Goal: Task Accomplishment & Management: Use online tool/utility

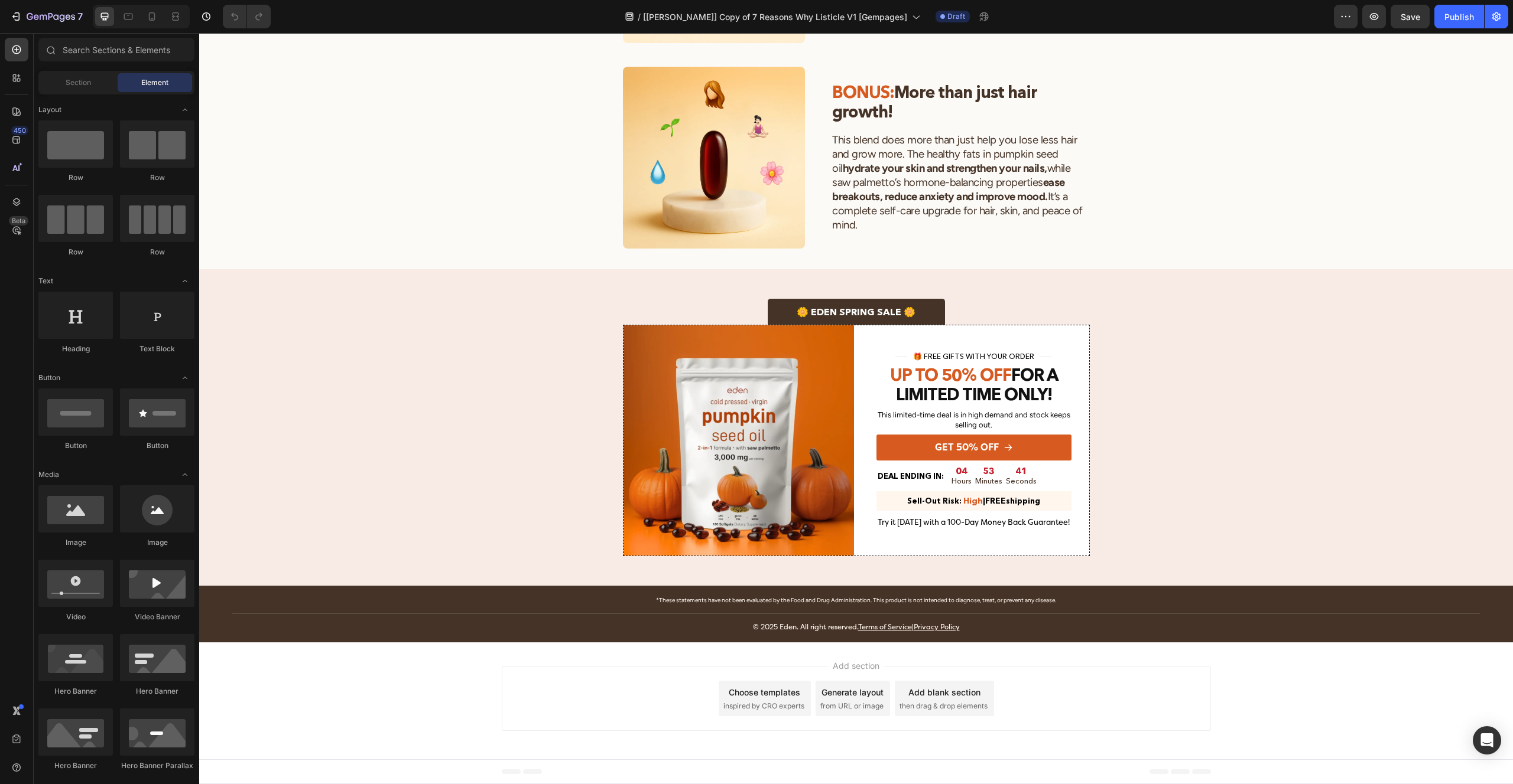
scroll to position [1738, 0]
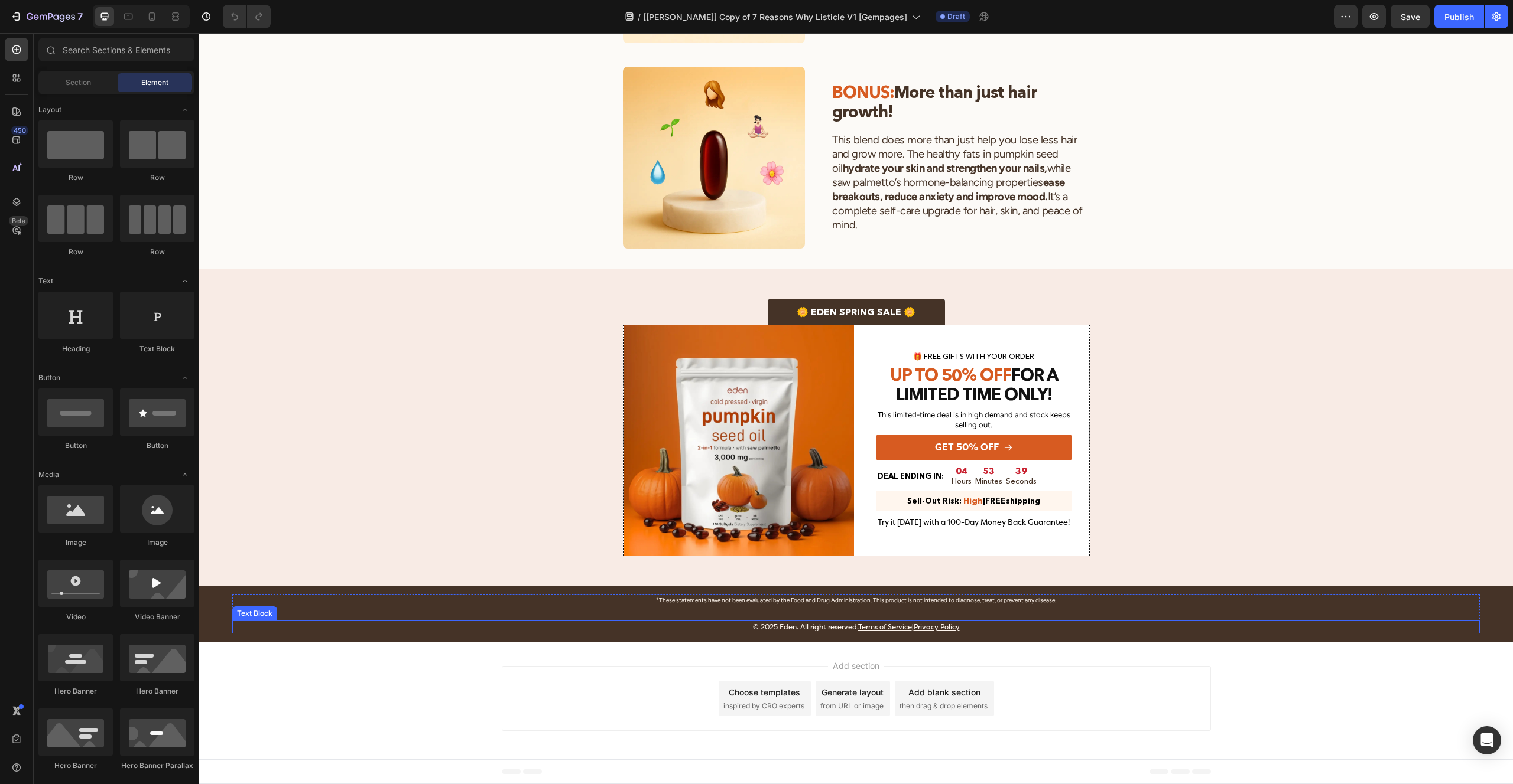
click at [743, 629] on p "© 2025 Eden. All right reserved. Terms of Service | Privacy Policy" at bounding box center [856, 627] width 1246 height 11
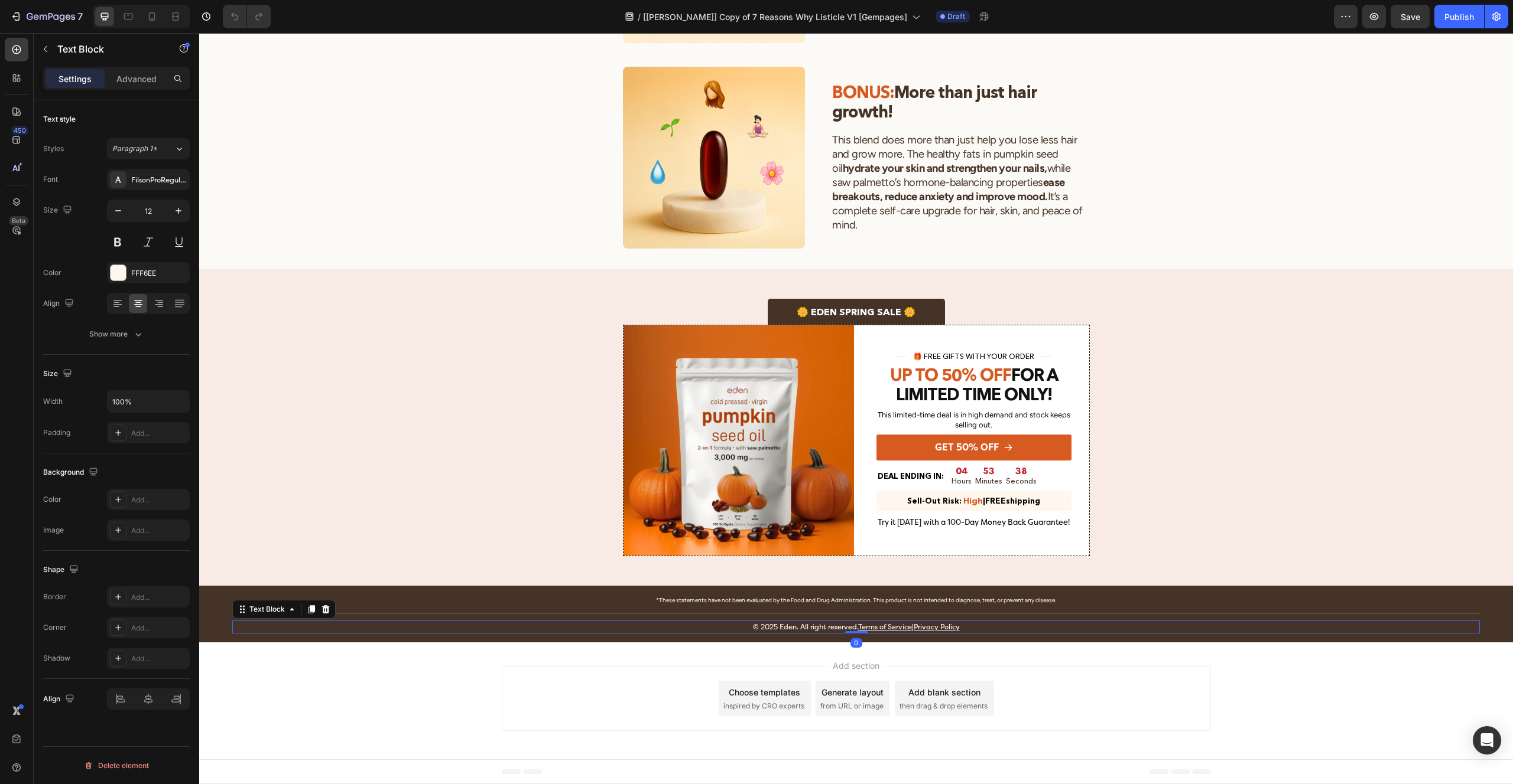
click at [739, 630] on p "© 2025 Eden. All right reserved. Terms of Service | Privacy Policy" at bounding box center [856, 627] width 1246 height 11
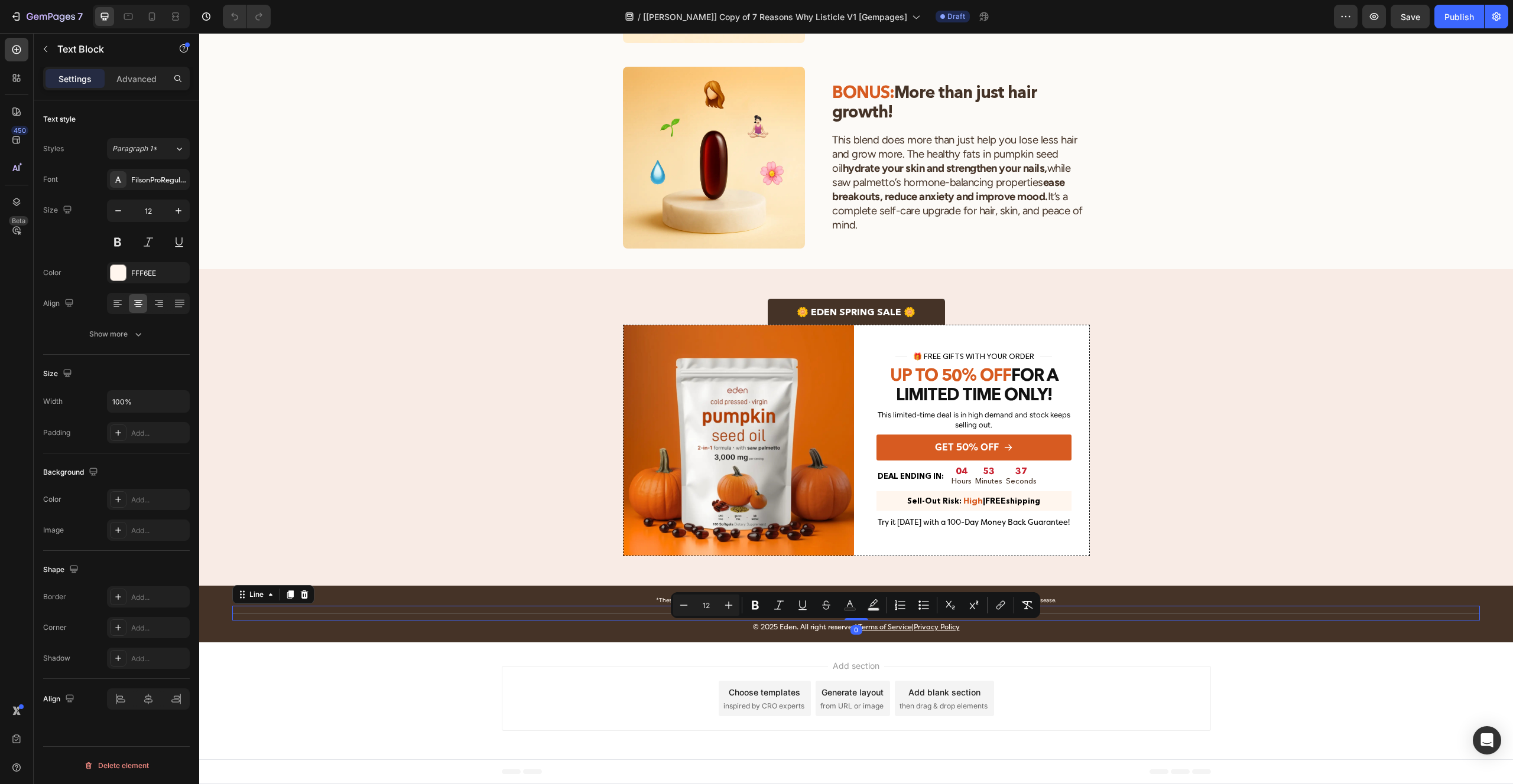
click at [1117, 613] on div at bounding box center [856, 613] width 1248 height 1
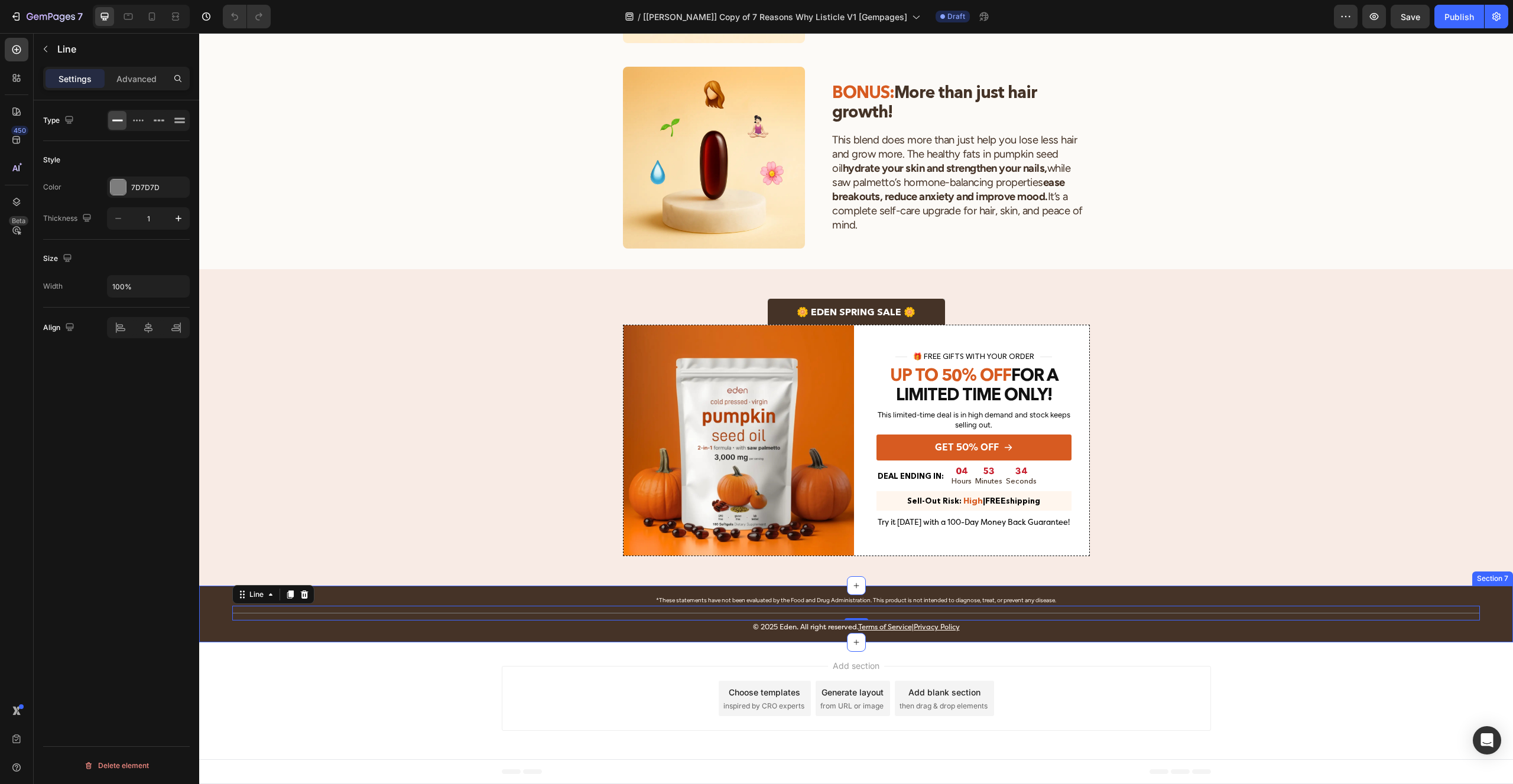
click at [216, 603] on div "*These statements have not been evaluated by the Food and Drug Administration. …" at bounding box center [856, 614] width 1313 height 39
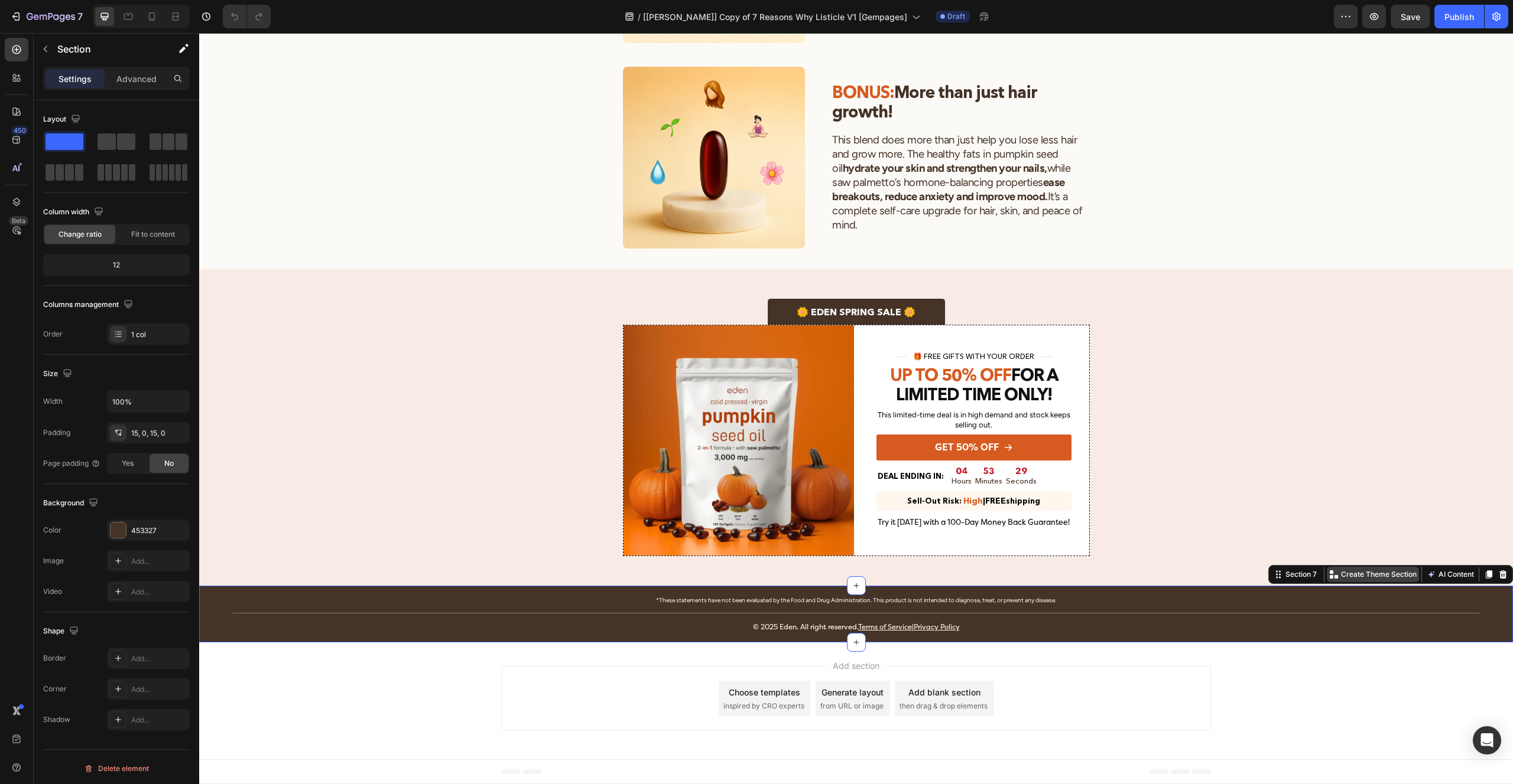
click at [1384, 576] on p "Create Theme Section" at bounding box center [1379, 574] width 75 height 11
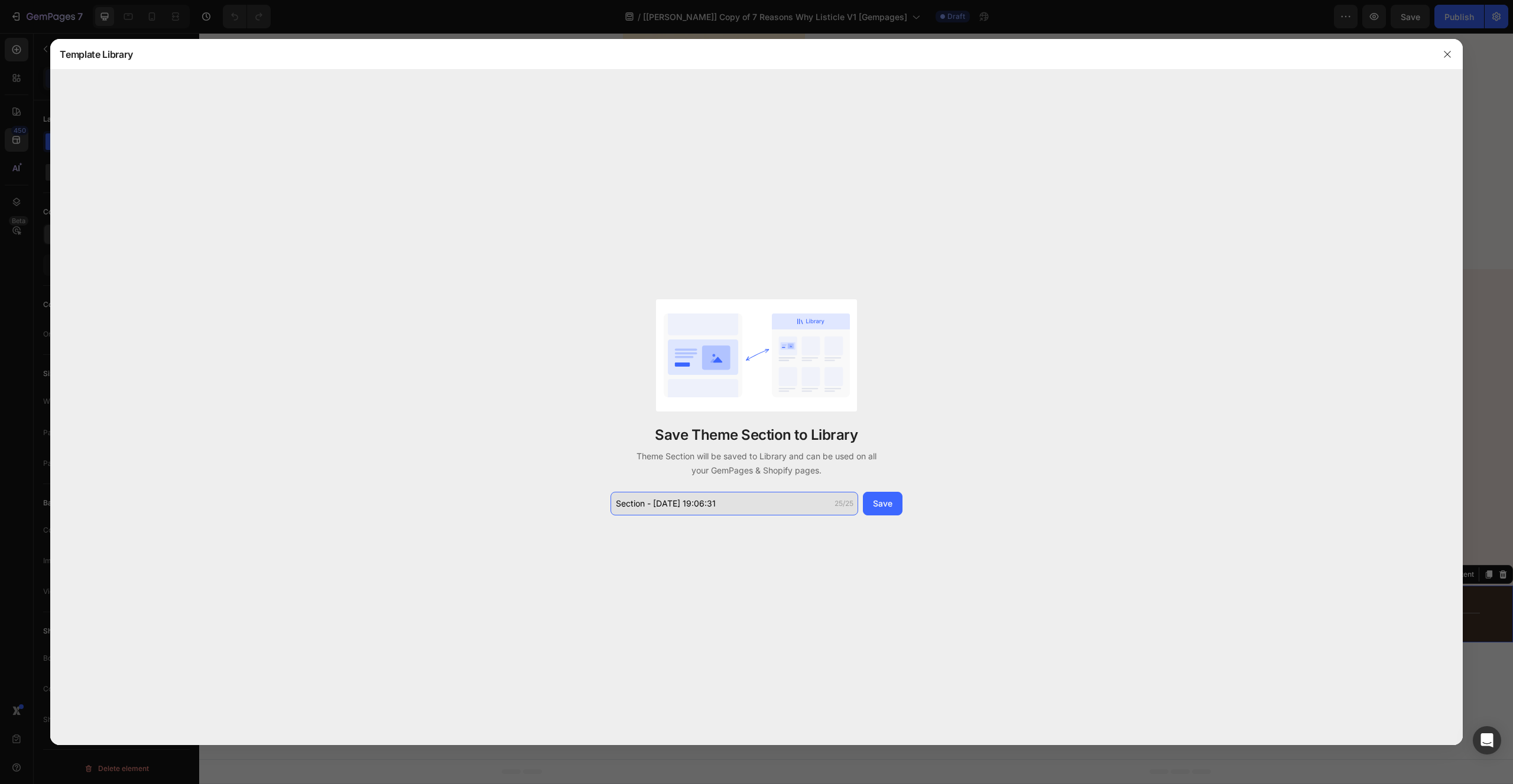
click at [737, 513] on input "Section - Sep 25 19:06:31" at bounding box center [734, 503] width 247 height 24
type input "Footer Section"
click at [880, 496] on button "Save" at bounding box center [882, 503] width 40 height 24
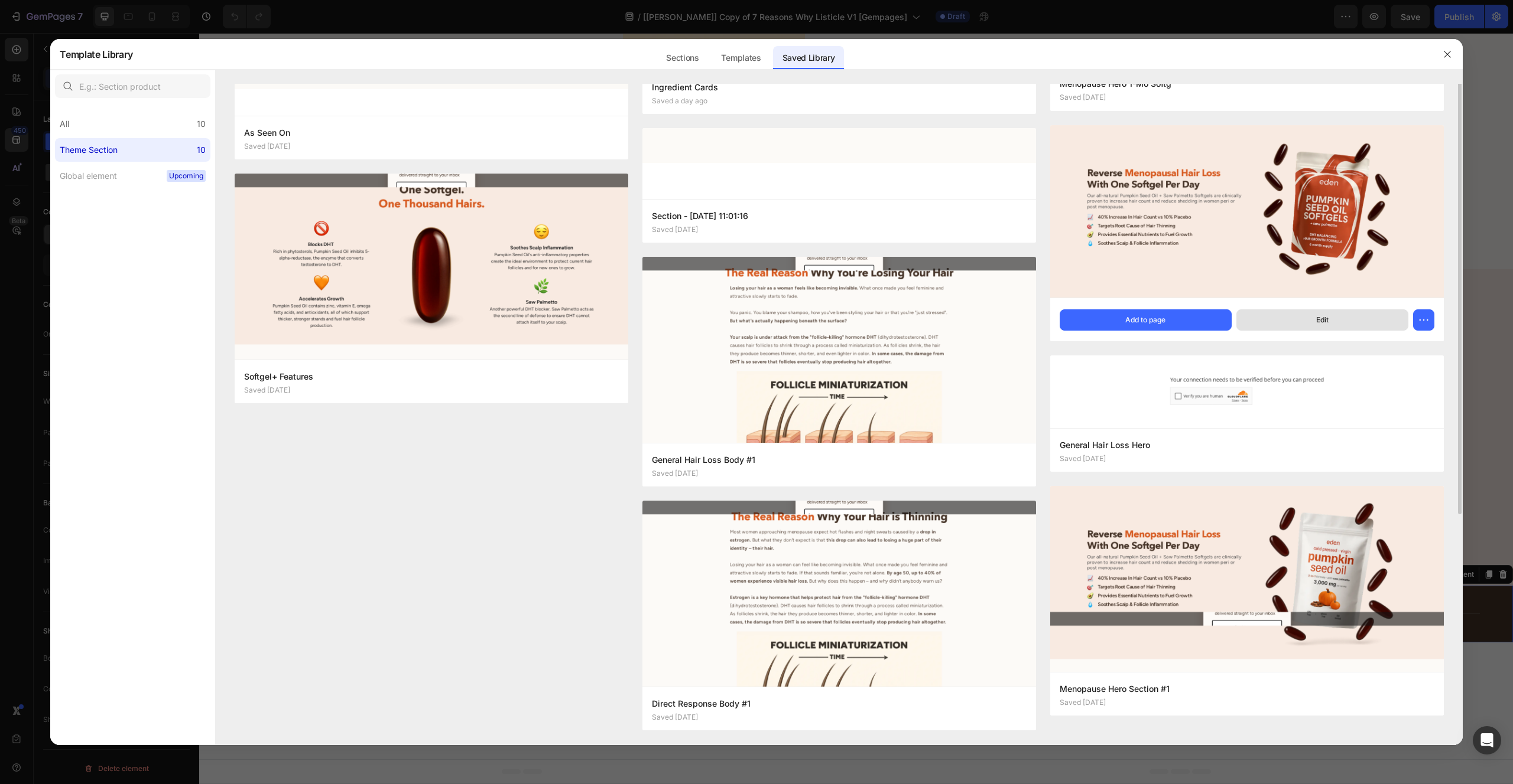
scroll to position [0, 0]
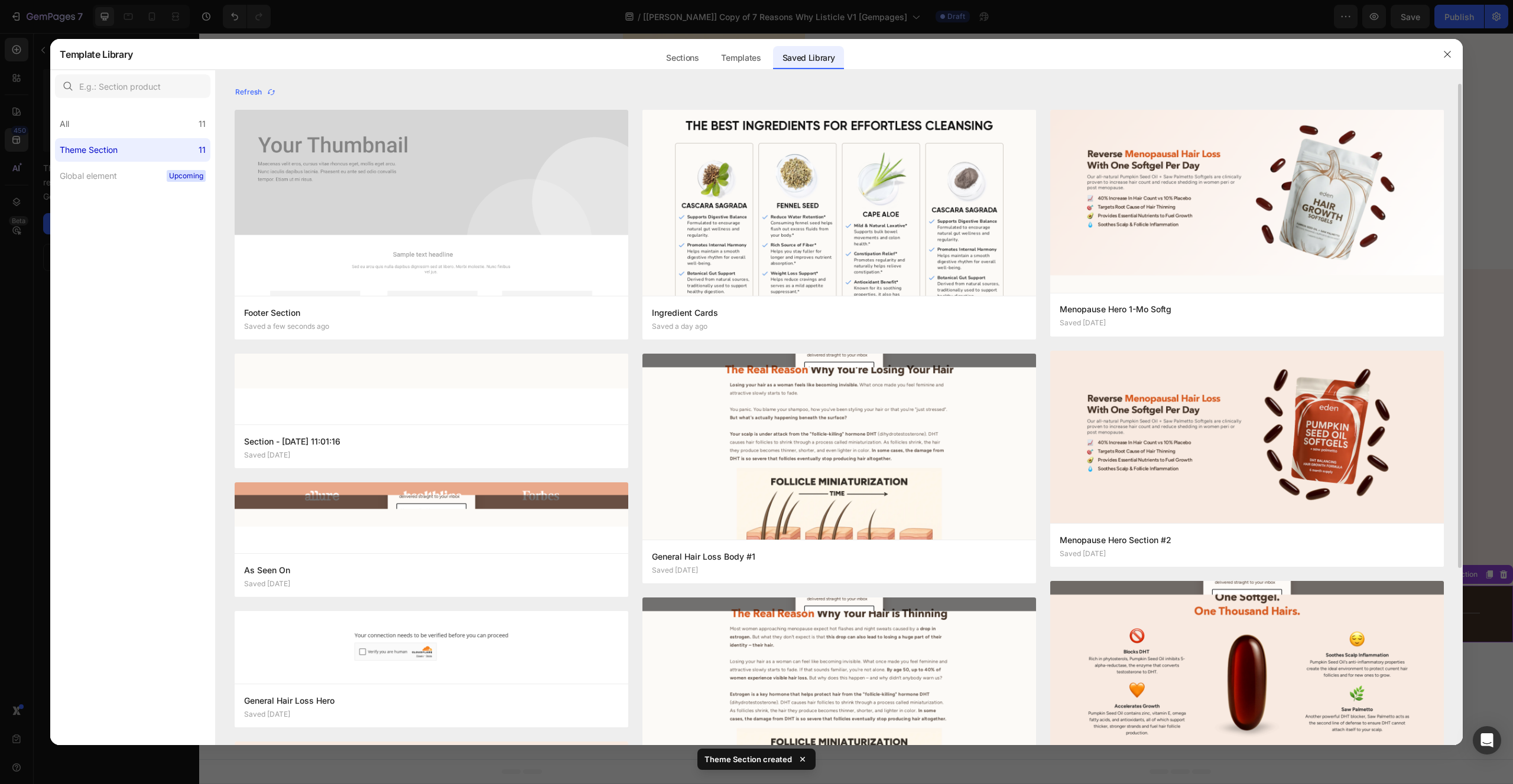
click at [1485, 257] on div at bounding box center [756, 392] width 1513 height 784
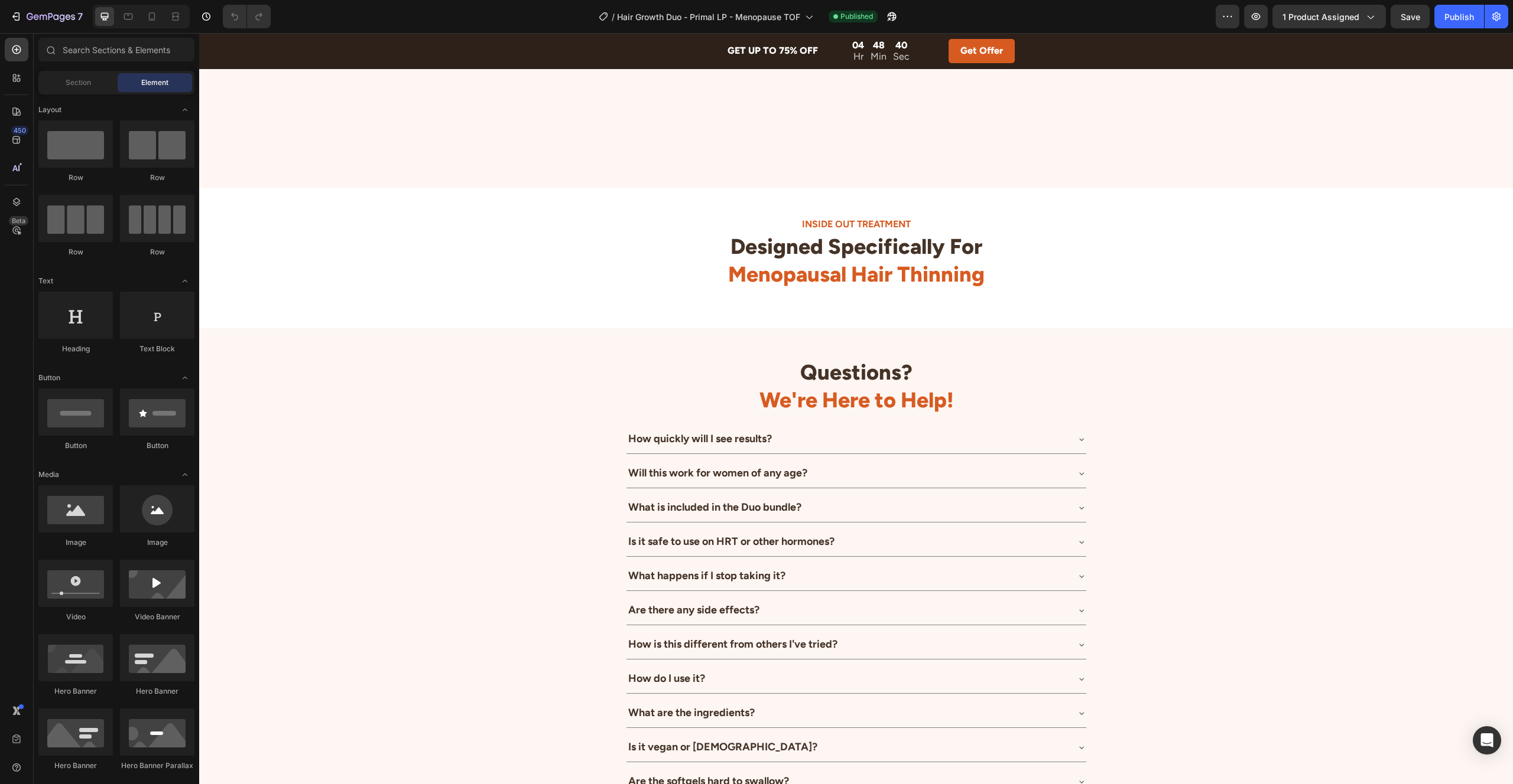
scroll to position [3509, 0]
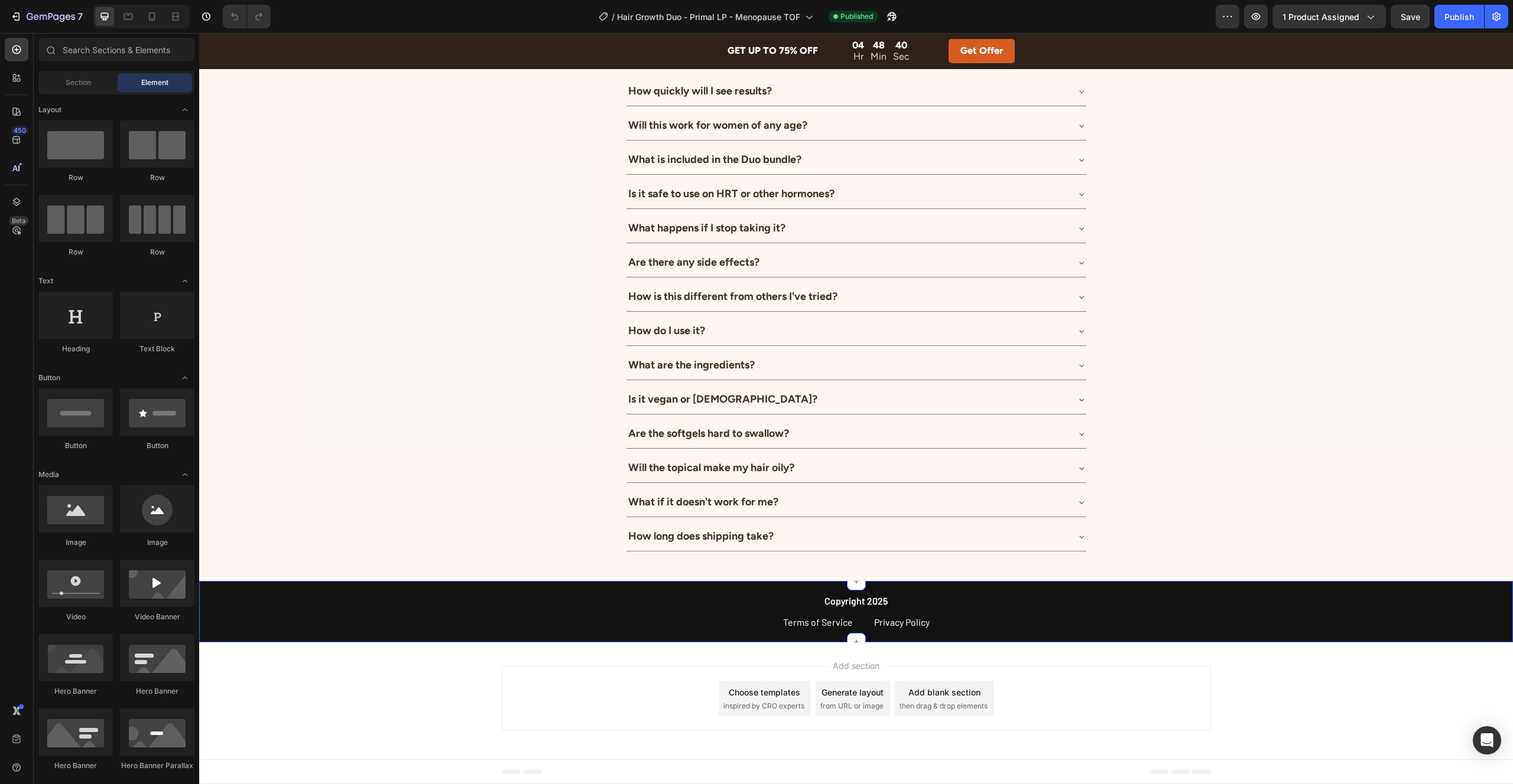
click at [251, 603] on div "Copyright 2025 Text Block Terms of Service Privacy Policy Text Block Row" at bounding box center [856, 612] width 1313 height 38
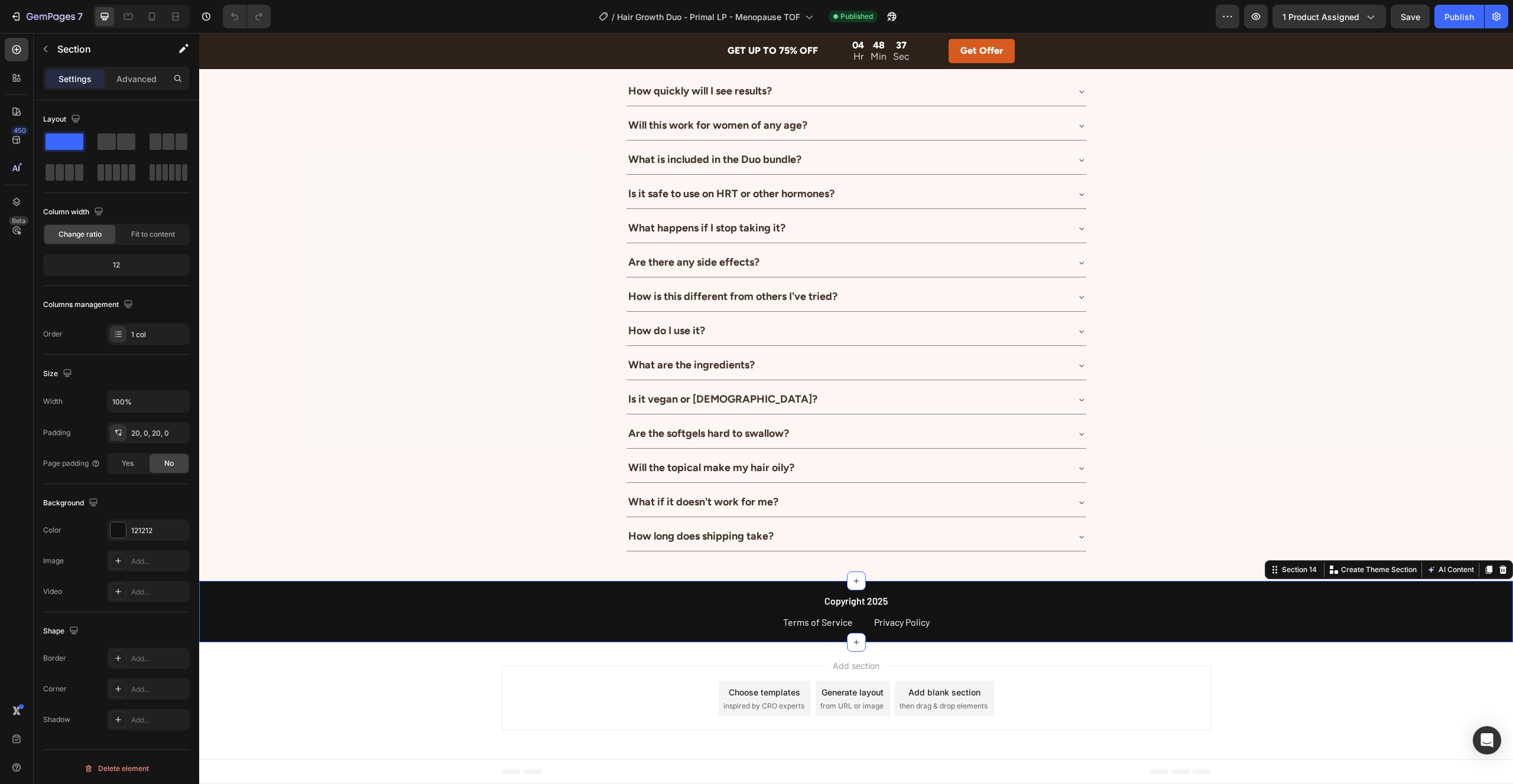
drag, startPoint x: 1501, startPoint y: 572, endPoint x: 1487, endPoint y: 572, distance: 14.0
click at [1501, 572] on icon at bounding box center [1503, 569] width 8 height 8
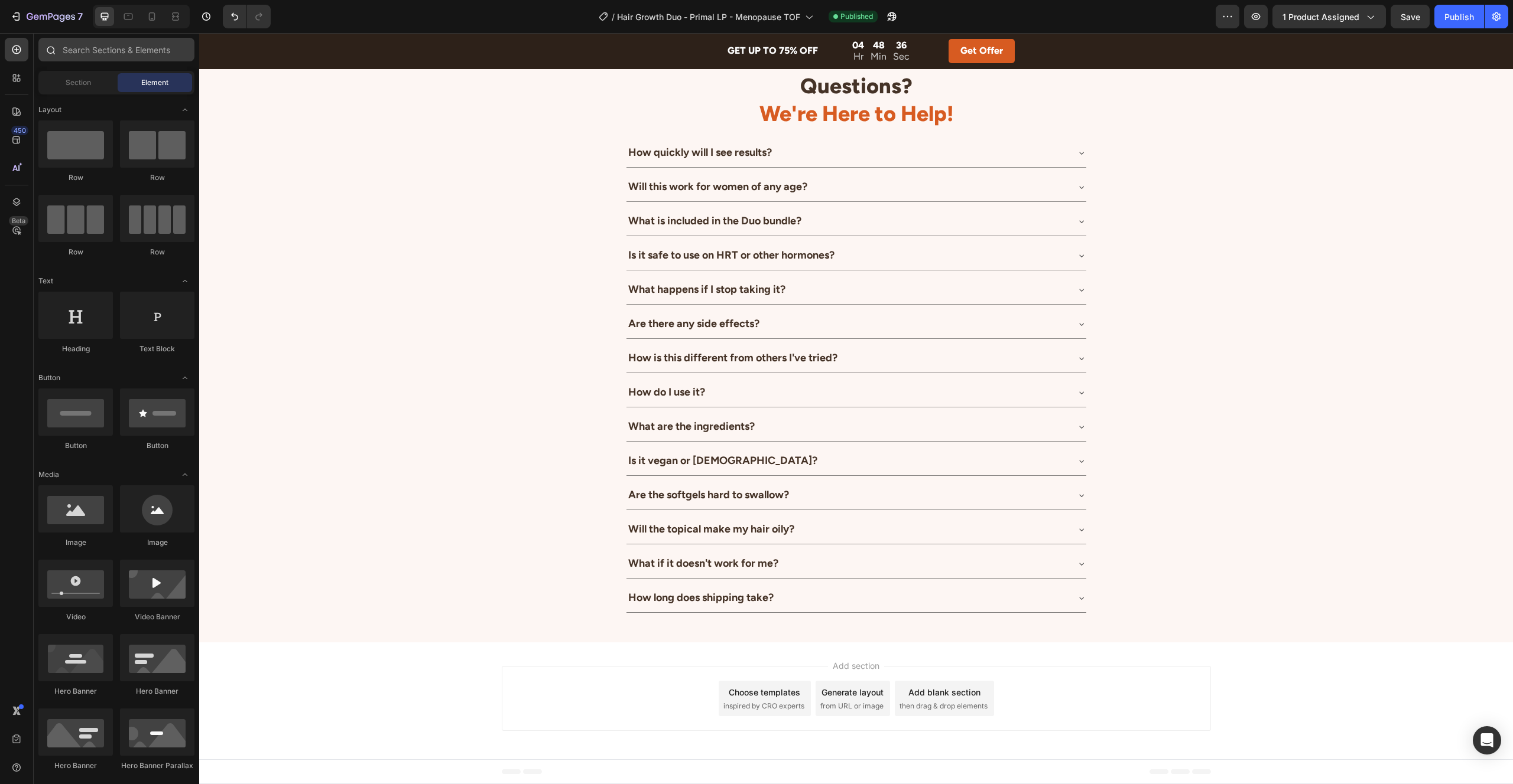
scroll to position [3862, 0]
click at [79, 92] on div "Section Element" at bounding box center [116, 83] width 156 height 24
click at [86, 94] on div "Sections(18) Elements(84) Section Element Hero Section Product Detail Brands Tr…" at bounding box center [116, 409] width 165 height 743
click at [86, 91] on div "Section" at bounding box center [78, 83] width 75 height 19
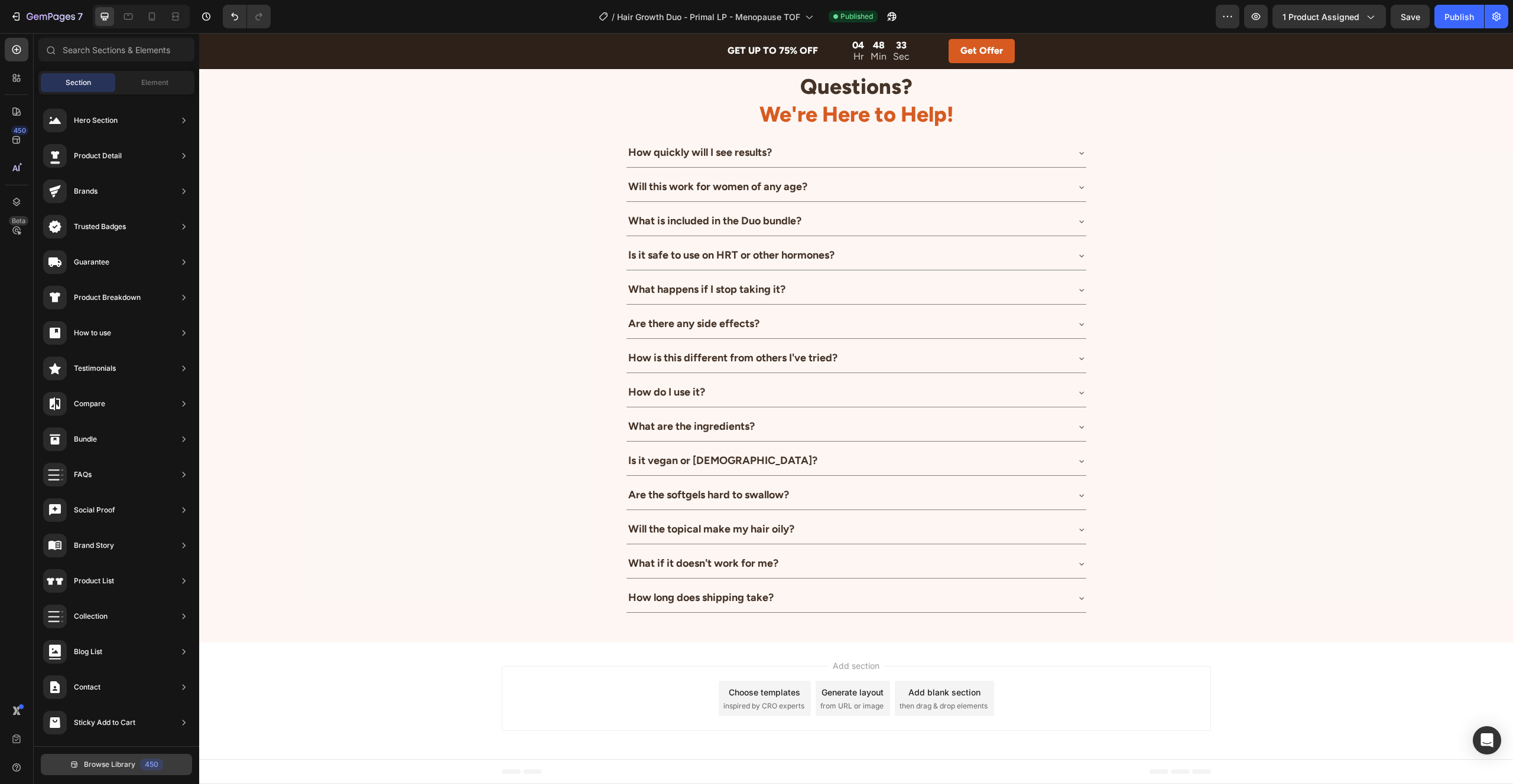
click at [104, 766] on span "Browse Library" at bounding box center [110, 764] width 52 height 11
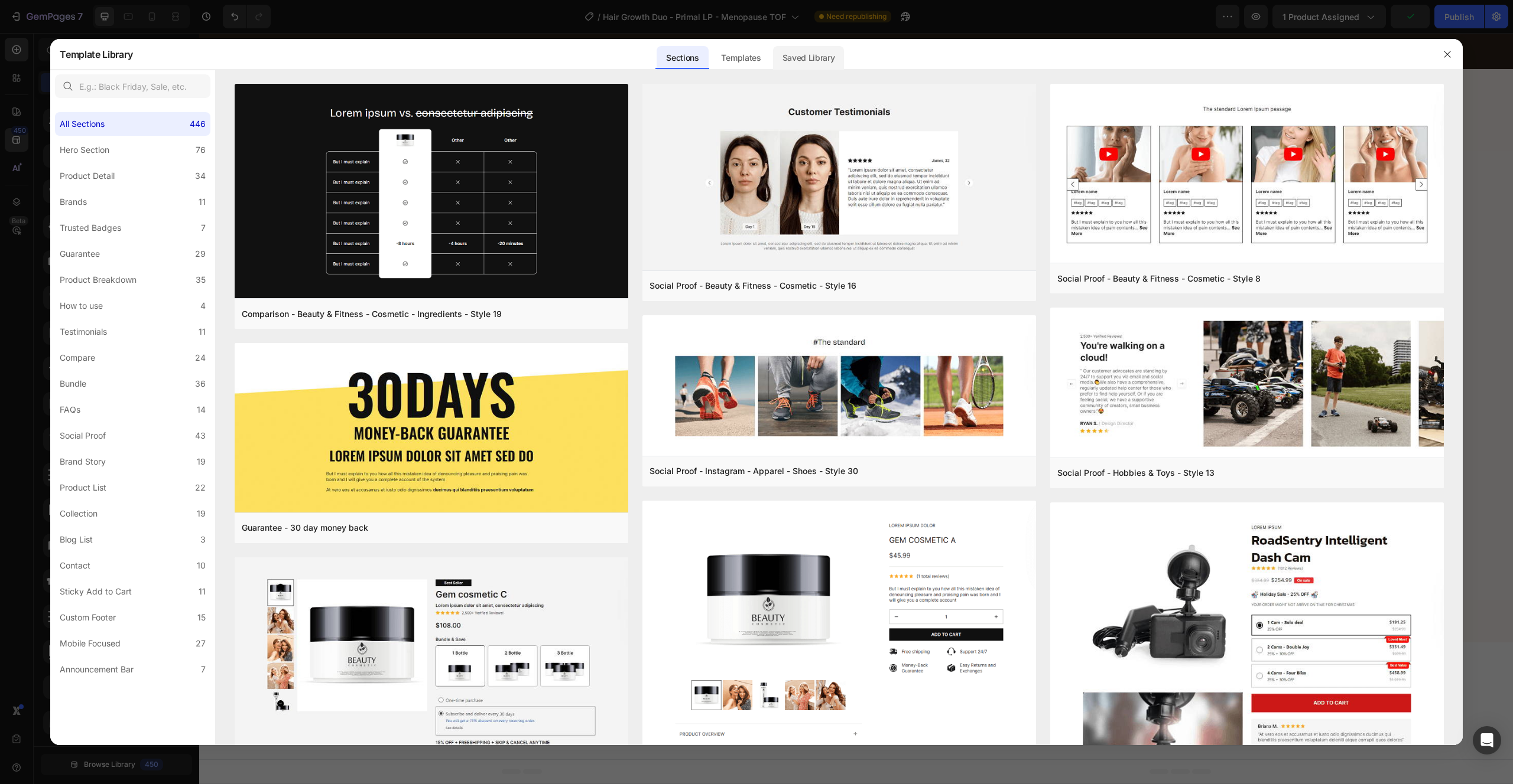
click at [800, 57] on div "Saved Library" at bounding box center [808, 58] width 72 height 24
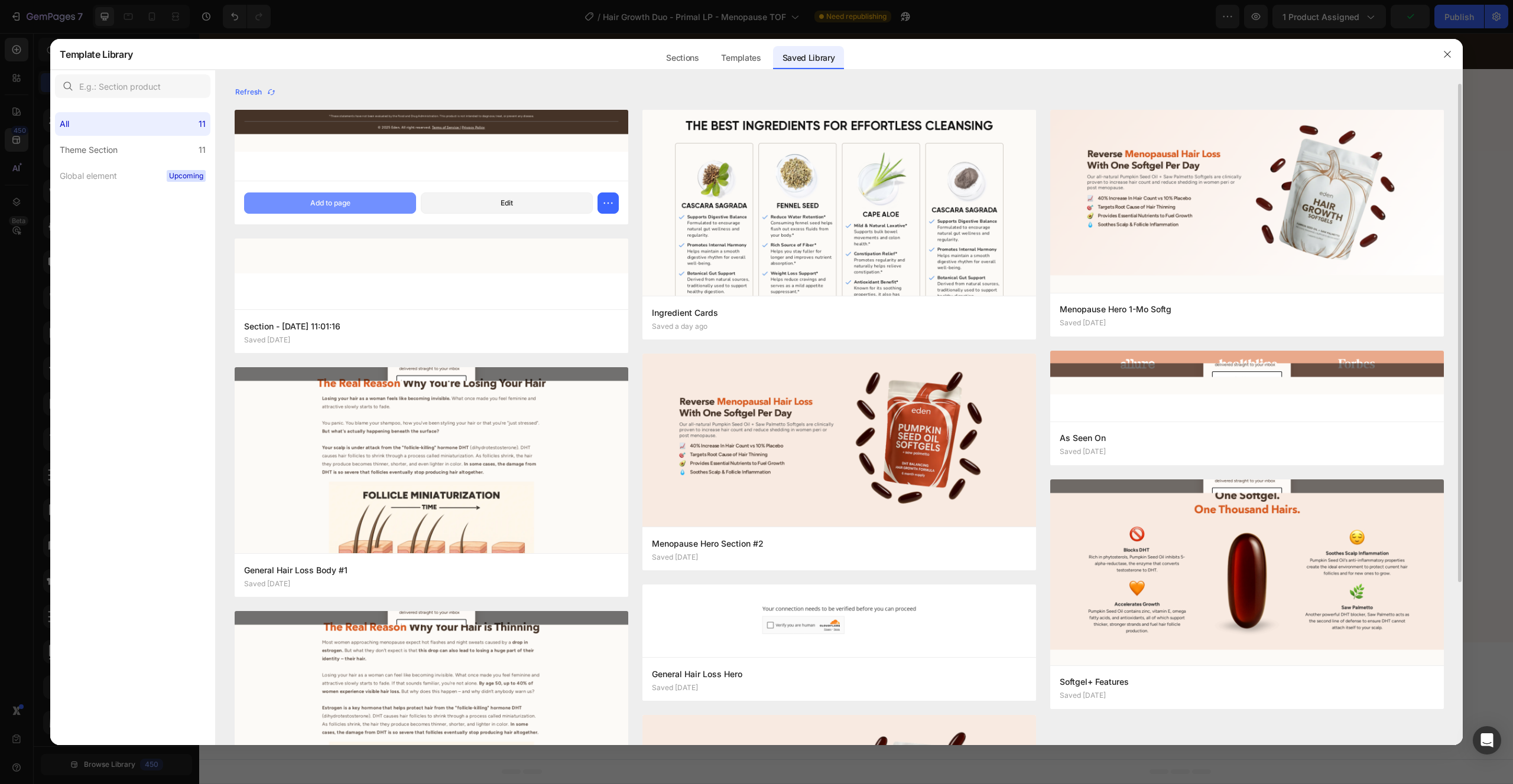
click at [364, 208] on button "Add to page" at bounding box center [329, 202] width 172 height 21
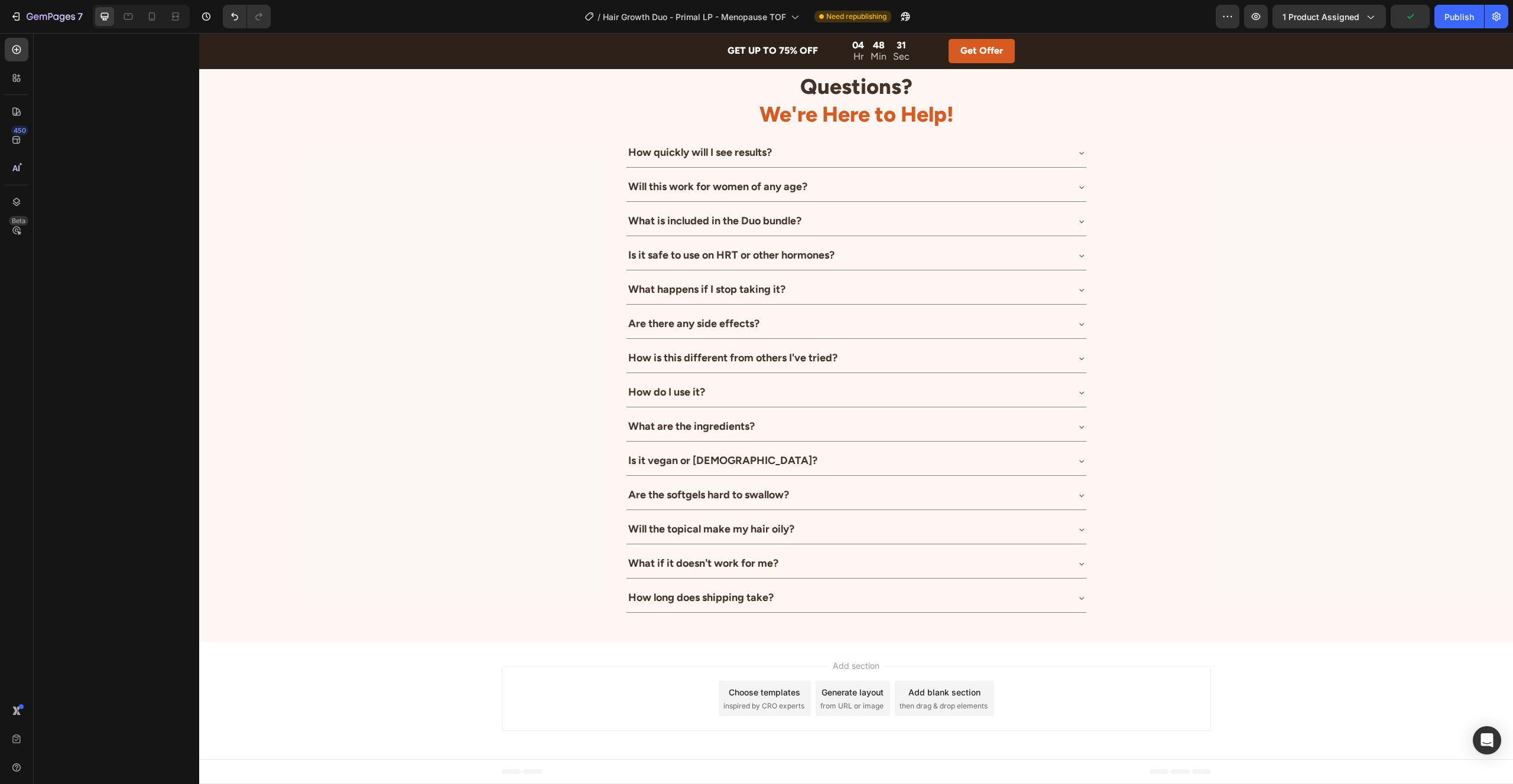
scroll to position [3919, 0]
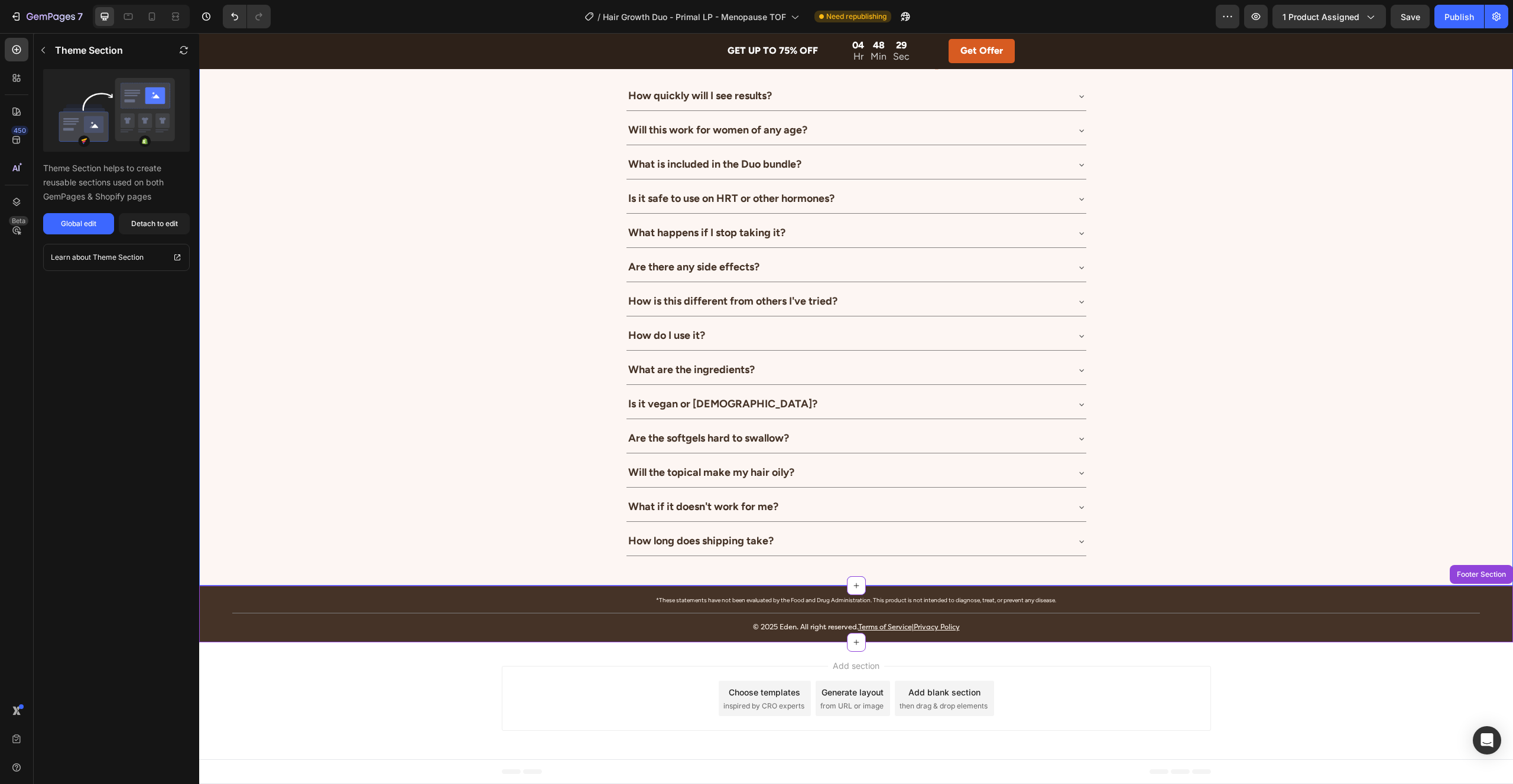
click at [1237, 487] on div "Questions? We're Here to Help! Heading How quickly will I see results? Will thi…" at bounding box center [856, 286] width 1313 height 542
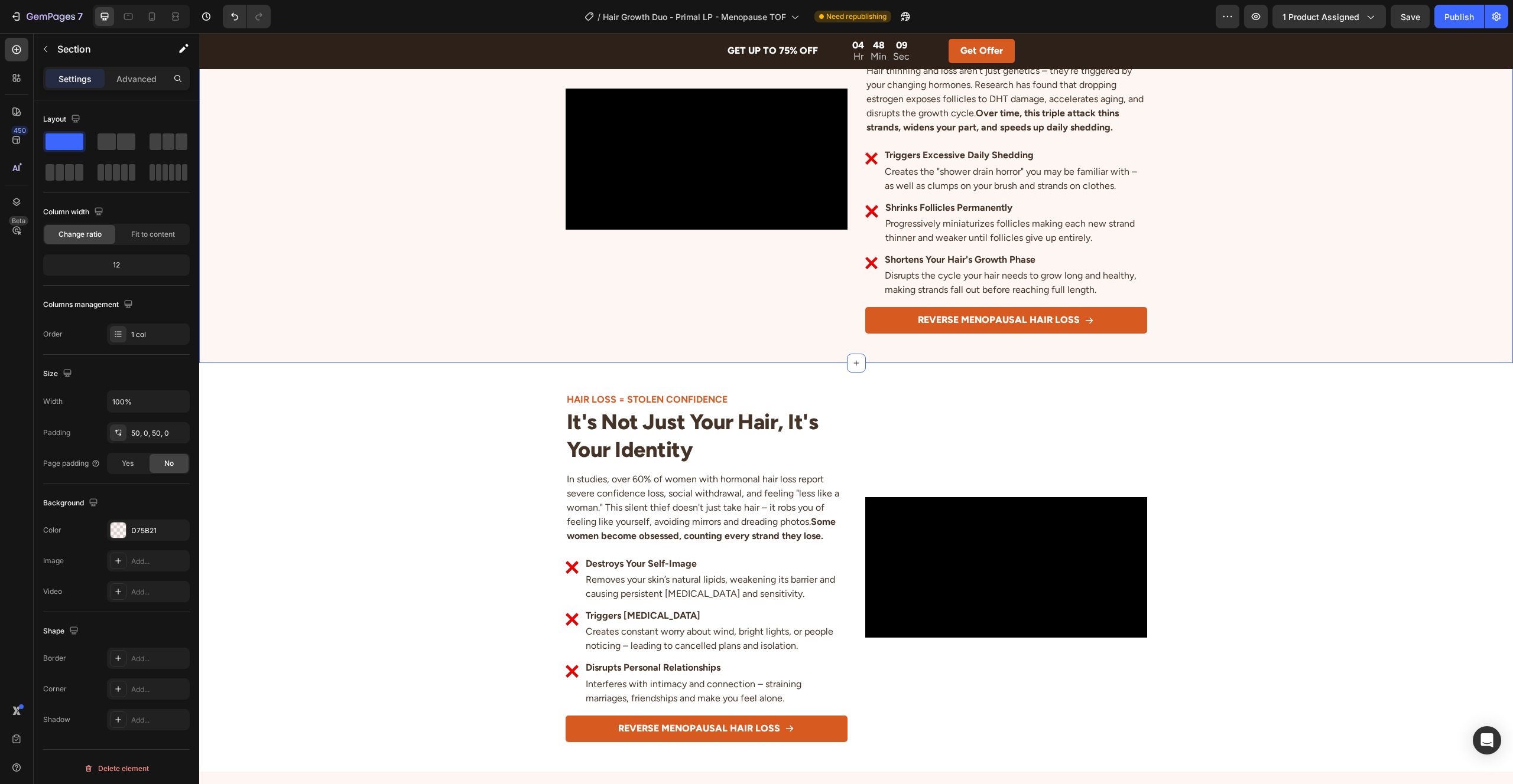
scroll to position [1092, 0]
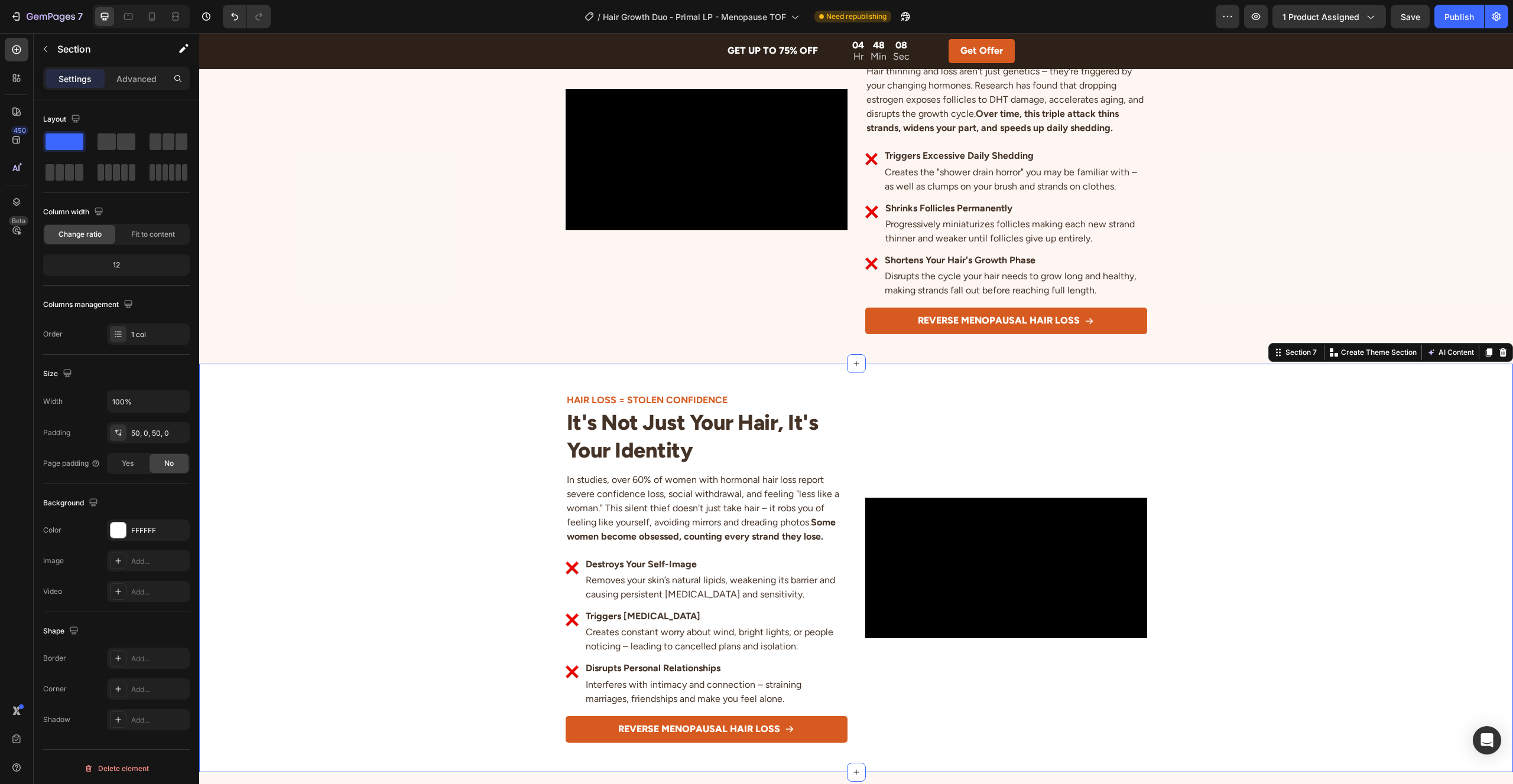
click at [1365, 384] on div "Video HAIR LOSS = STOLEN CONFIDENCE Heading It's Not Just Your Hair, It's Your …" at bounding box center [856, 568] width 1313 height 408
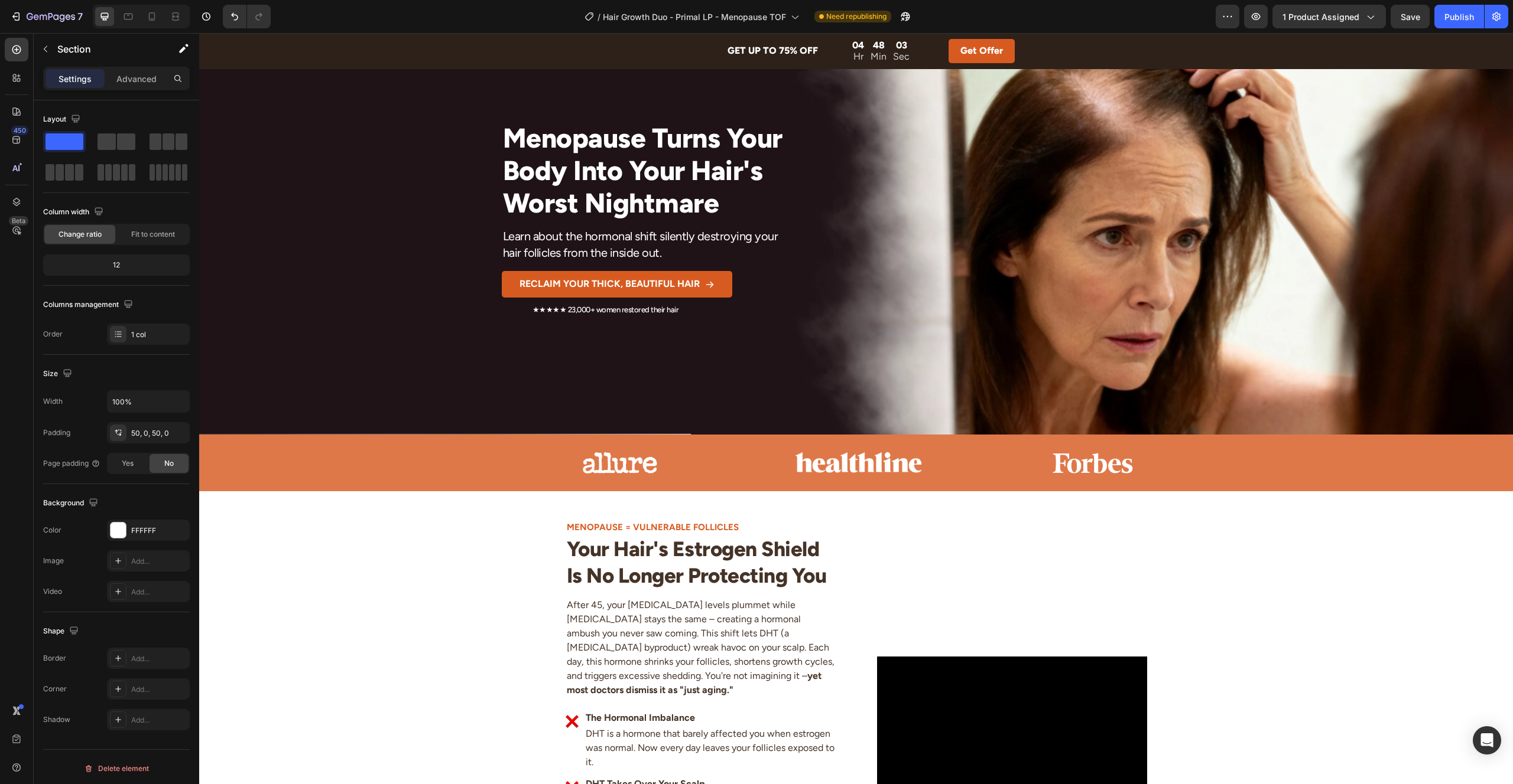
scroll to position [0, 0]
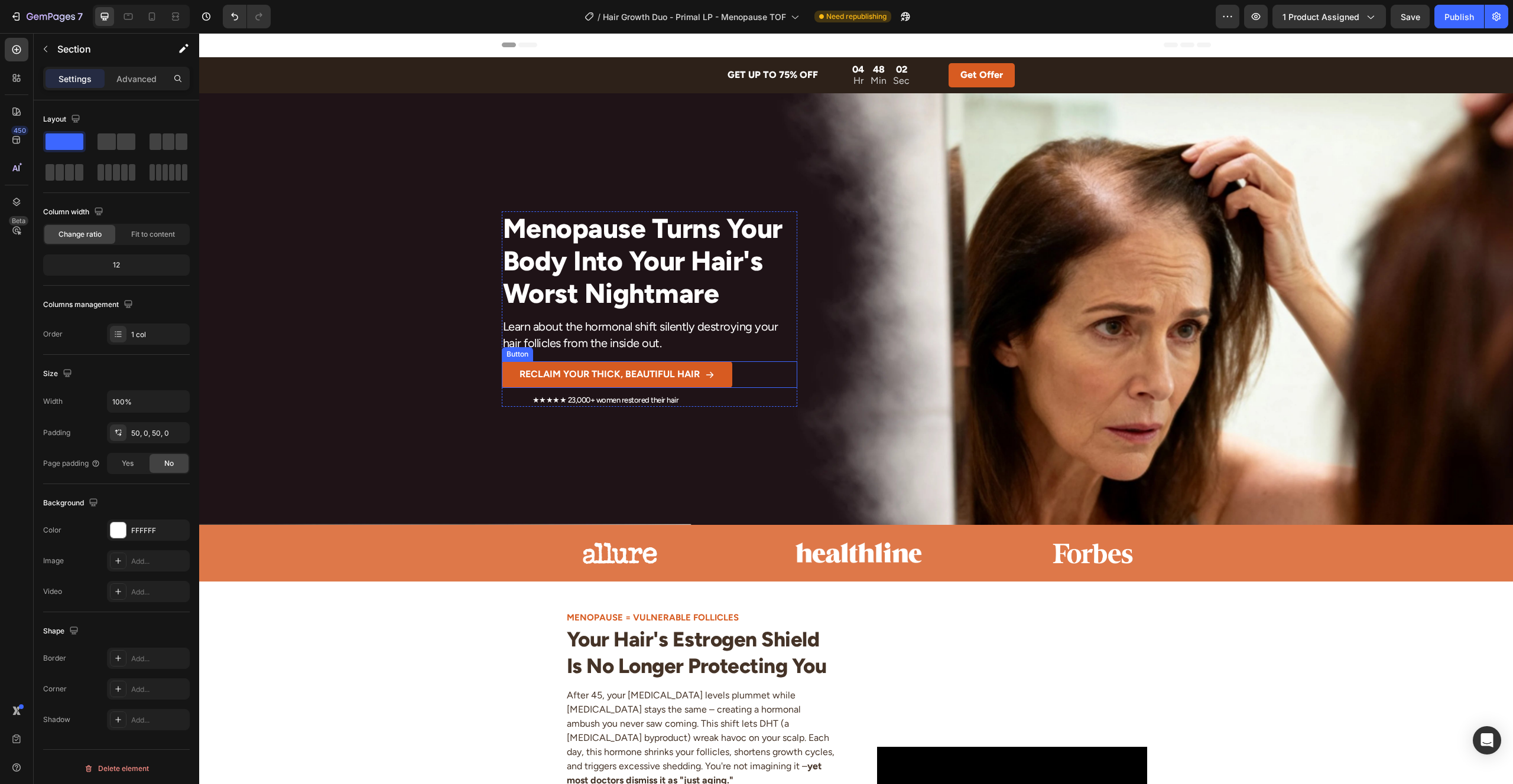
click at [509, 378] on button "RECLAIM YOUR THICK, BEAUTIFUL HAIR" at bounding box center [617, 374] width 231 height 27
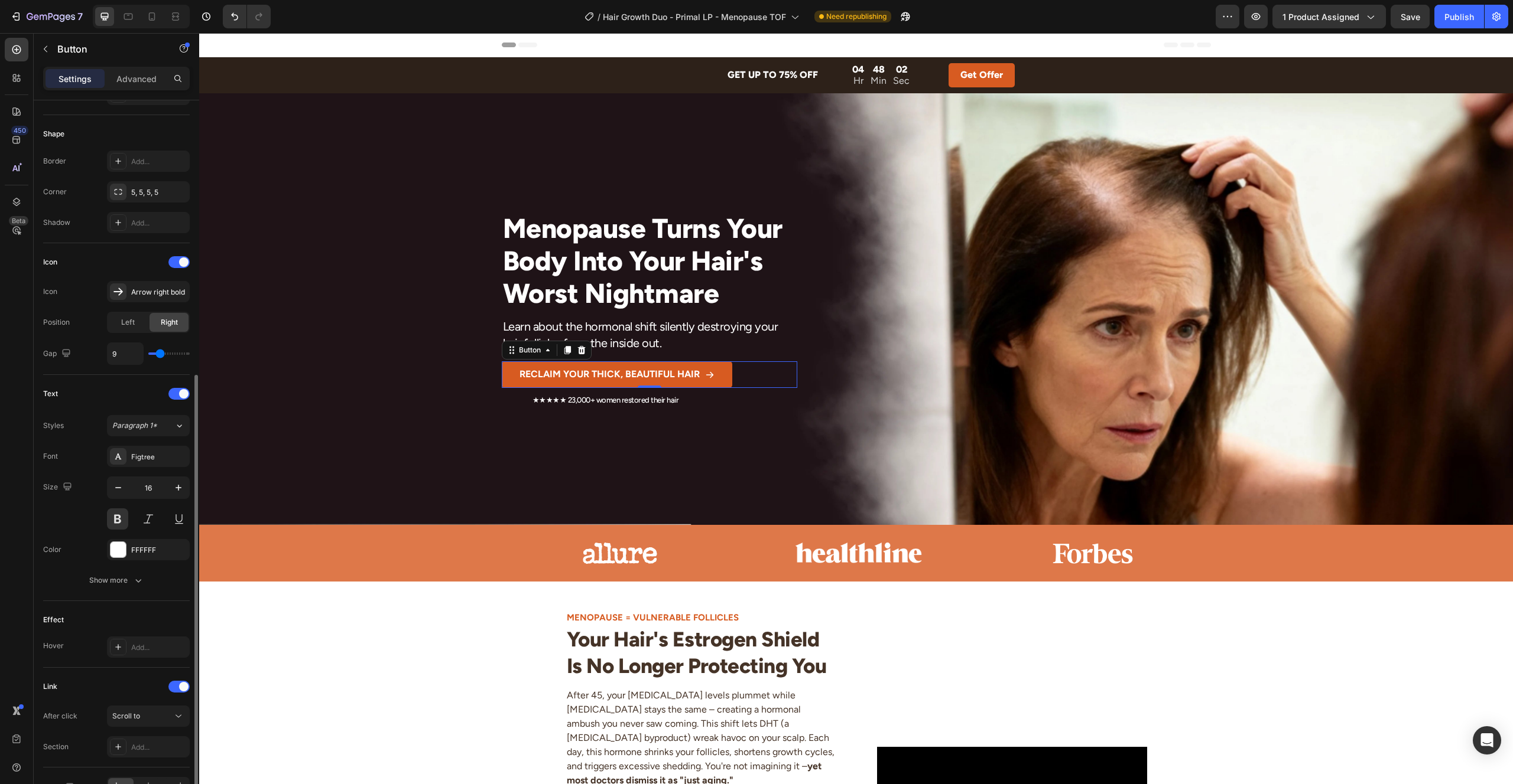
scroll to position [284, 0]
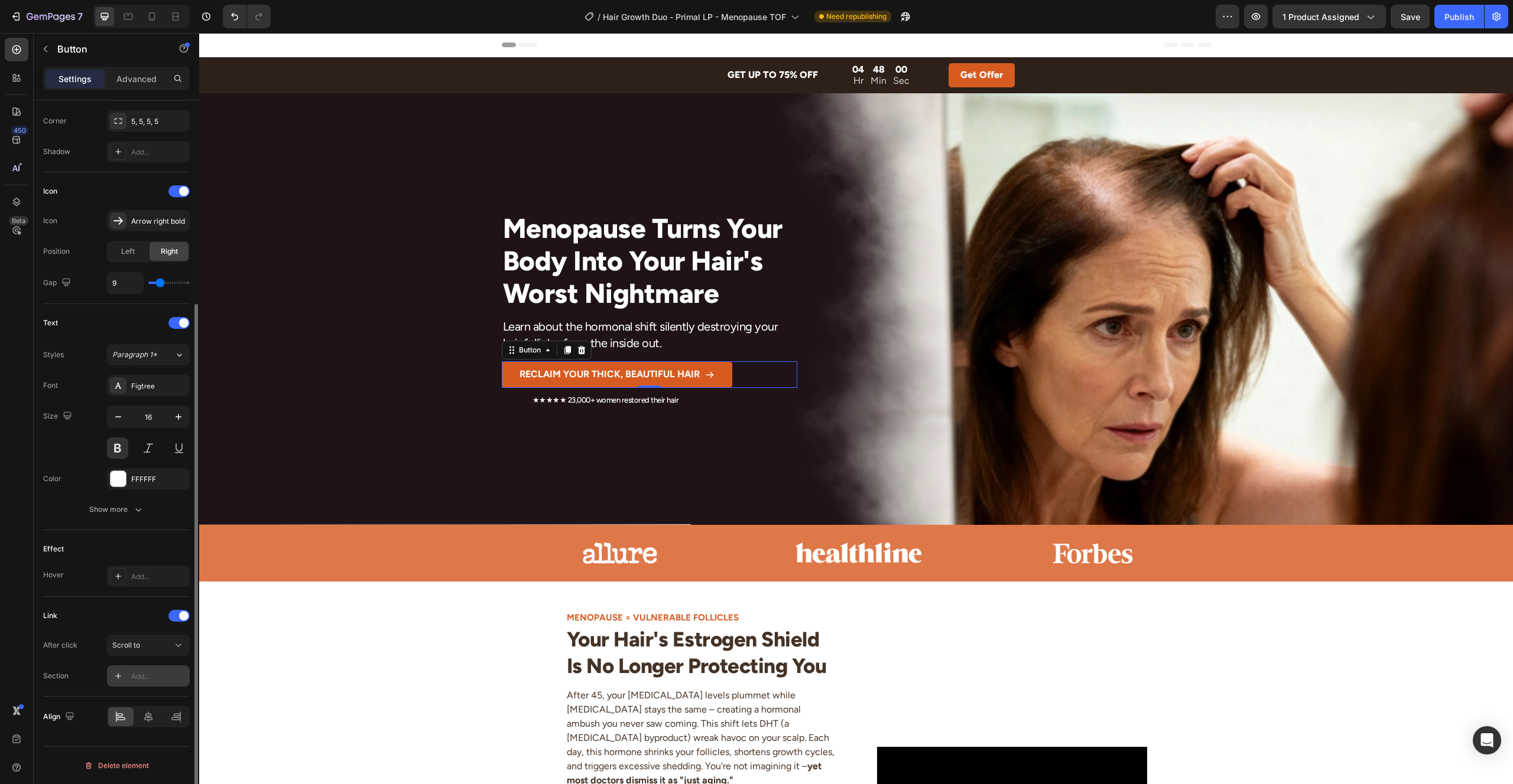
click at [152, 672] on div "Add..." at bounding box center [159, 677] width 56 height 11
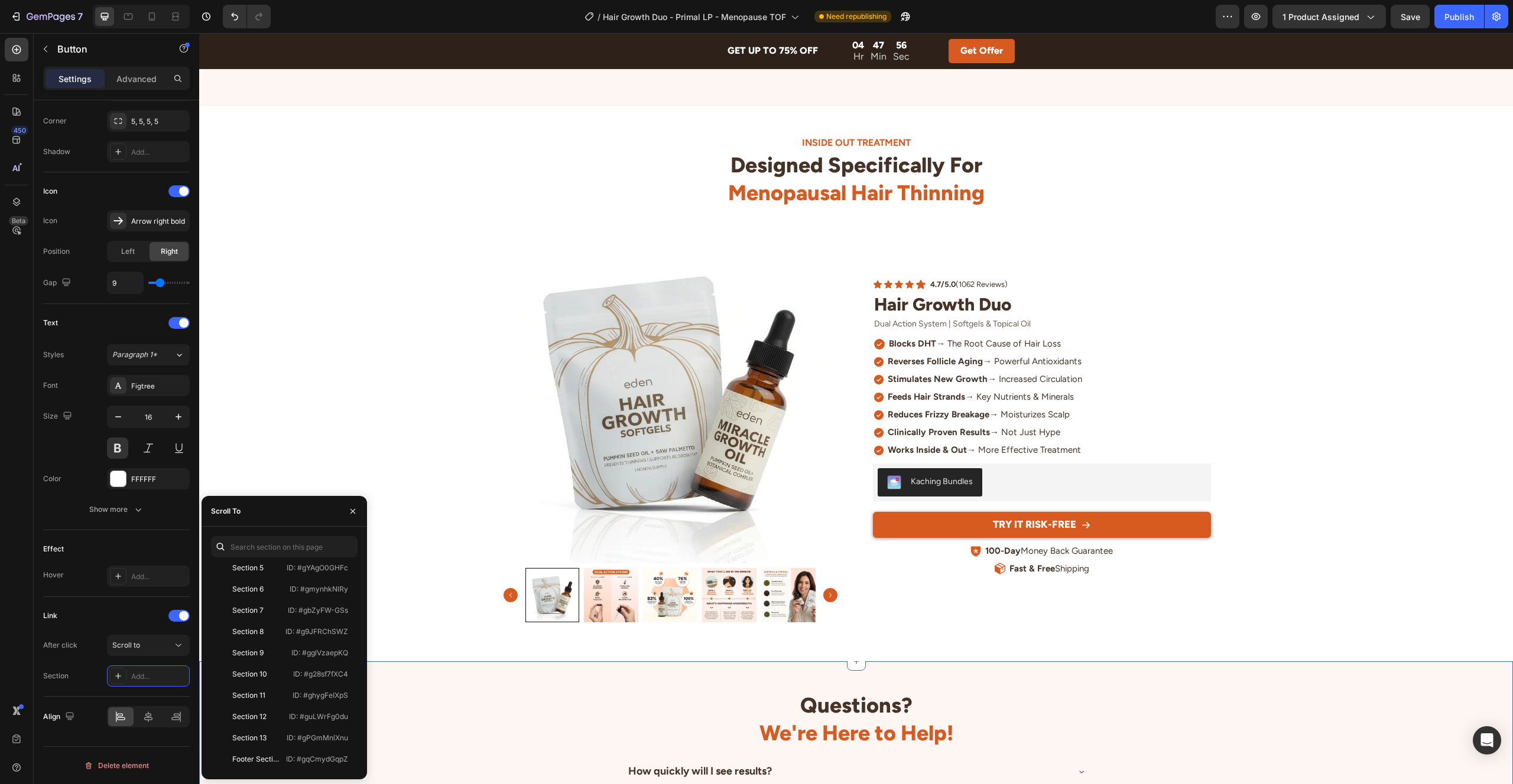
scroll to position [3408, 0]
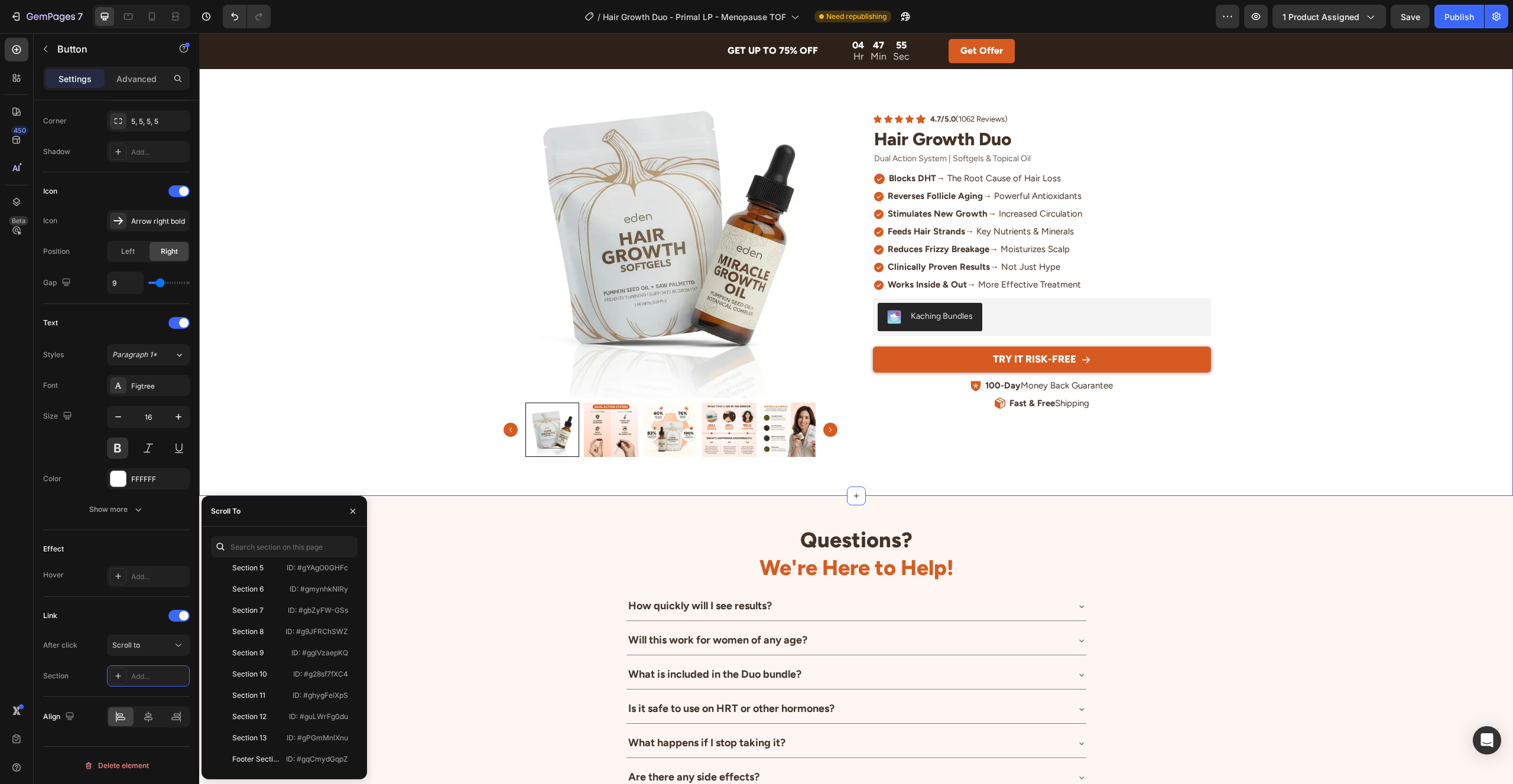
click at [440, 299] on div "INSIDE OUT TREATMENT Heading Designed Specifically For Menopausal Hair Thinning…" at bounding box center [856, 218] width 1313 height 496
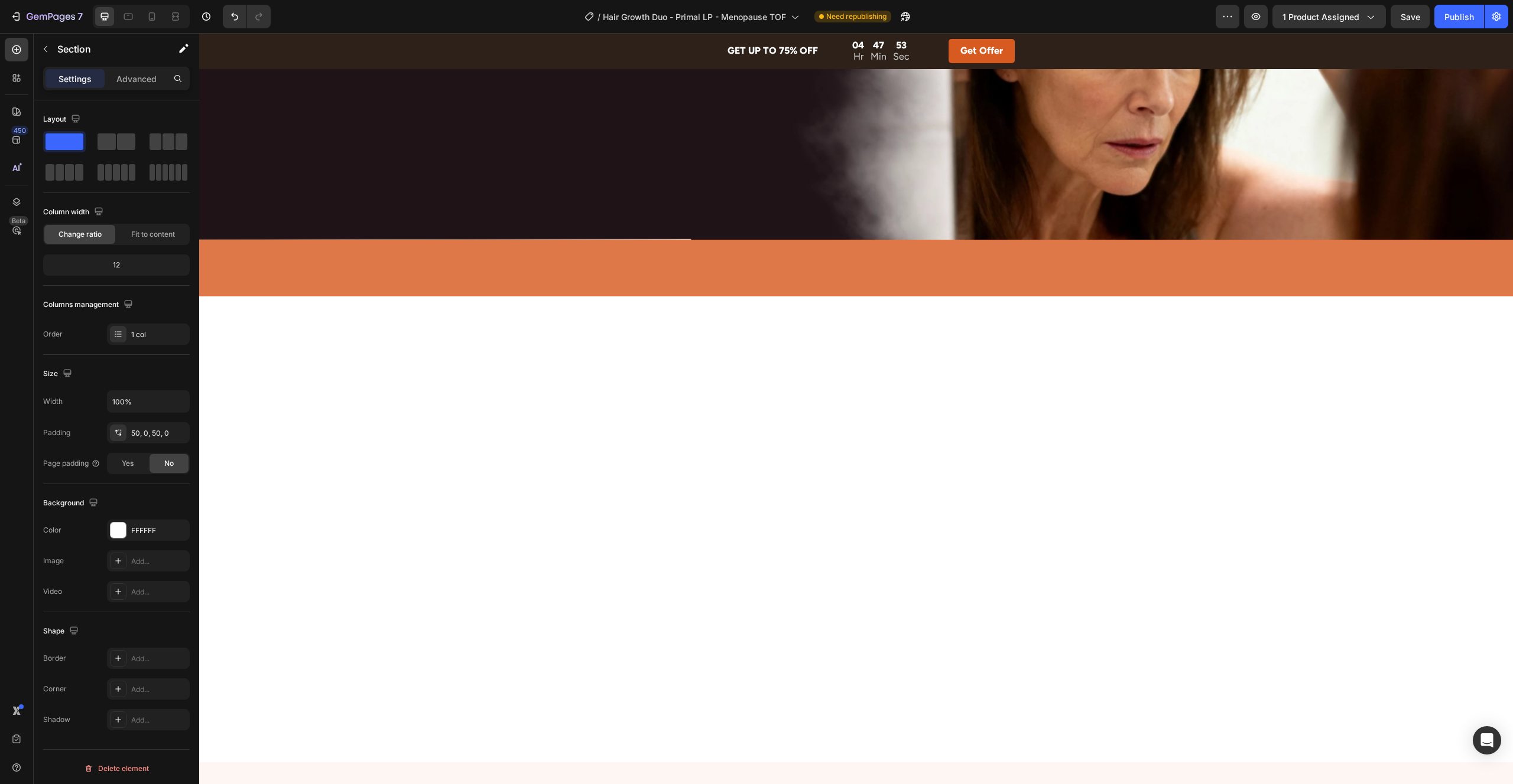
scroll to position [0, 0]
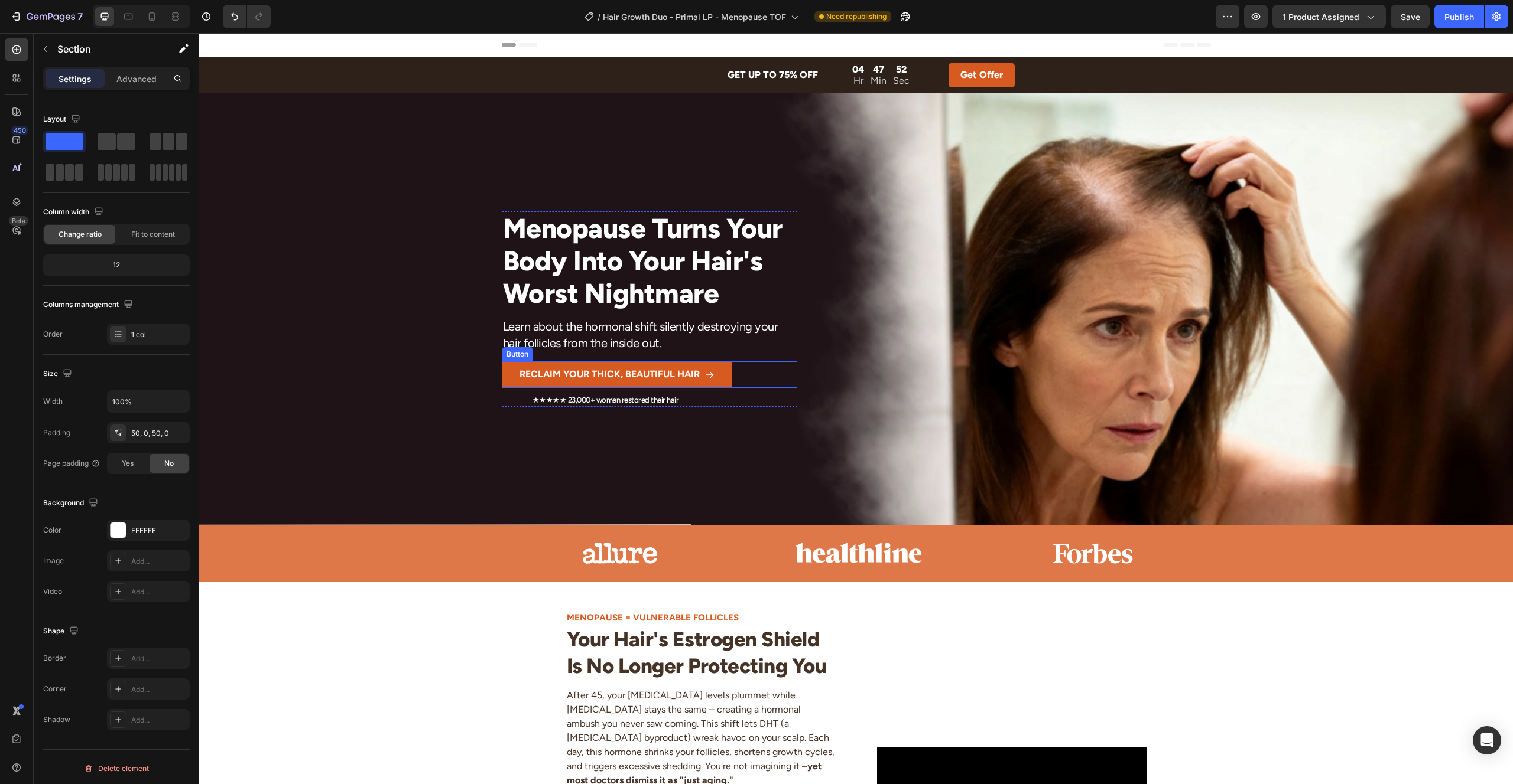
click at [509, 371] on button "RECLAIM YOUR THICK, BEAUTIFUL HAIR" at bounding box center [617, 374] width 231 height 27
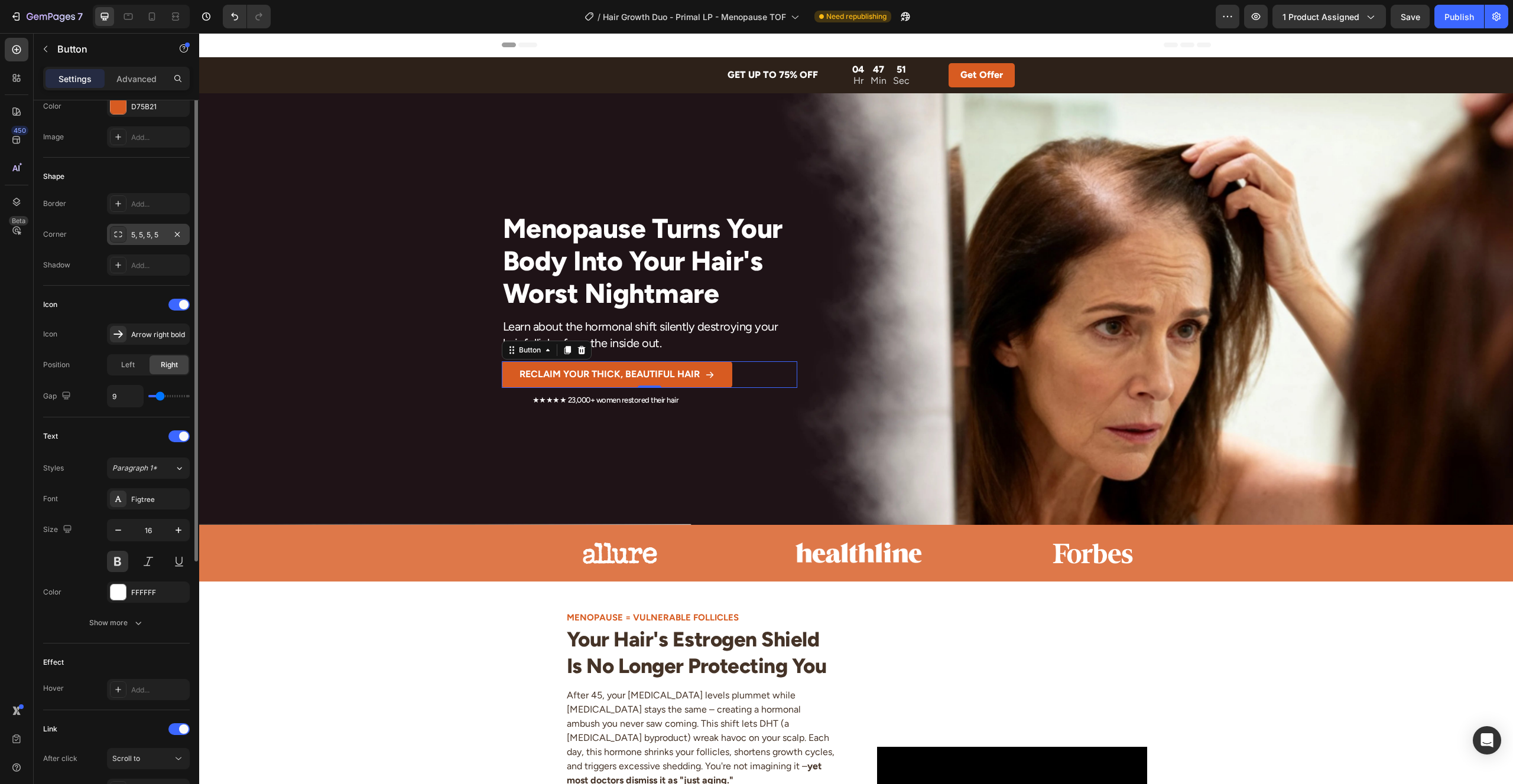
scroll to position [284, 0]
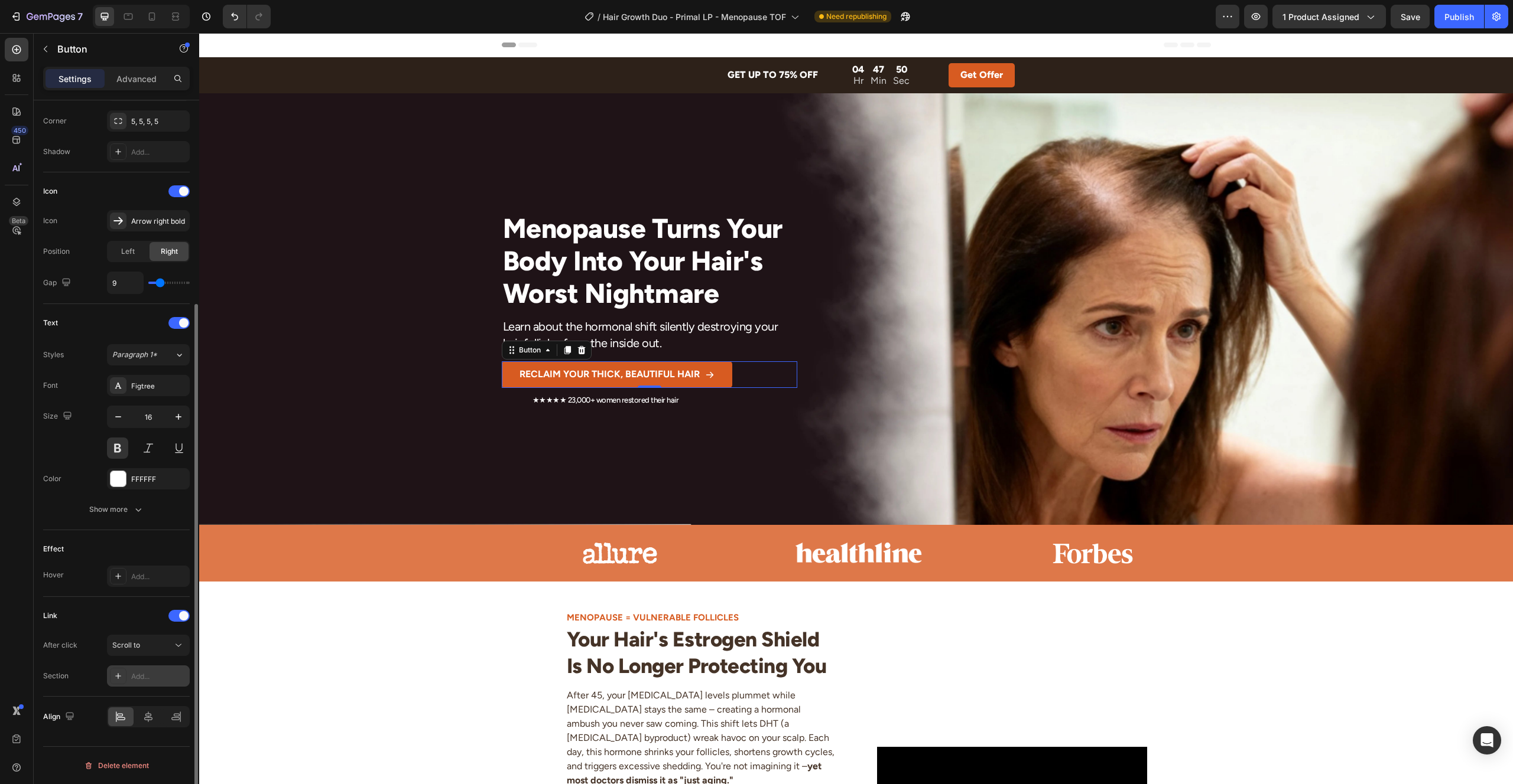
click at [148, 674] on div "Add..." at bounding box center [159, 677] width 56 height 11
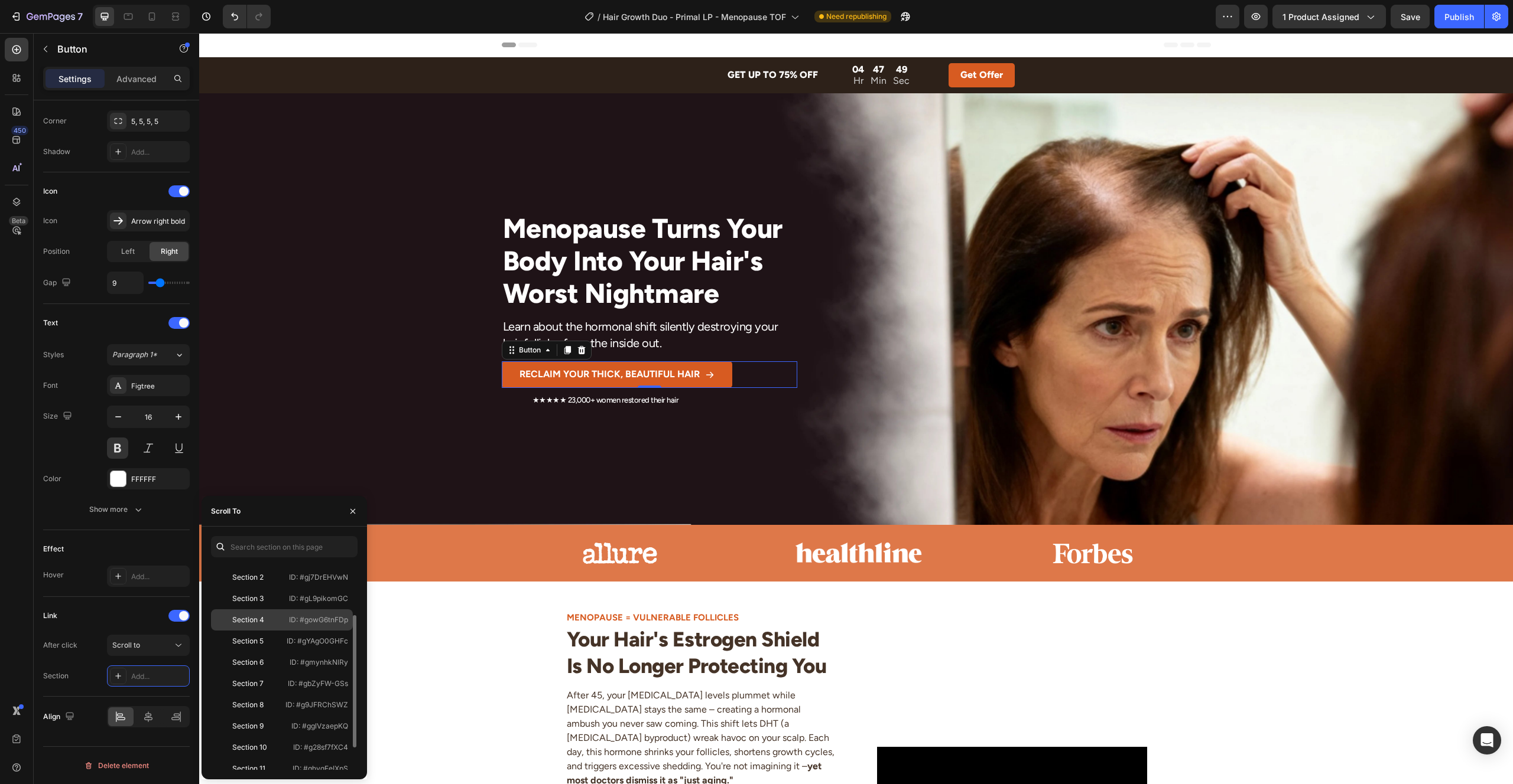
scroll to position [78, 0]
click at [276, 750] on div "Section 12" at bounding box center [250, 752] width 68 height 11
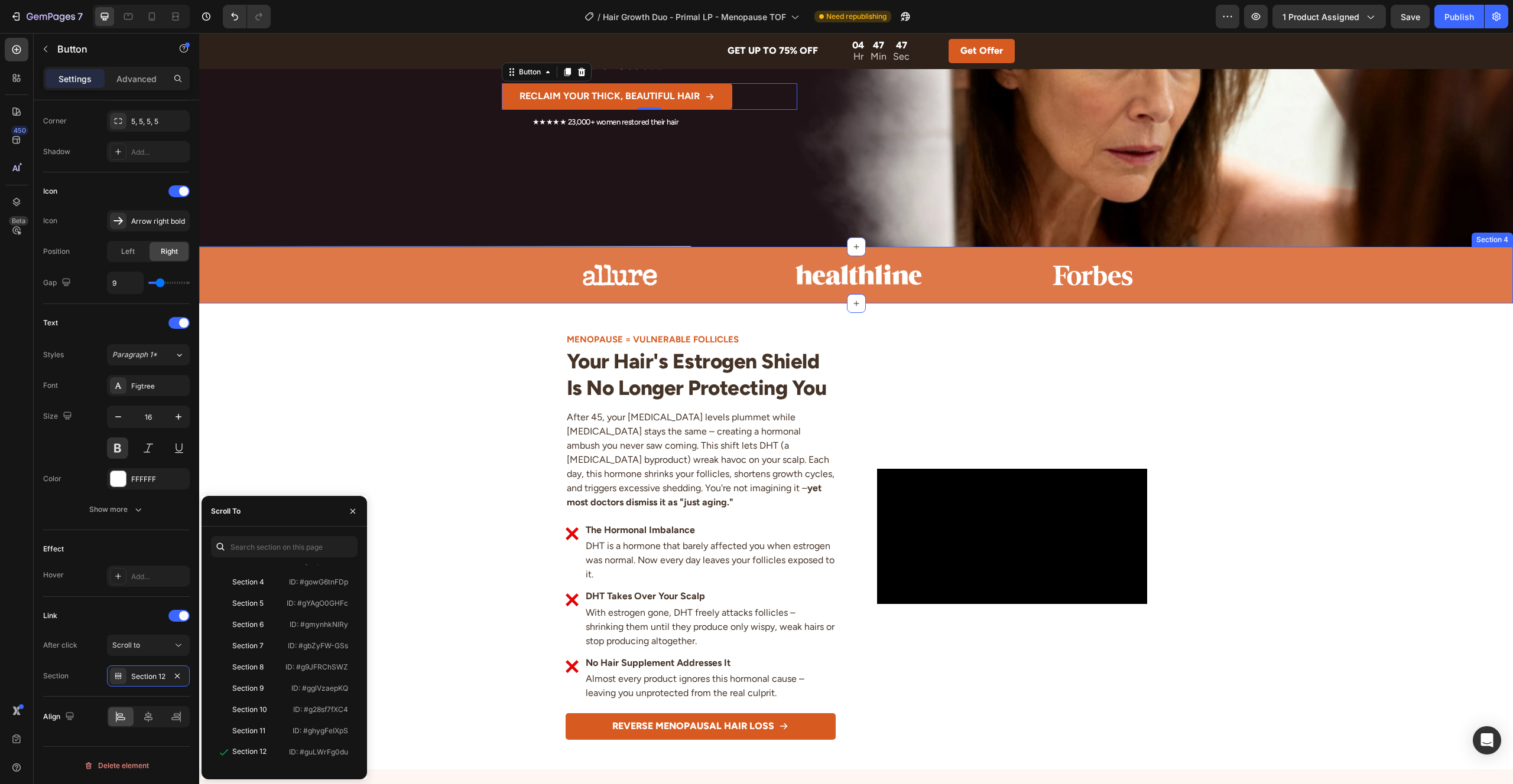
scroll to position [433, 0]
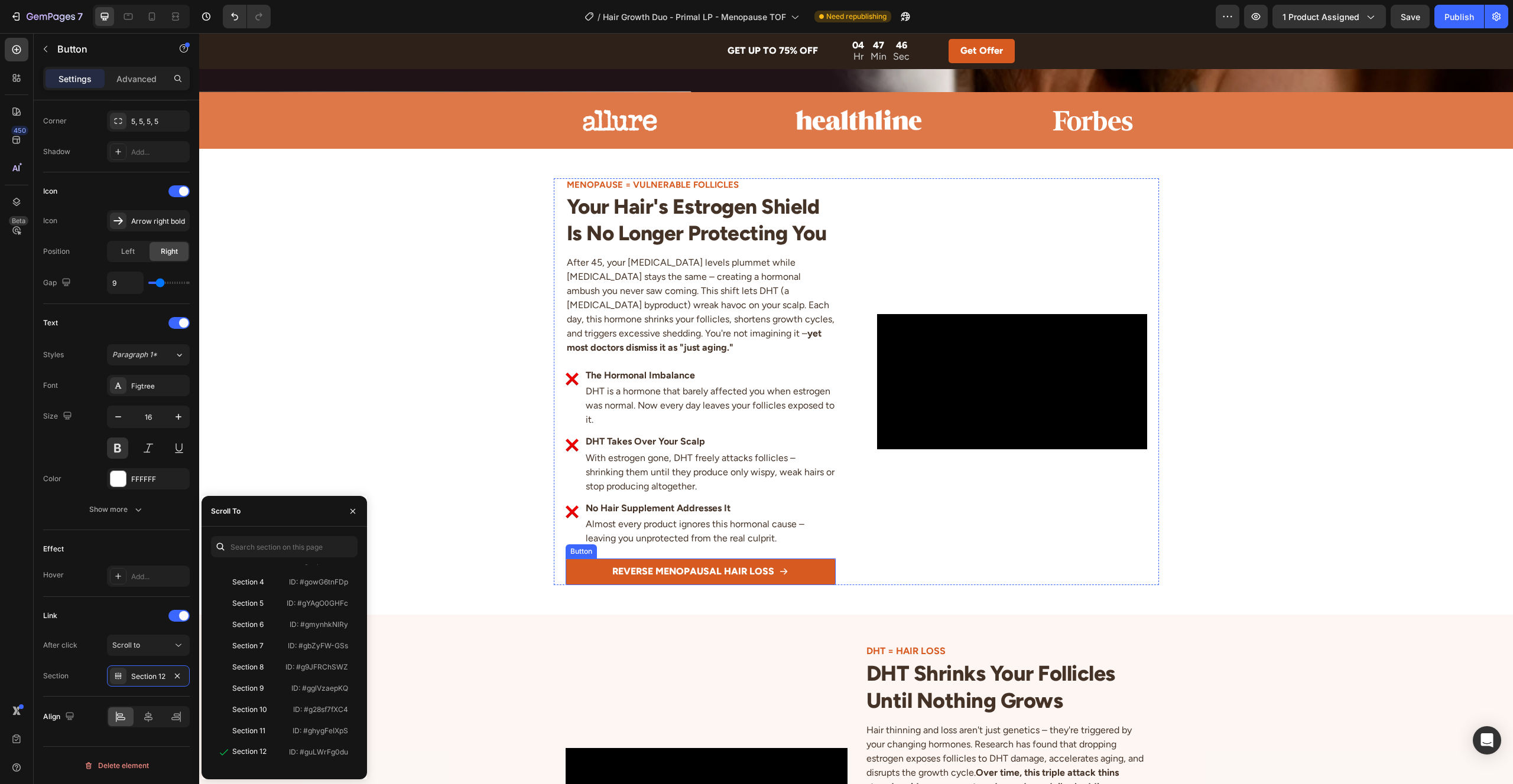
click at [581, 568] on button "REVERSE MENOPAUSAL HAIR LOSS" at bounding box center [700, 572] width 270 height 27
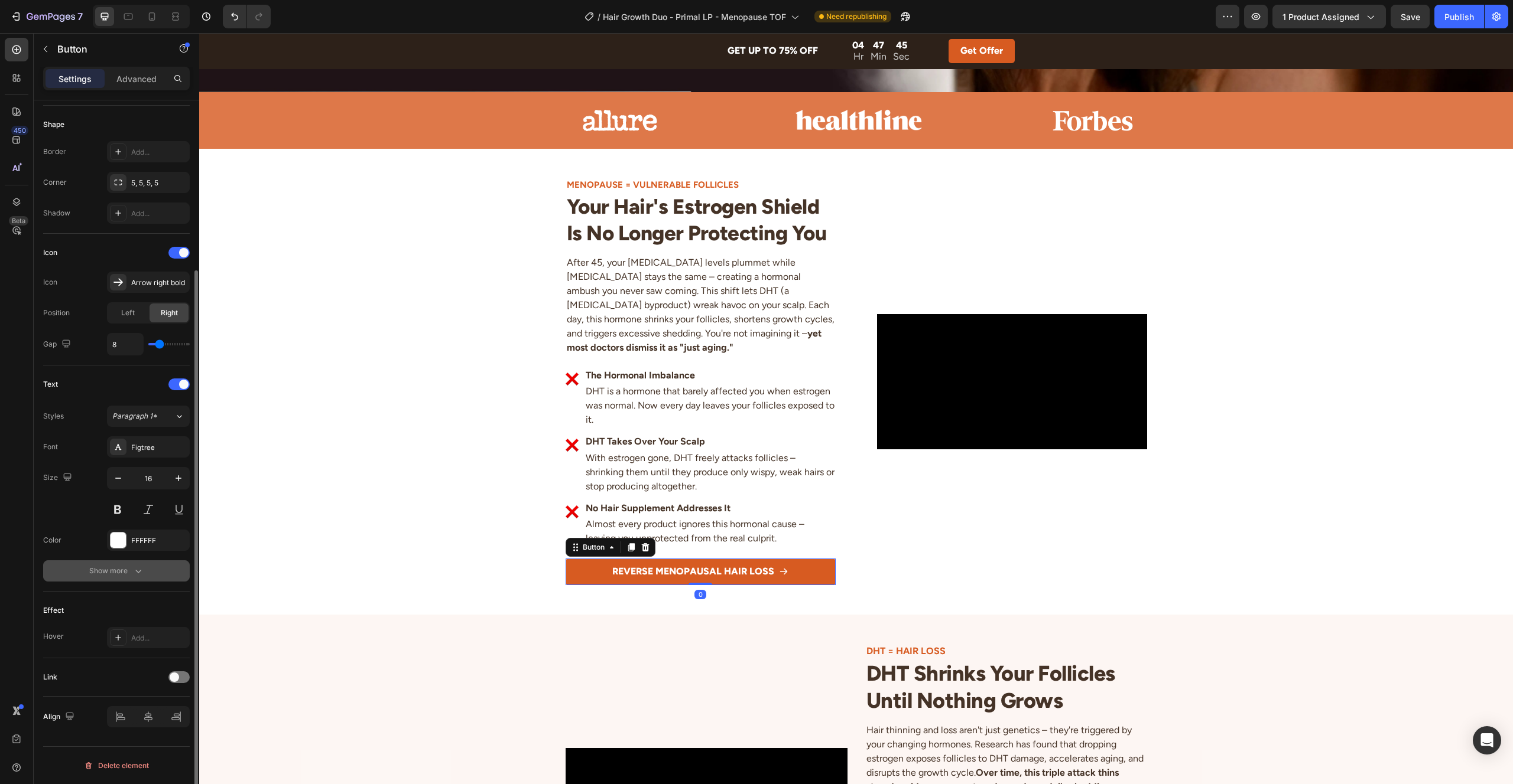
click at [136, 574] on icon "button" at bounding box center [138, 571] width 12 height 12
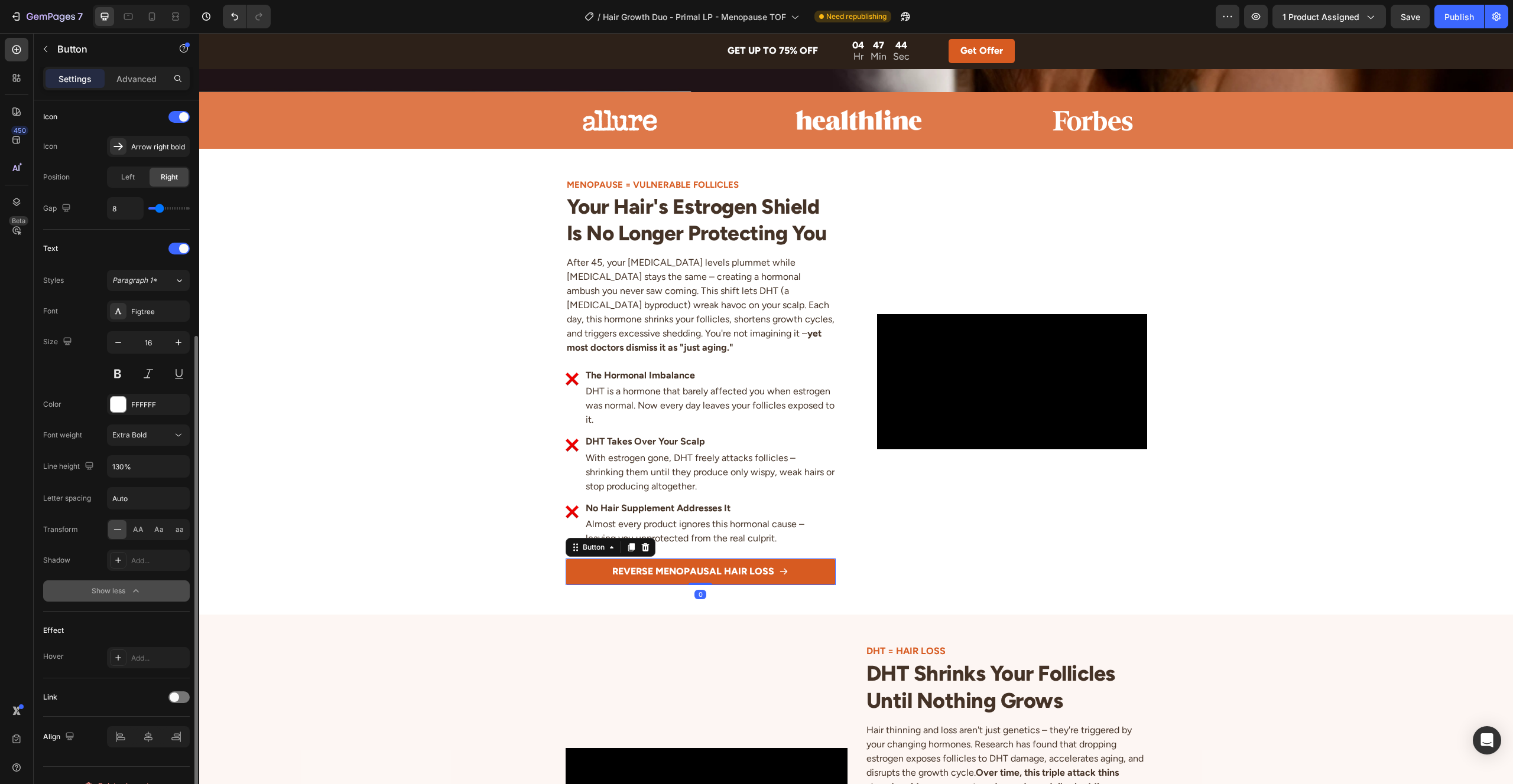
scroll to position [379, 0]
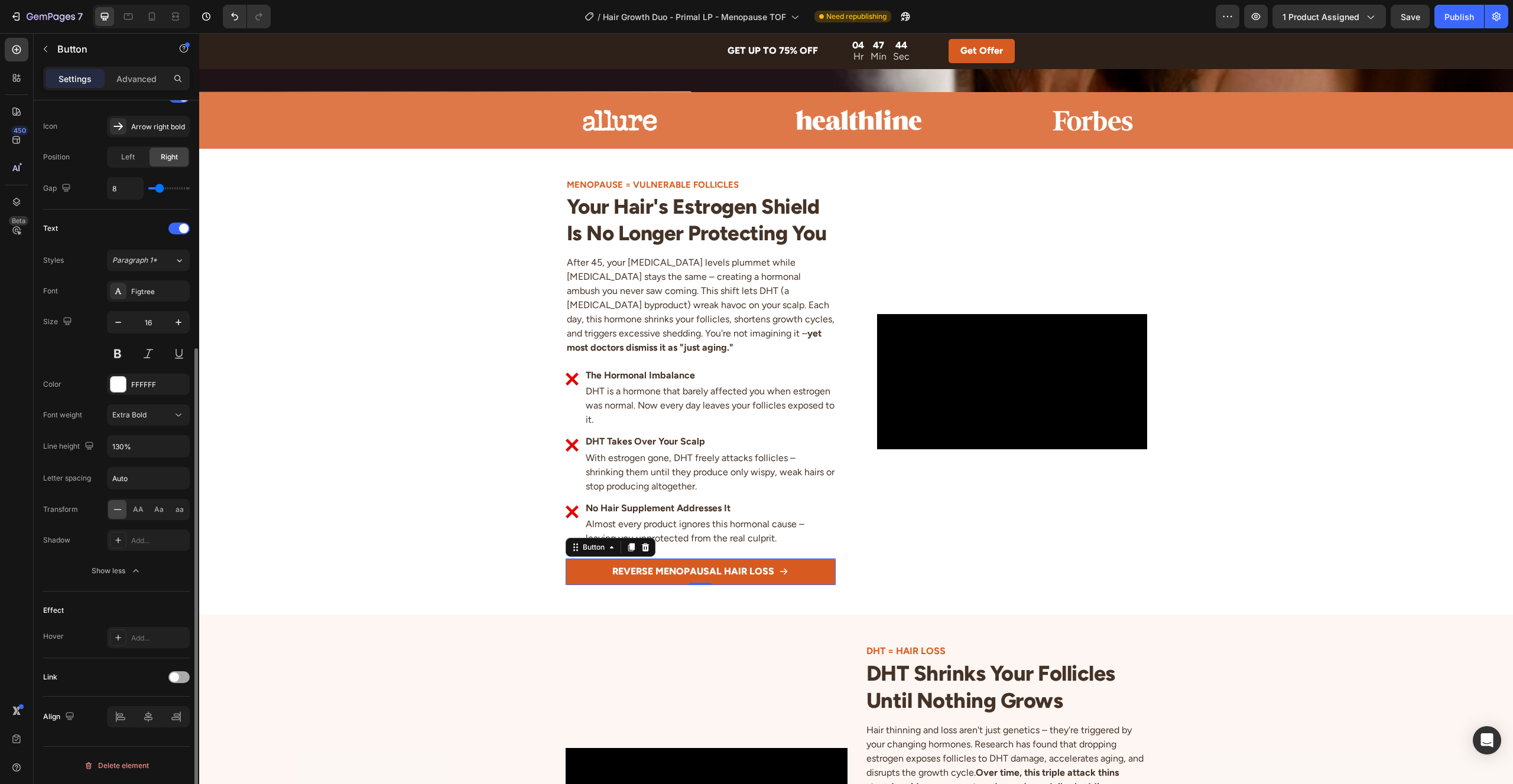
click at [179, 681] on div at bounding box center [179, 677] width 21 height 12
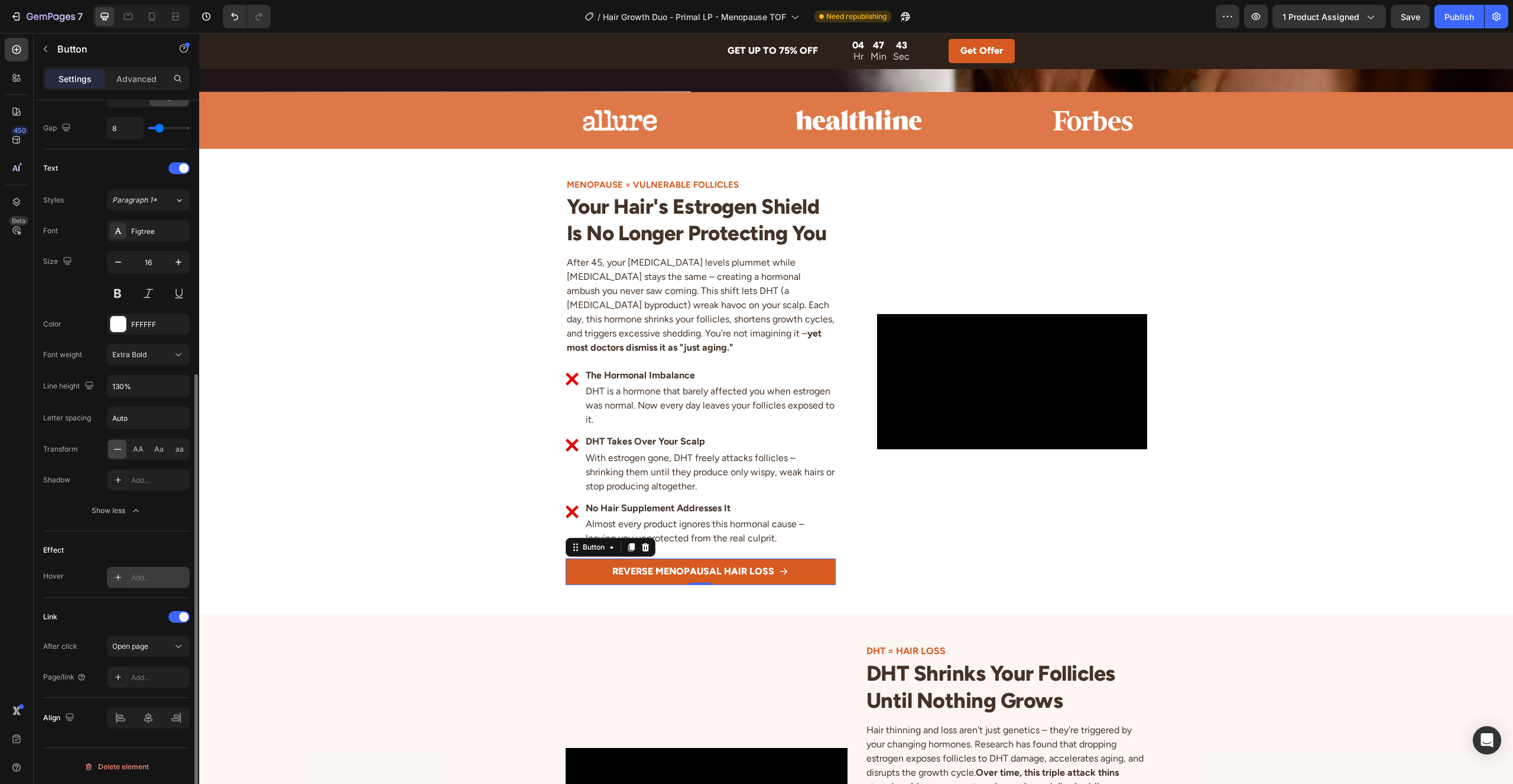
scroll to position [440, 0]
click at [157, 650] on div "Open page" at bounding box center [142, 645] width 60 height 11
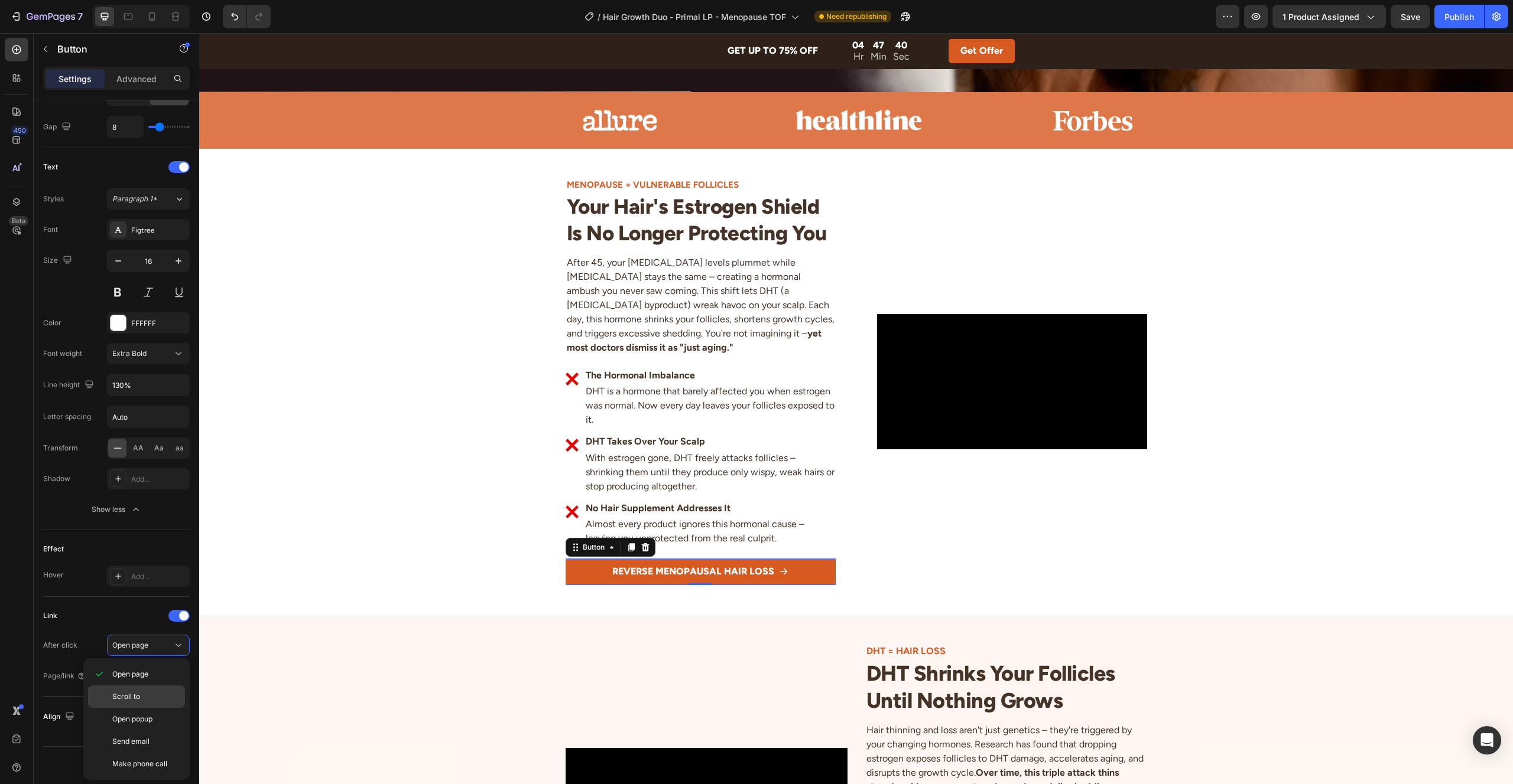
click at [158, 697] on p "Scroll to" at bounding box center [146, 697] width 67 height 11
click at [154, 676] on div "Add..." at bounding box center [159, 677] width 56 height 11
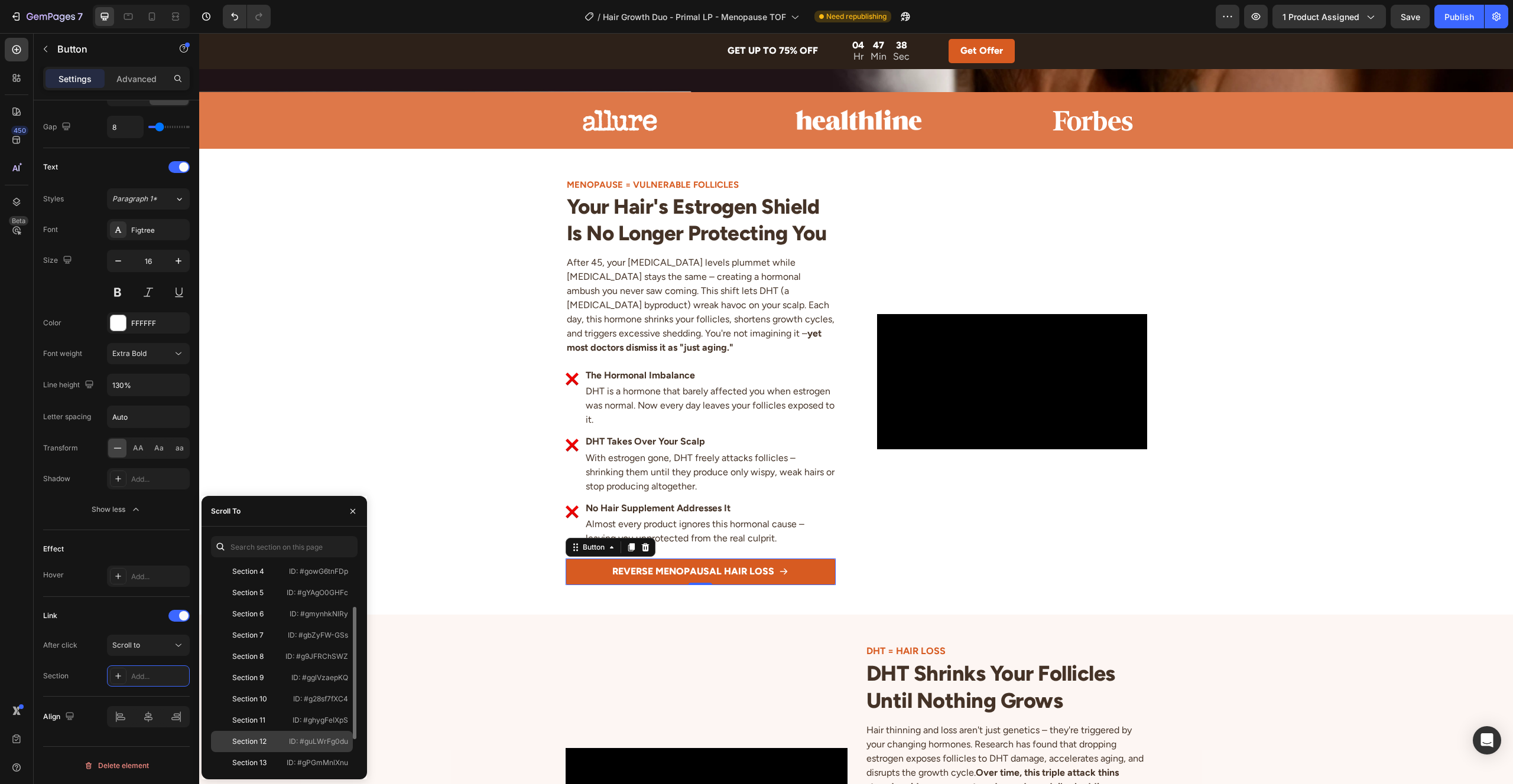
scroll to position [104, 0]
click at [275, 718] on div "Section 12 ID: #guLWrFg0du" at bounding box center [282, 725] width 142 height 21
drag, startPoint x: 491, startPoint y: 493, endPoint x: 483, endPoint y: 498, distance: 9.4
click at [491, 493] on div "Video MENOPAUSE = VULNERABLE FOLLICLES Heading Your Hair's [MEDICAL_DATA] Shiel…" at bounding box center [856, 381] width 1313 height 407
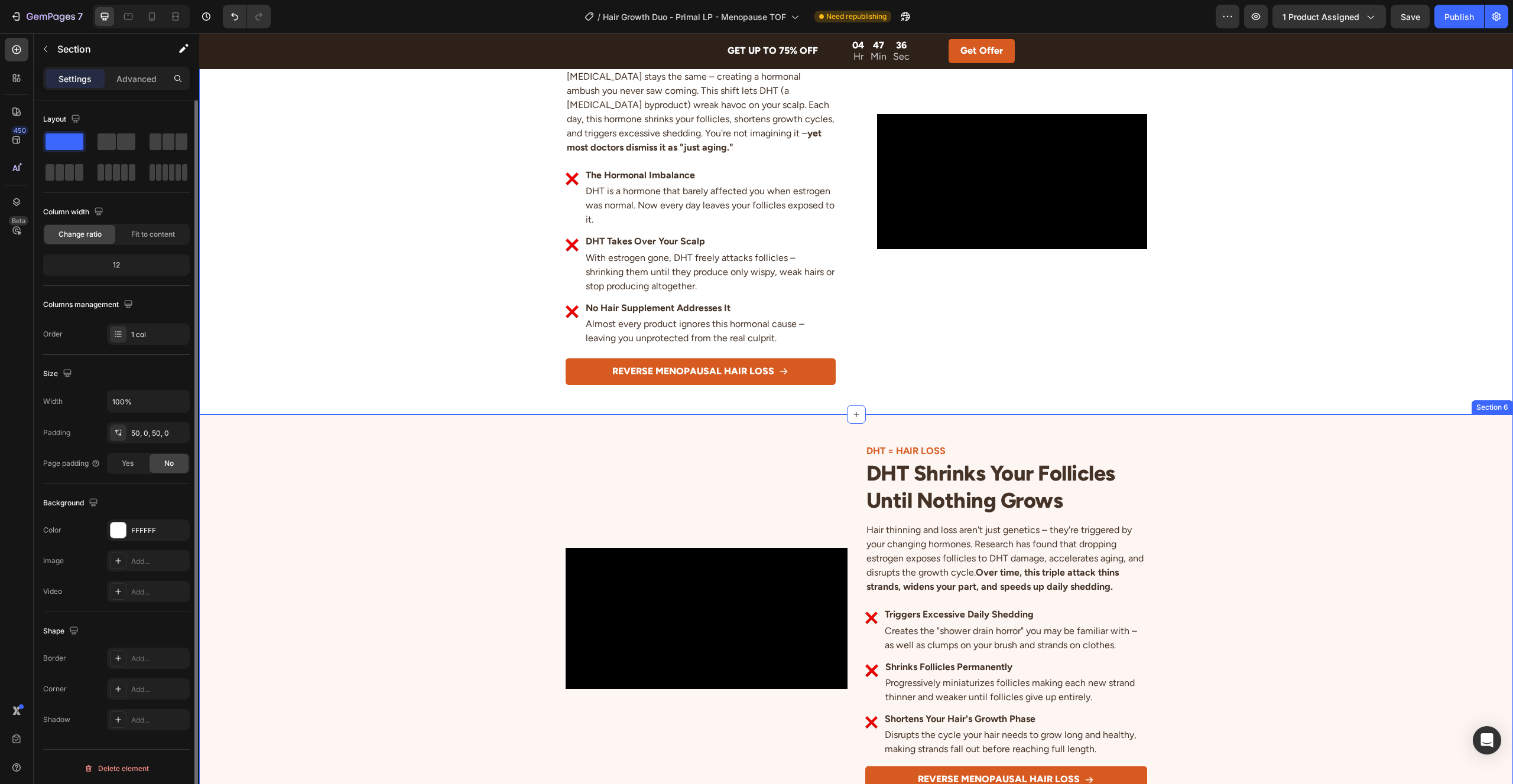
scroll to position [854, 0]
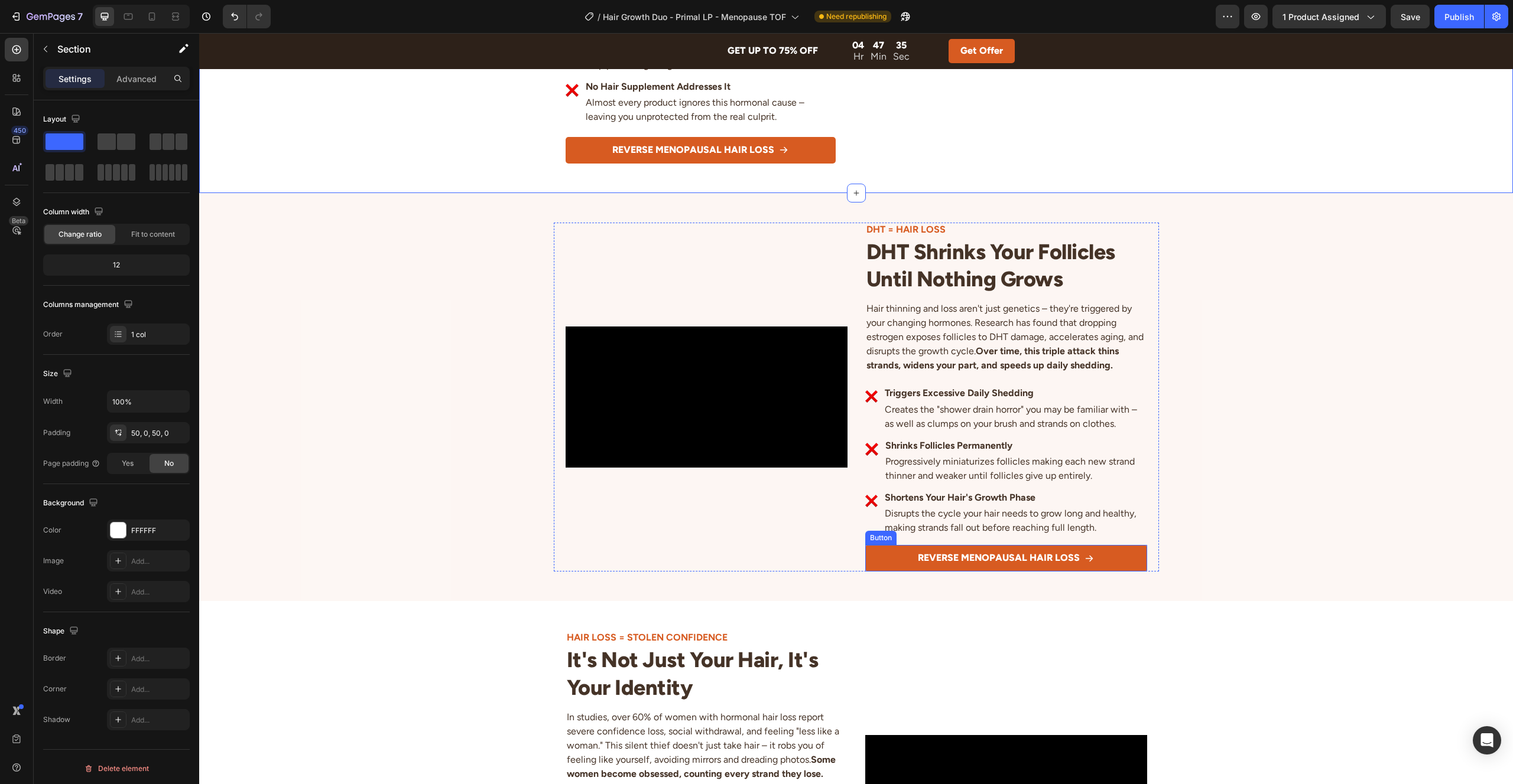
click at [874, 559] on button "REVERSE MENOPAUSAL HAIR LOSS" at bounding box center [1006, 558] width 282 height 27
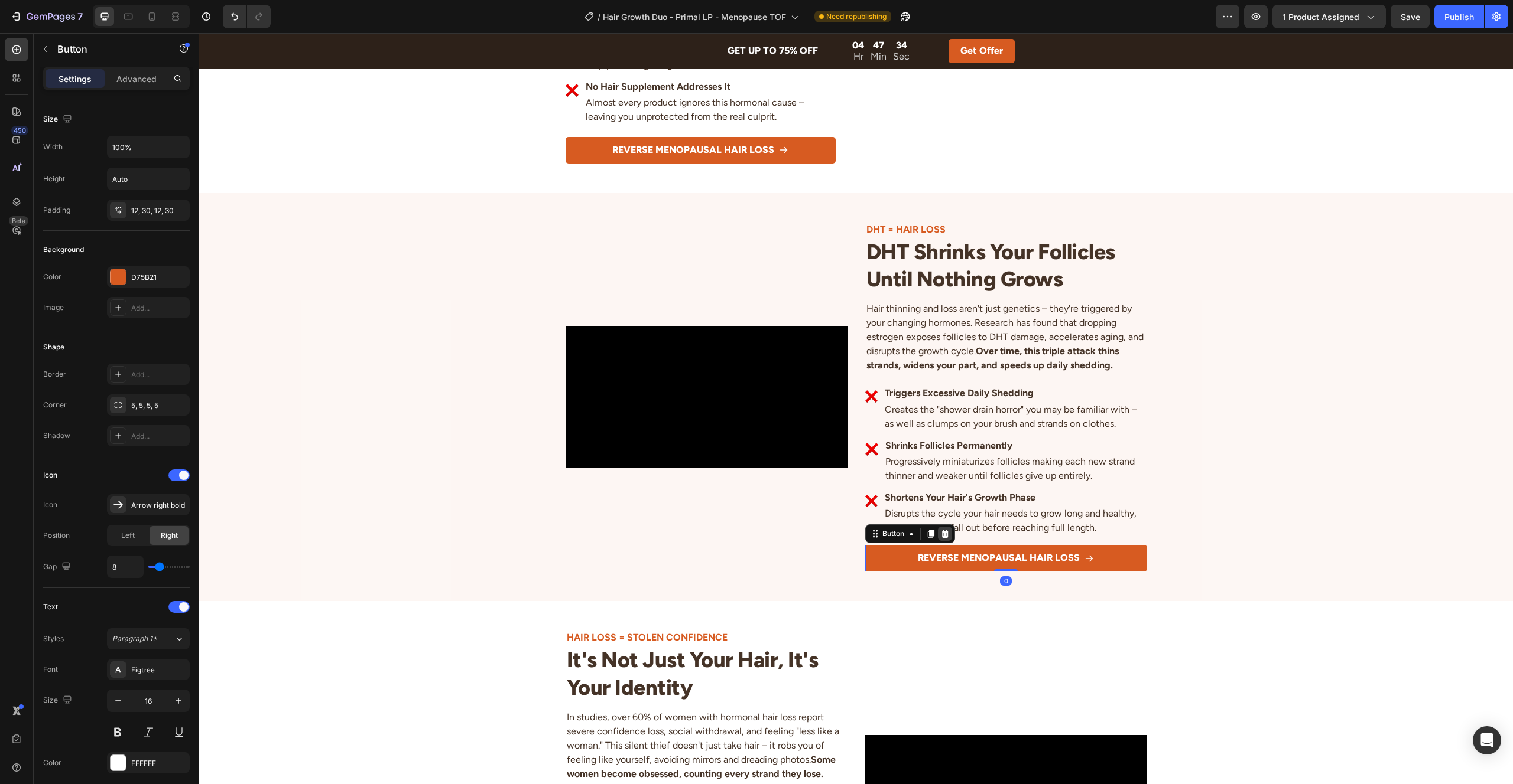
click at [944, 535] on icon at bounding box center [944, 533] width 8 height 8
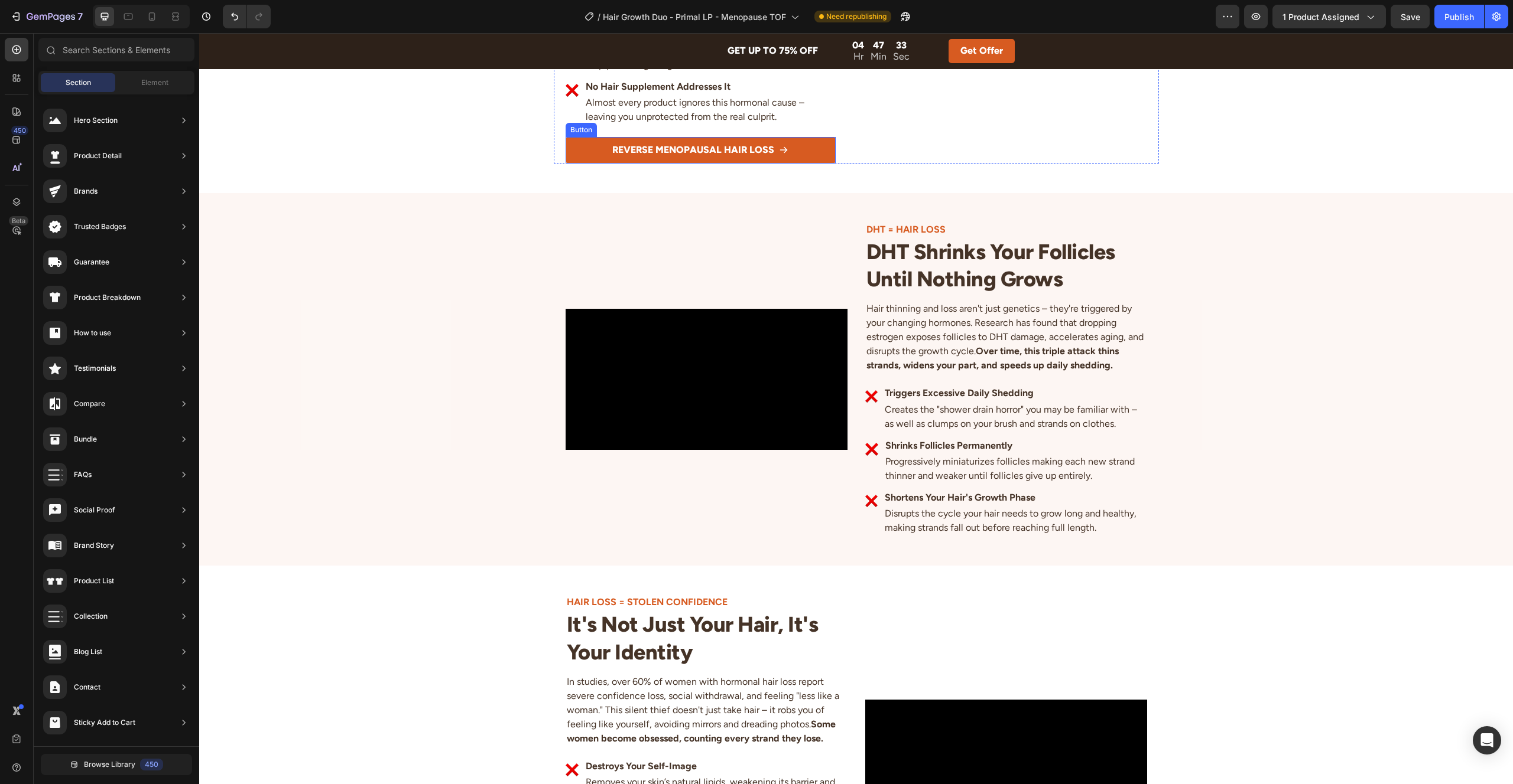
click at [584, 139] on link "REVERSE MENOPAUSAL HAIR LOSS" at bounding box center [700, 150] width 270 height 27
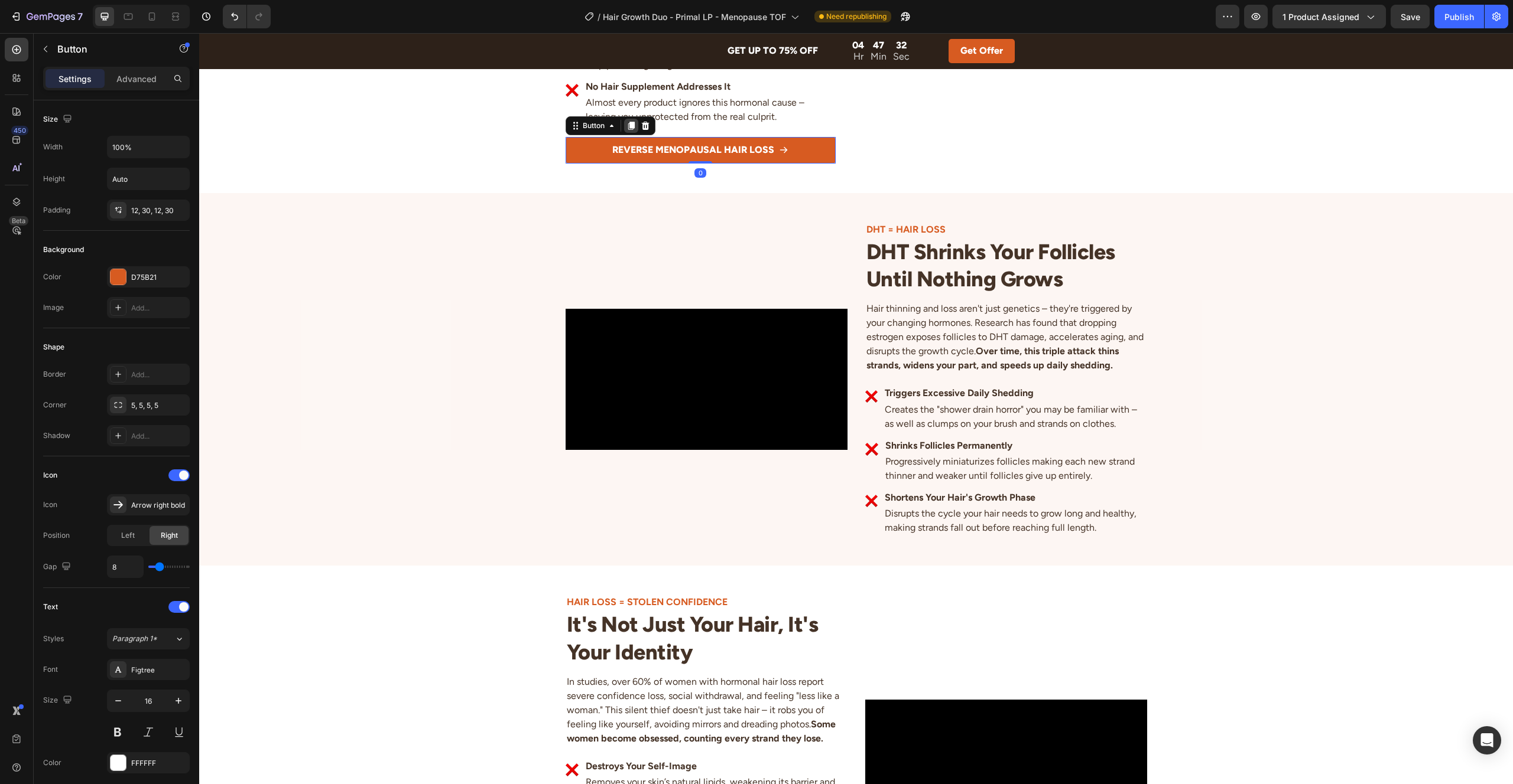
click at [632, 128] on icon at bounding box center [631, 125] width 7 height 8
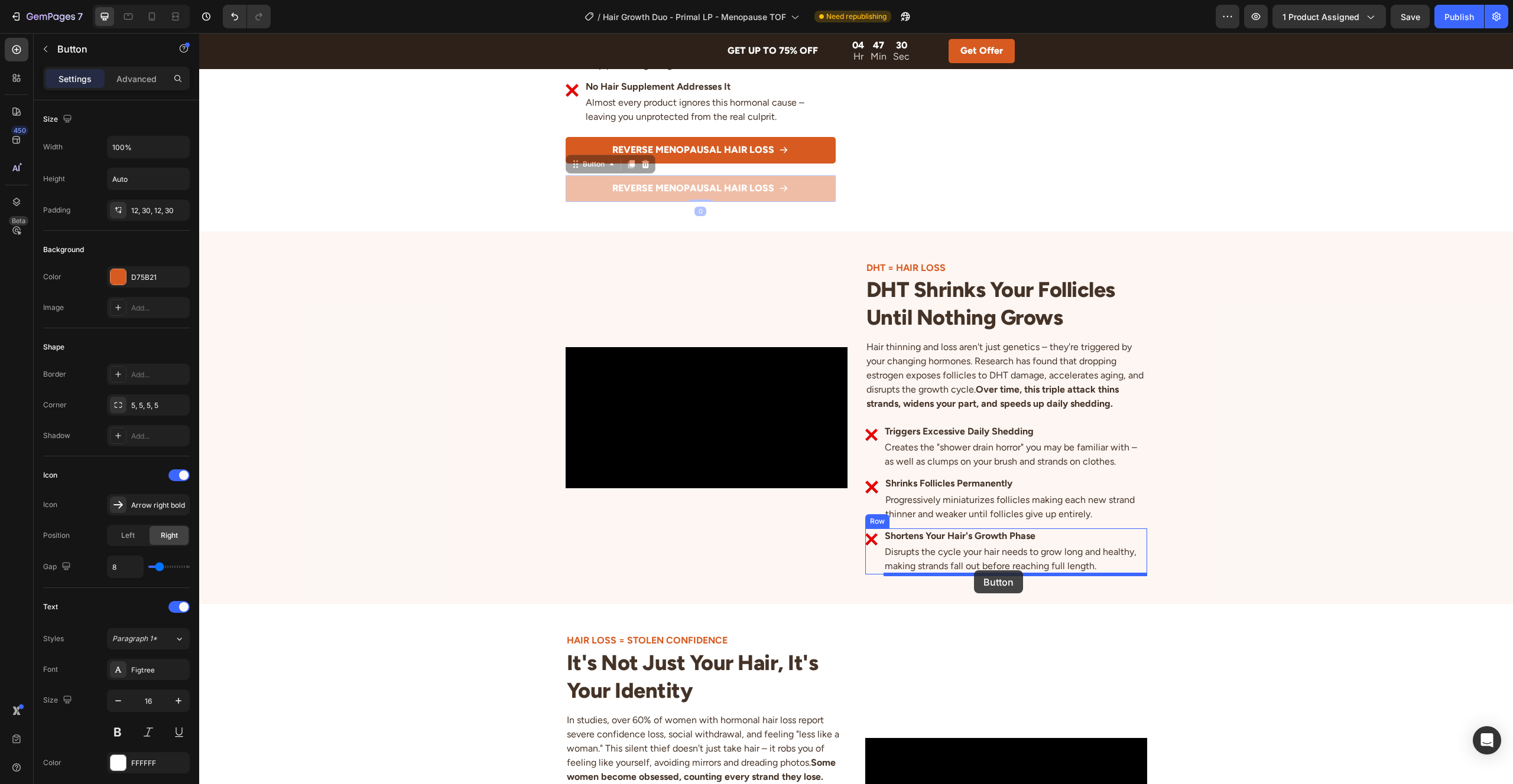
drag, startPoint x: 576, startPoint y: 167, endPoint x: 974, endPoint y: 571, distance: 567.1
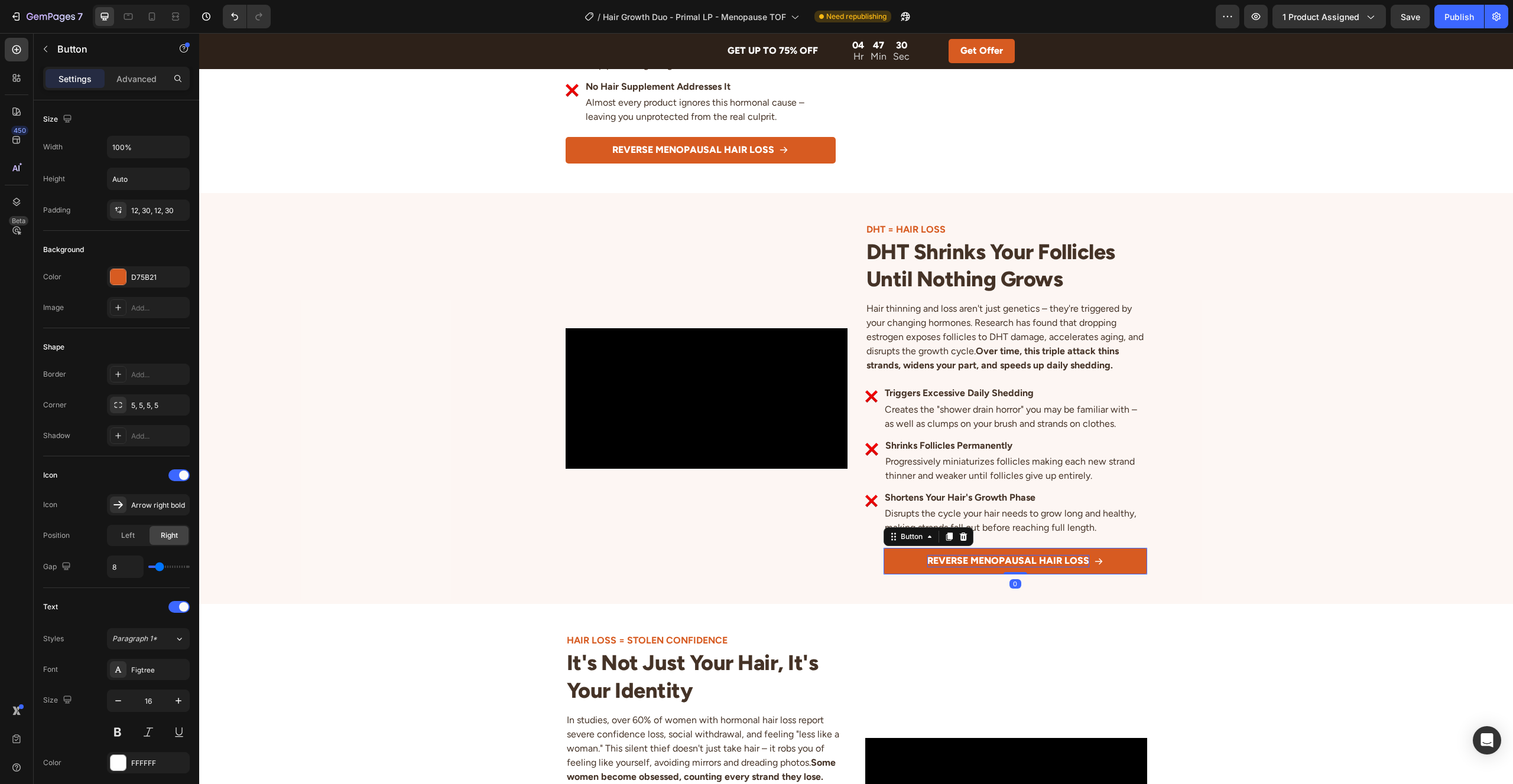
scroll to position [855, 0]
click at [1207, 461] on div "DHT = HAIR LOSS Heading DHT Shrinks Your Follicles Until Nothing Grows Heading …" at bounding box center [856, 397] width 1313 height 352
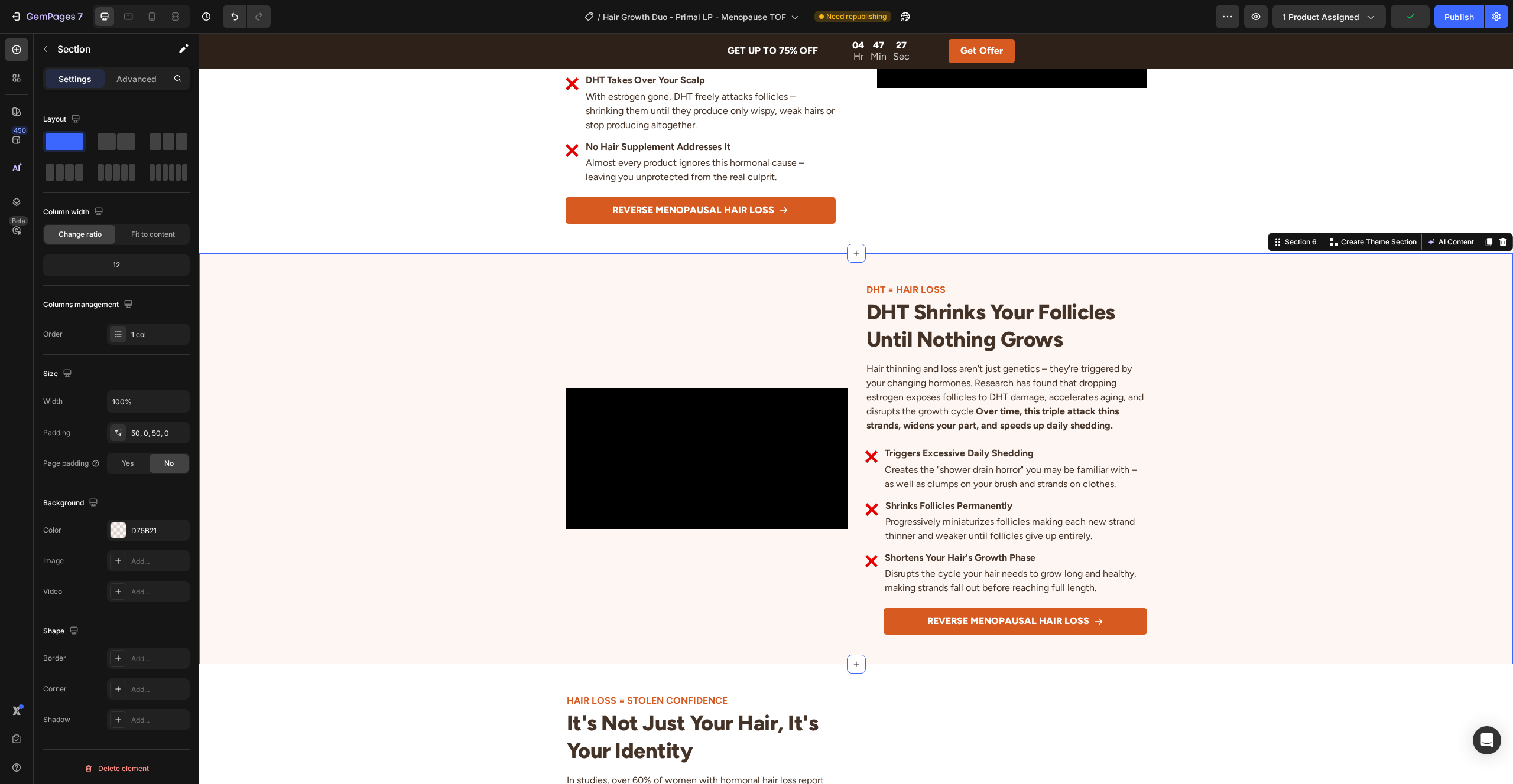
scroll to position [784, 0]
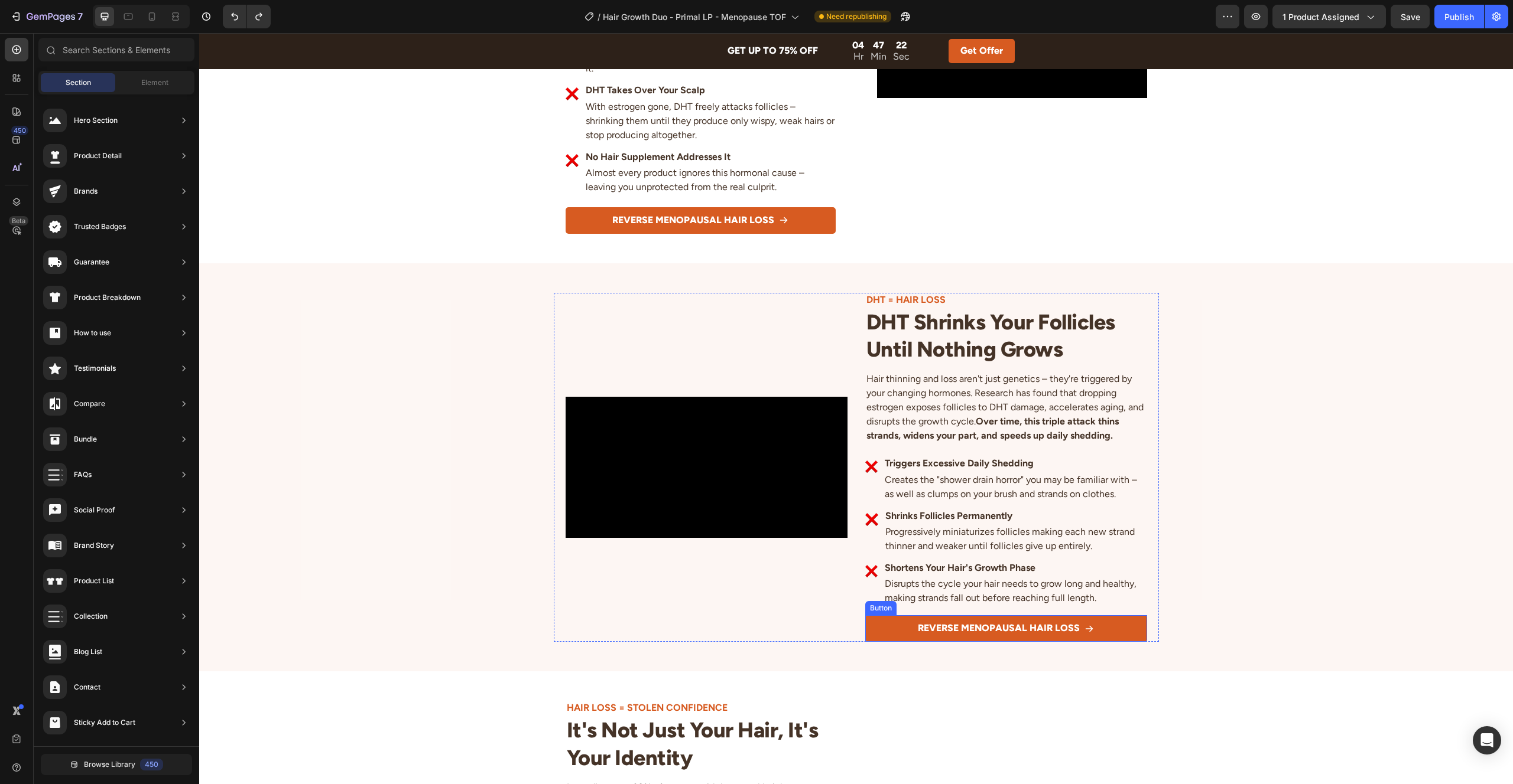
click at [871, 631] on button "REVERSE MENOPAUSAL HAIR LOSS" at bounding box center [1006, 629] width 282 height 27
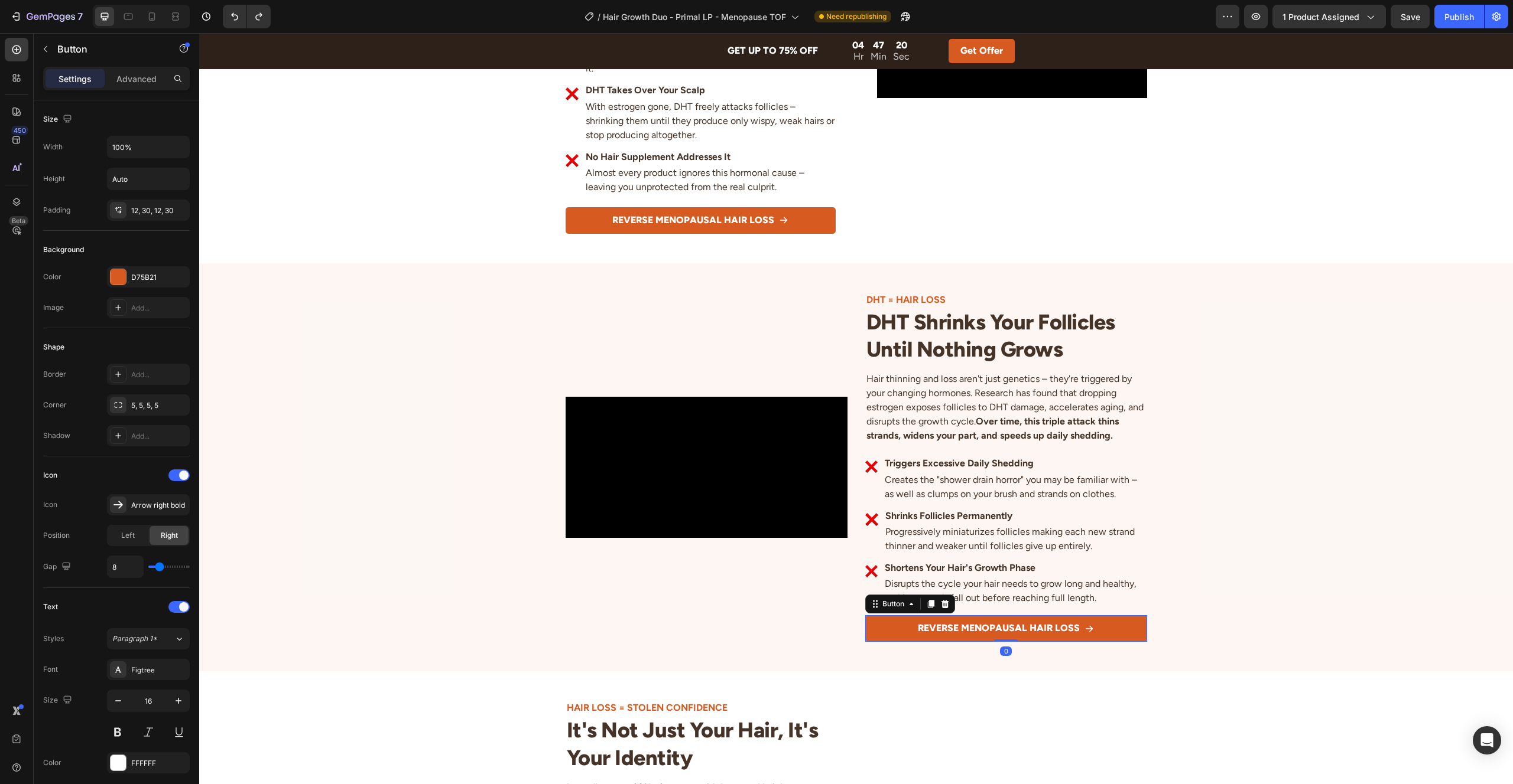
click at [944, 603] on icon at bounding box center [944, 603] width 8 height 8
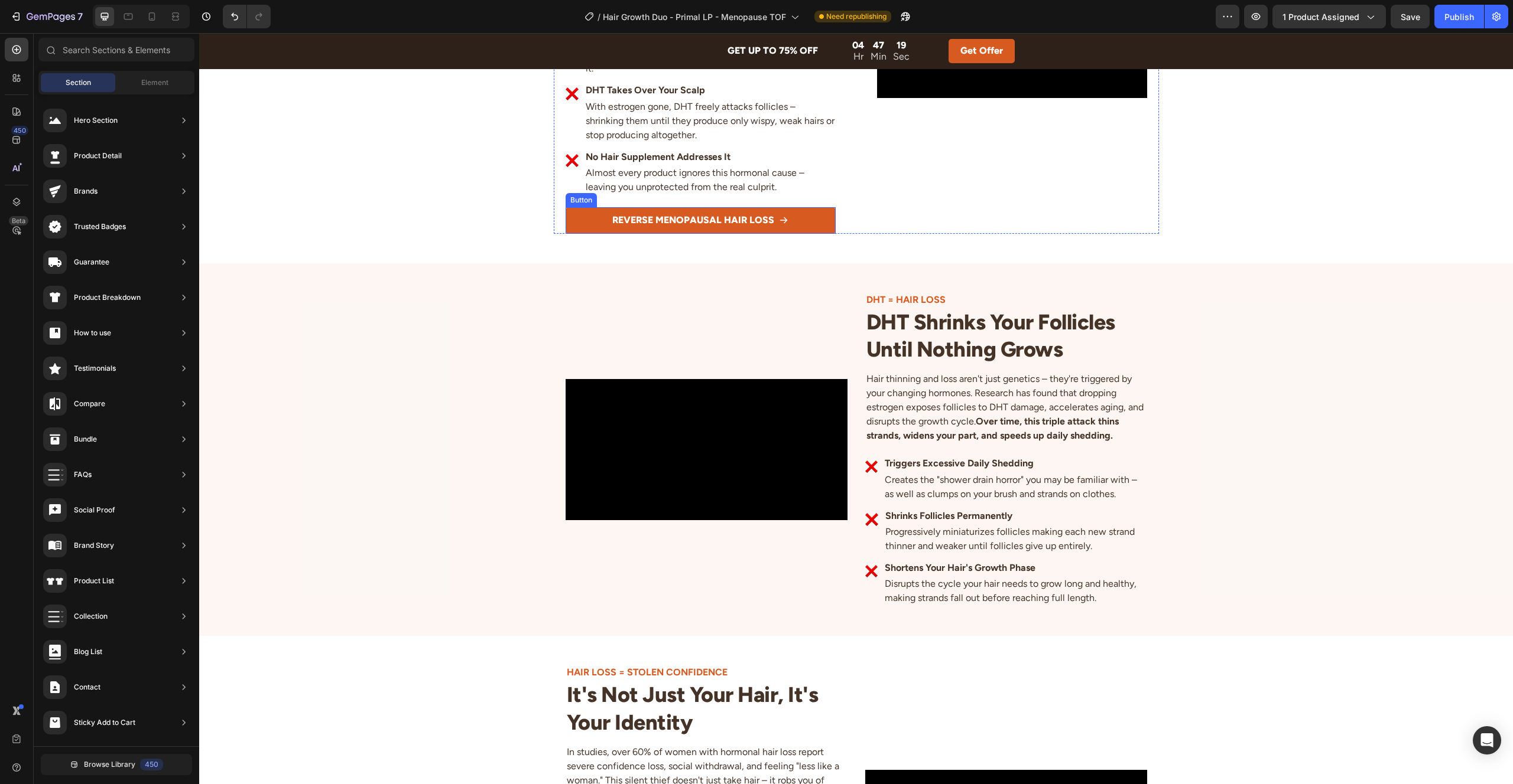
click at [583, 219] on link "REVERSE MENOPAUSAL HAIR LOSS" at bounding box center [700, 220] width 270 height 27
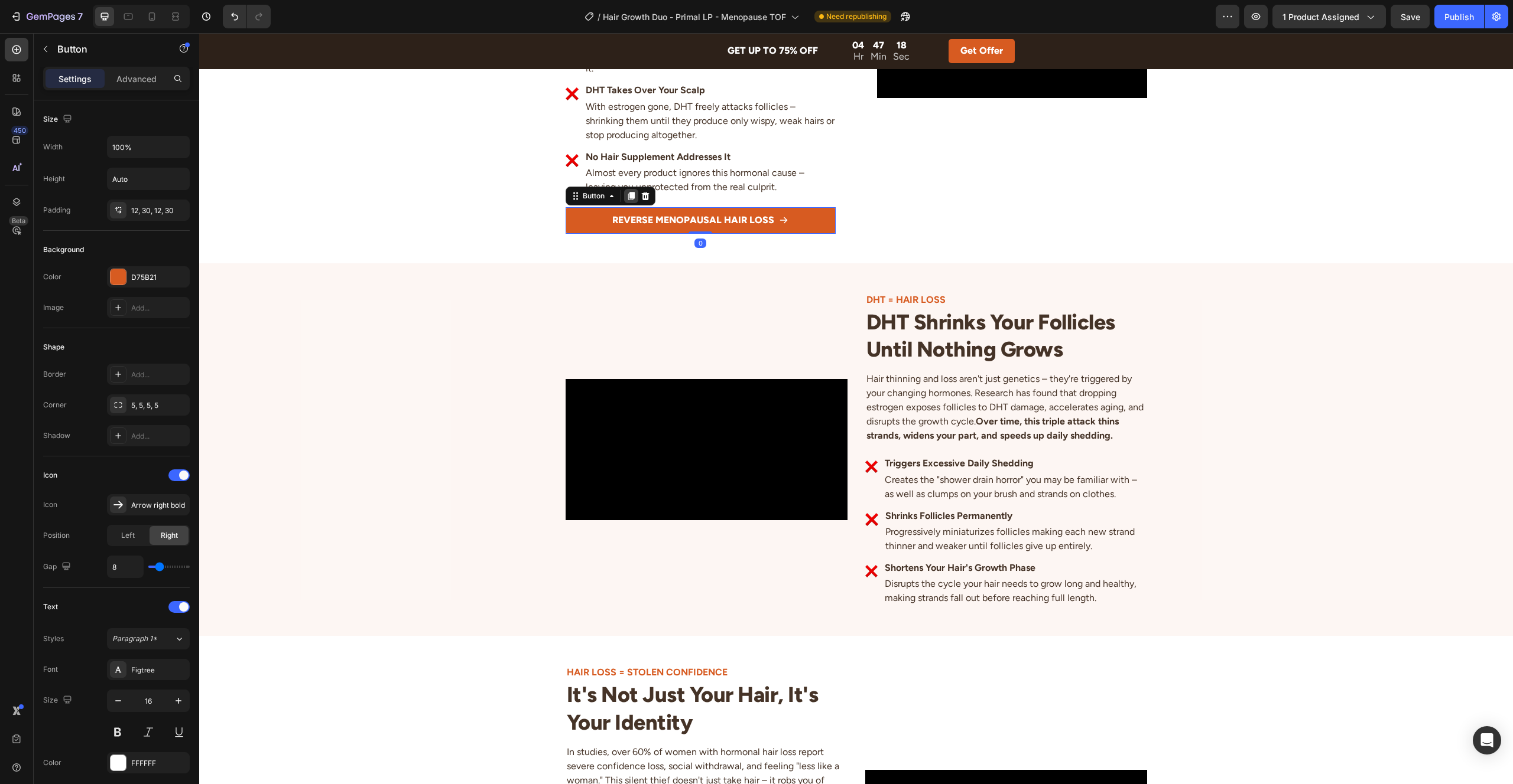
click at [632, 197] on icon at bounding box center [631, 196] width 7 height 8
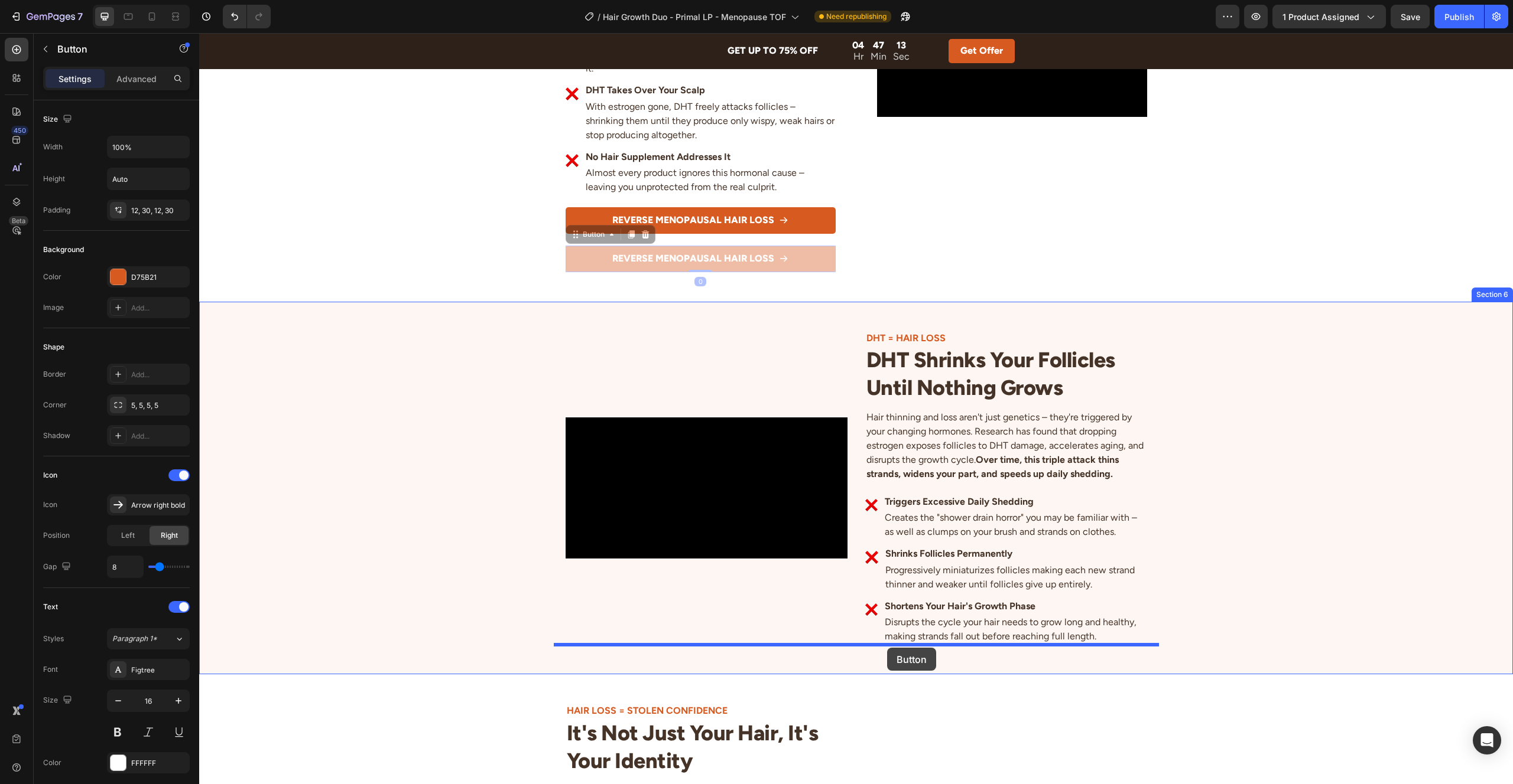
drag, startPoint x: 575, startPoint y: 237, endPoint x: 887, endPoint y: 648, distance: 516.0
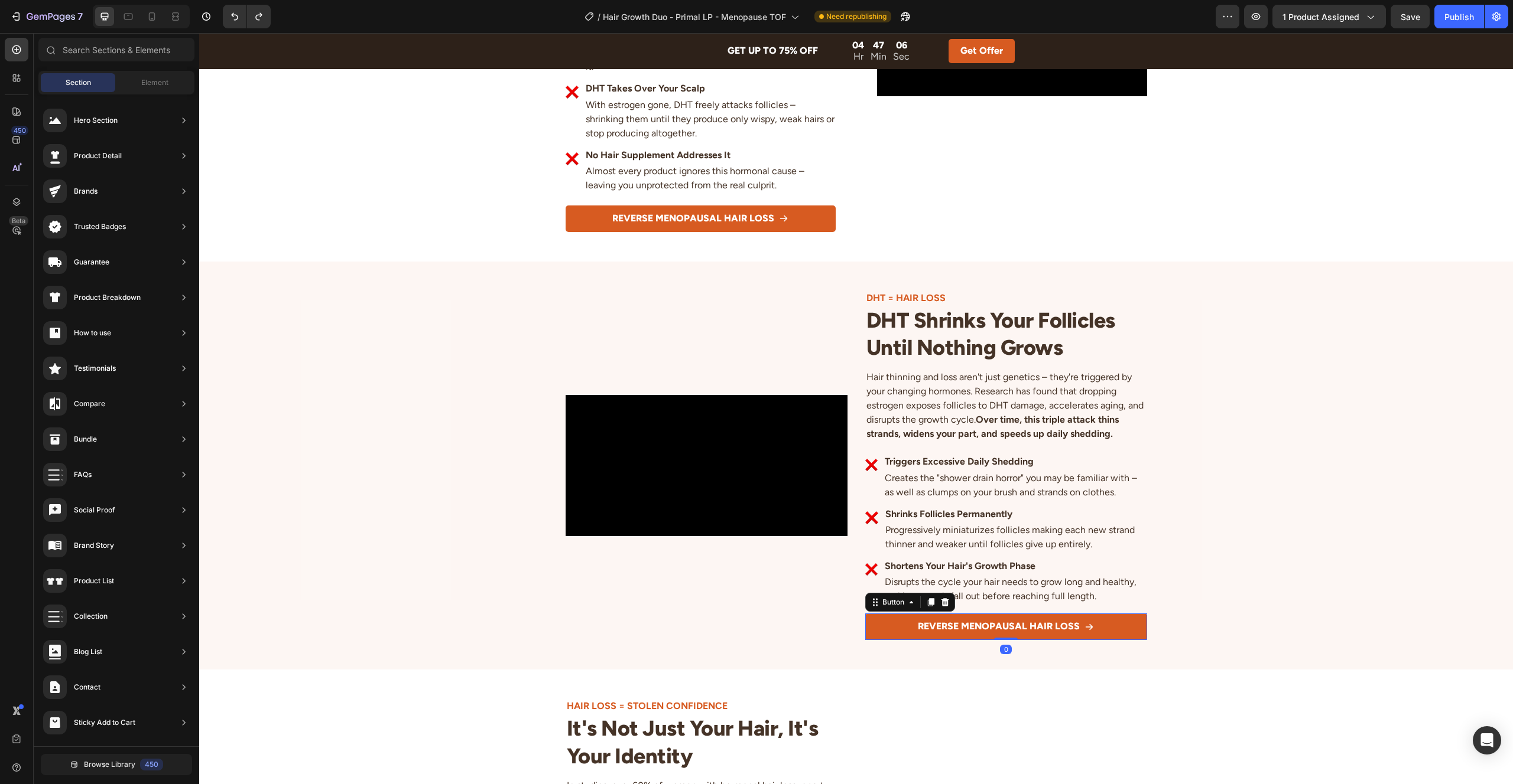
click at [895, 628] on button "REVERSE MENOPAUSAL HAIR LOSS" at bounding box center [1006, 627] width 282 height 27
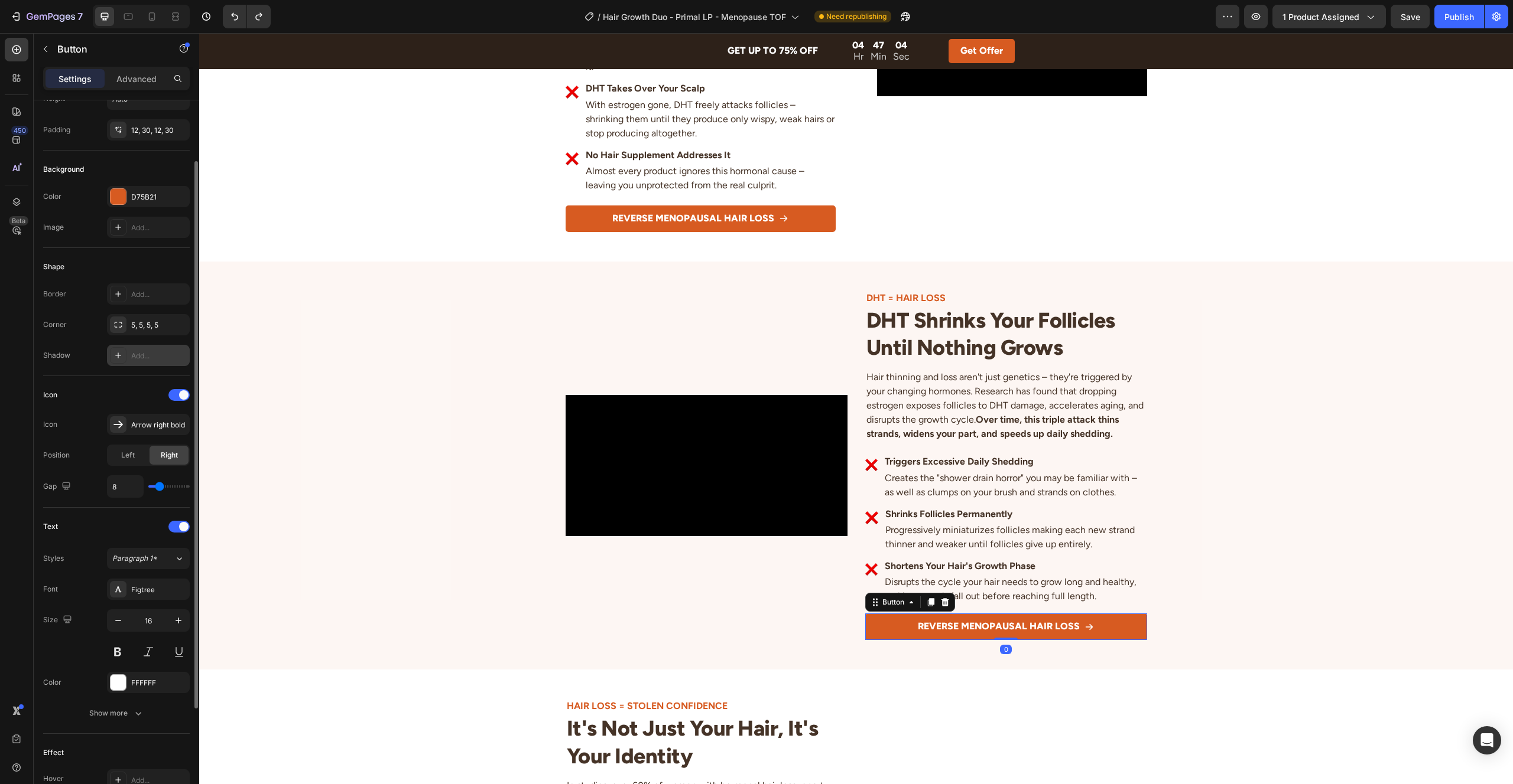
scroll to position [223, 0]
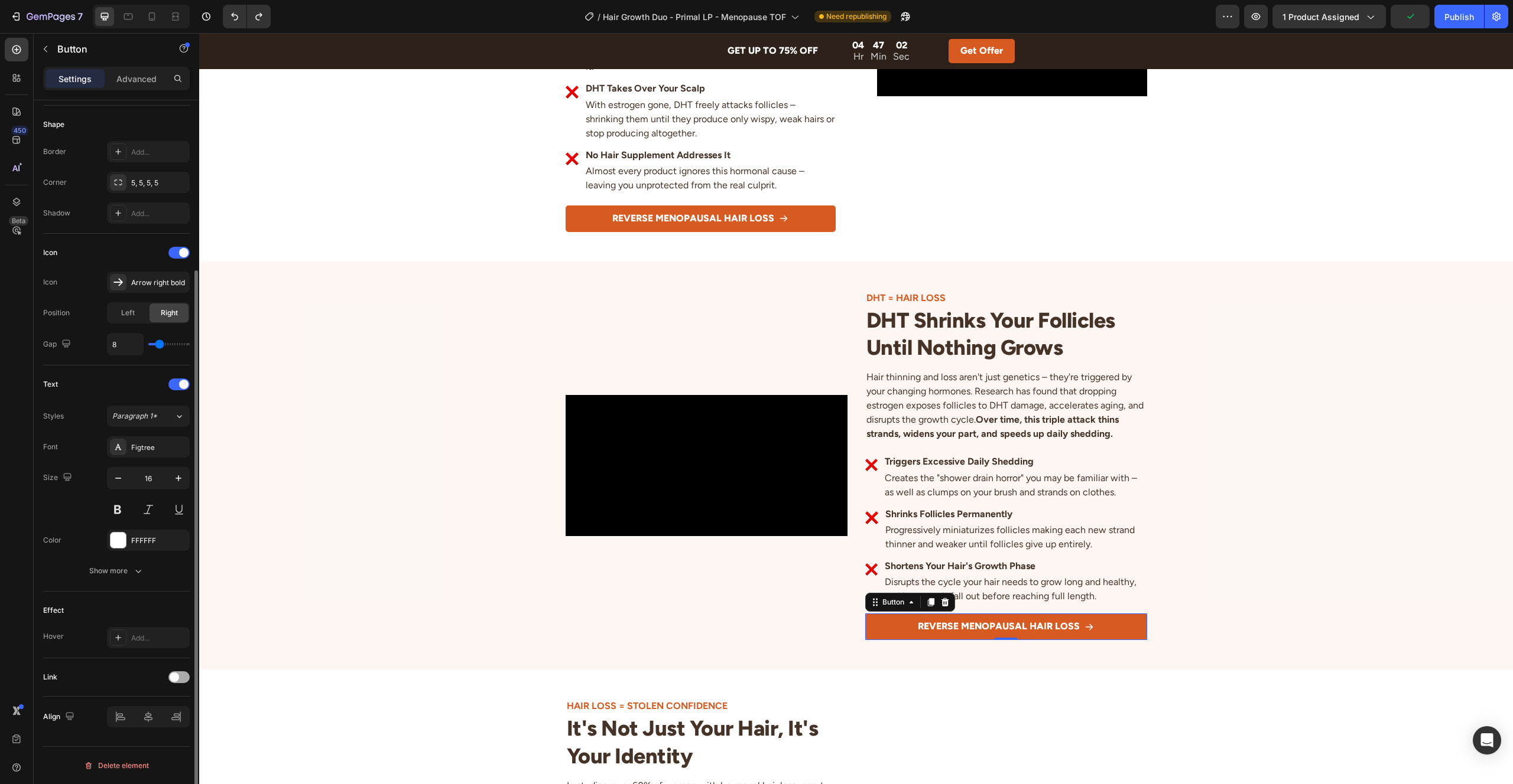
click at [173, 678] on span at bounding box center [174, 677] width 9 height 9
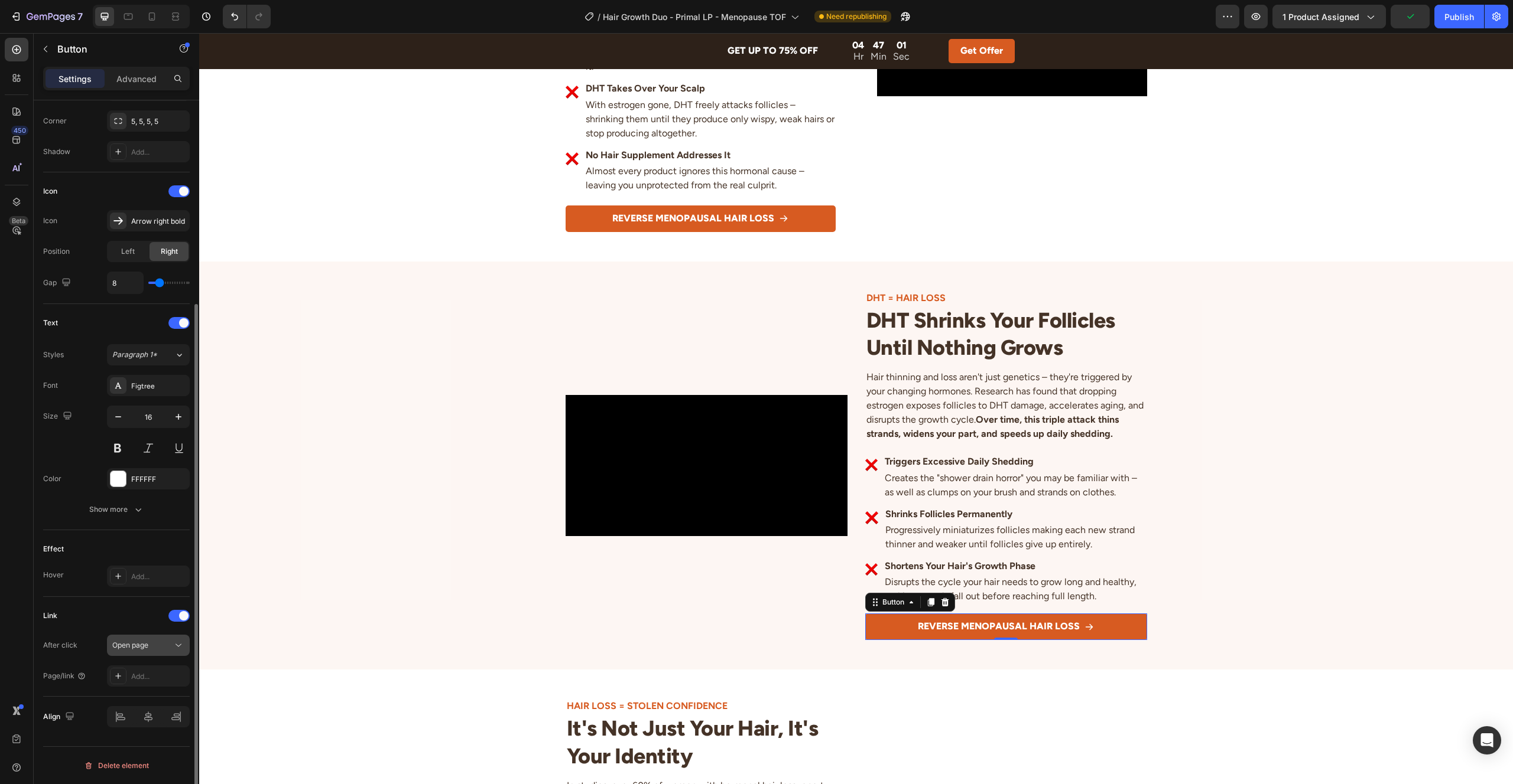
click at [161, 648] on div "Open page" at bounding box center [142, 645] width 60 height 11
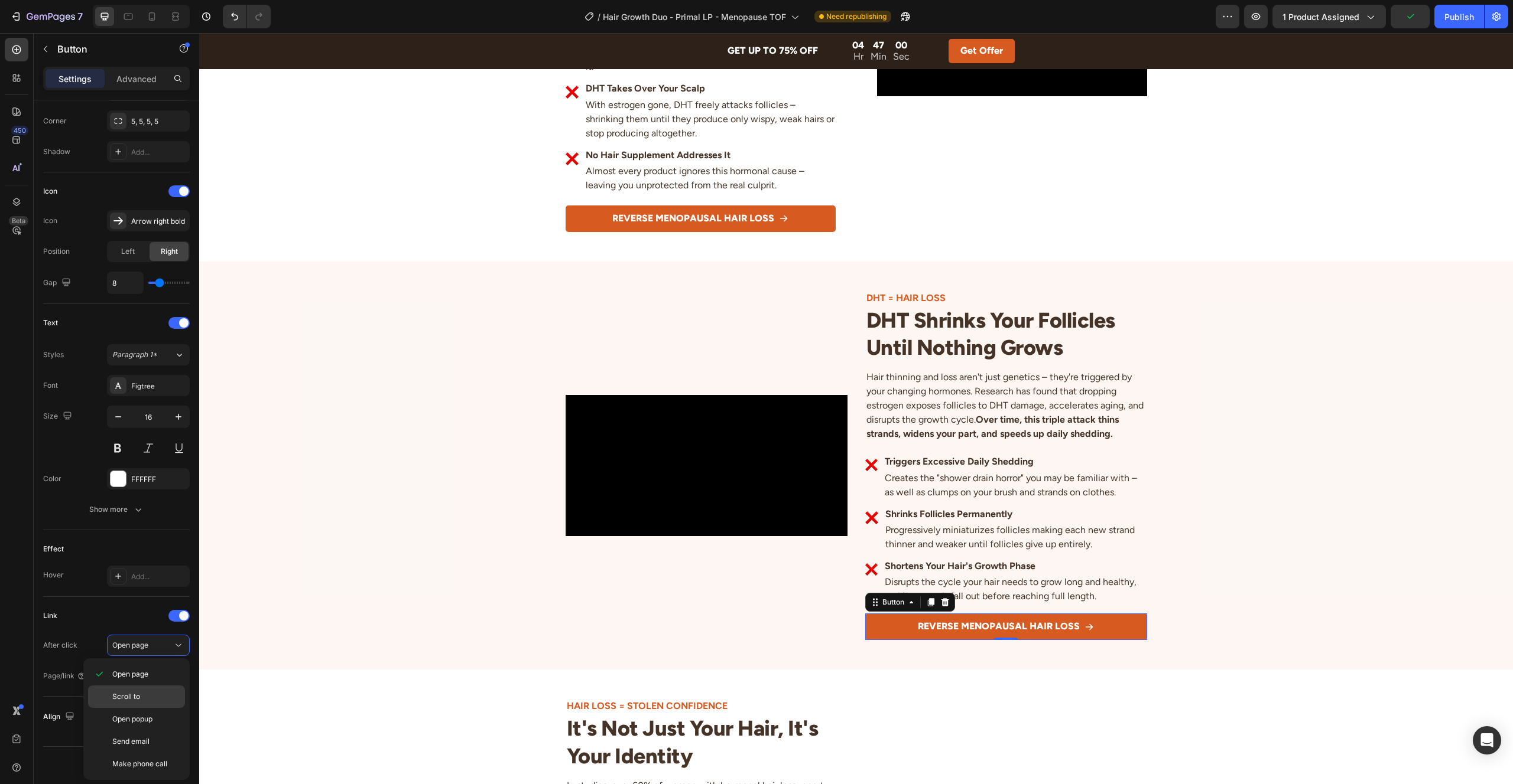
click at [151, 701] on p "Scroll to" at bounding box center [146, 697] width 67 height 11
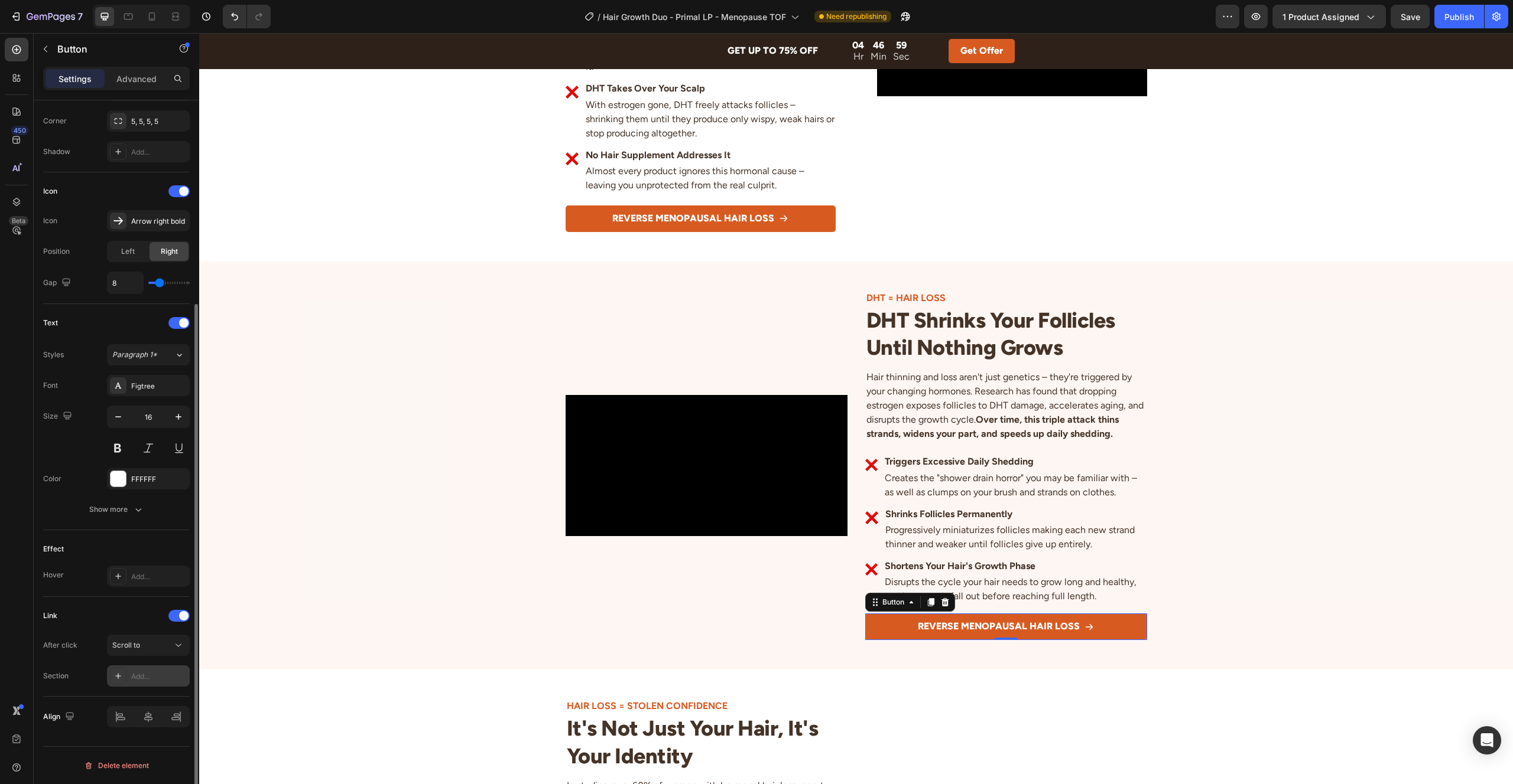
click at [148, 680] on div "Add..." at bounding box center [159, 677] width 56 height 11
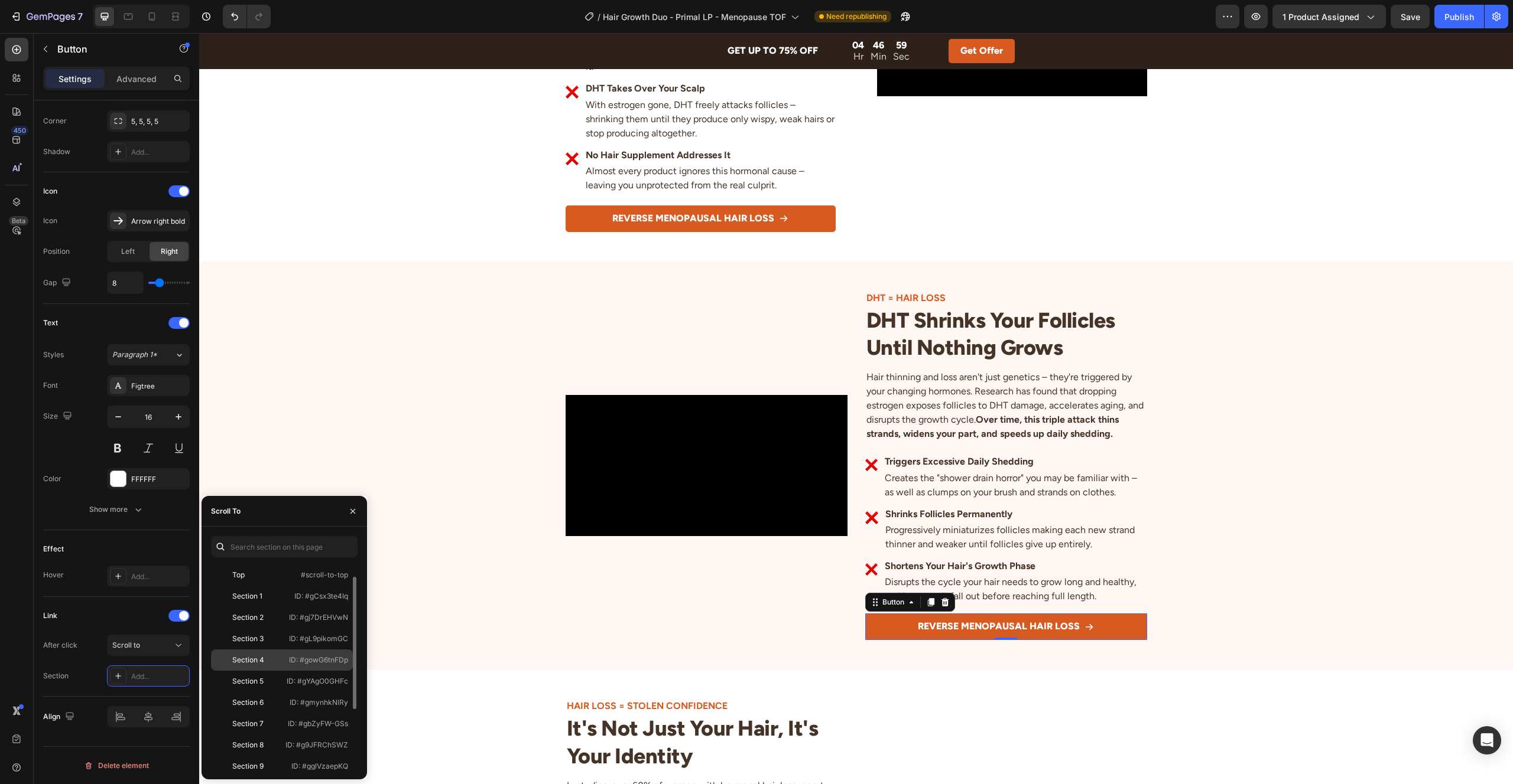
scroll to position [113, 0]
click at [270, 719] on div "Section 12" at bounding box center [250, 717] width 68 height 11
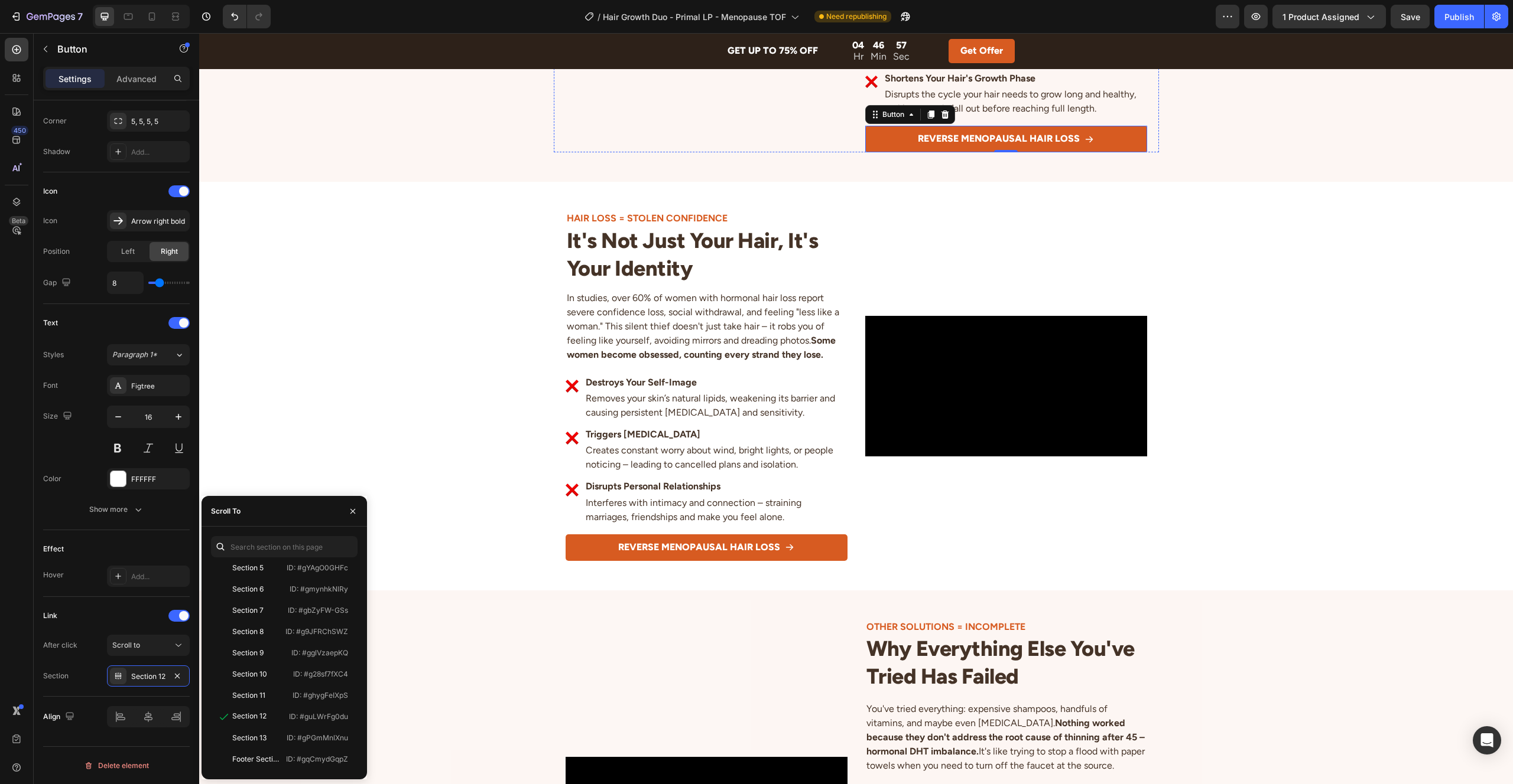
scroll to position [1284, 0]
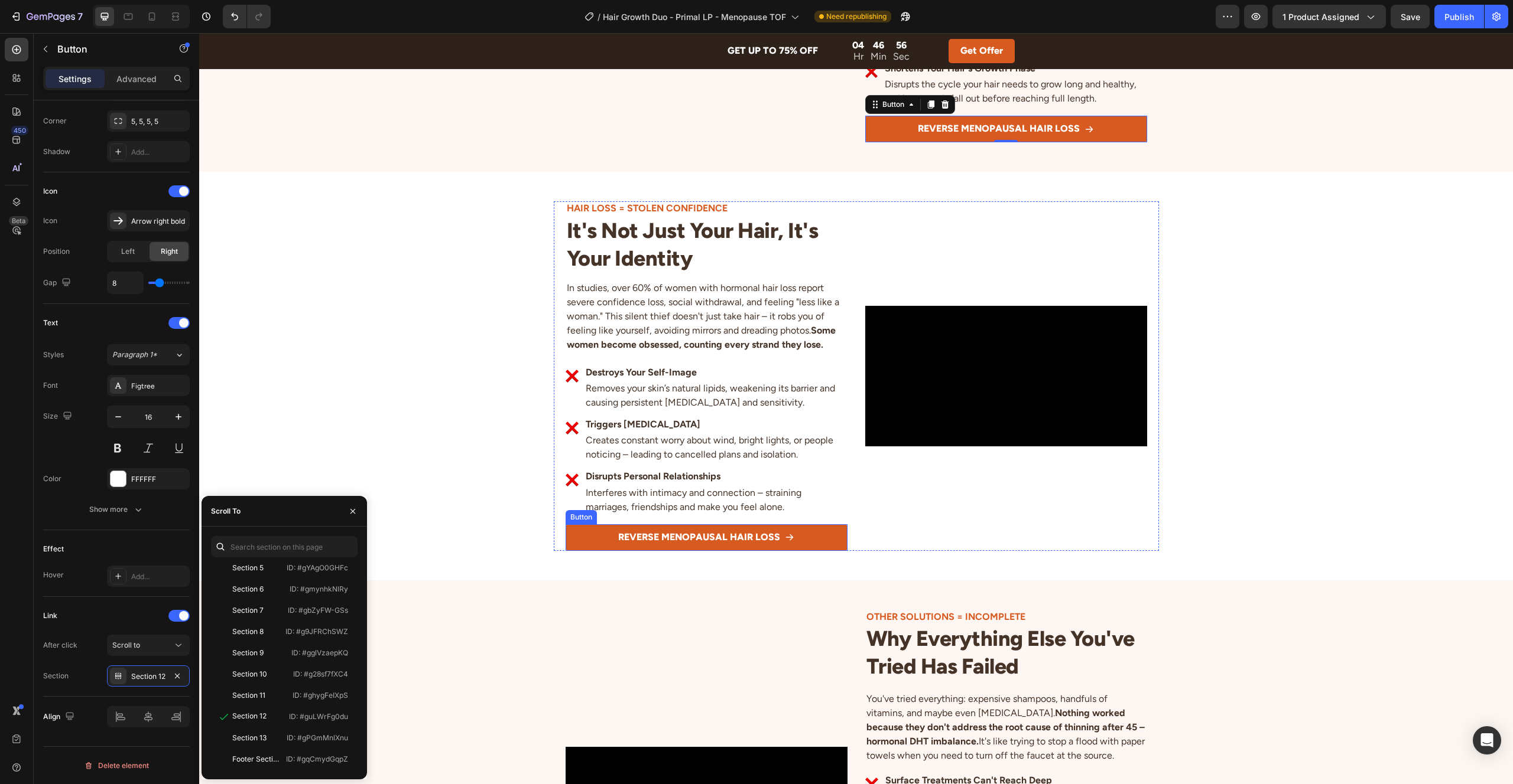
click at [566, 533] on button "REVERSE MENOPAUSAL HAIR LOSS" at bounding box center [706, 537] width 282 height 27
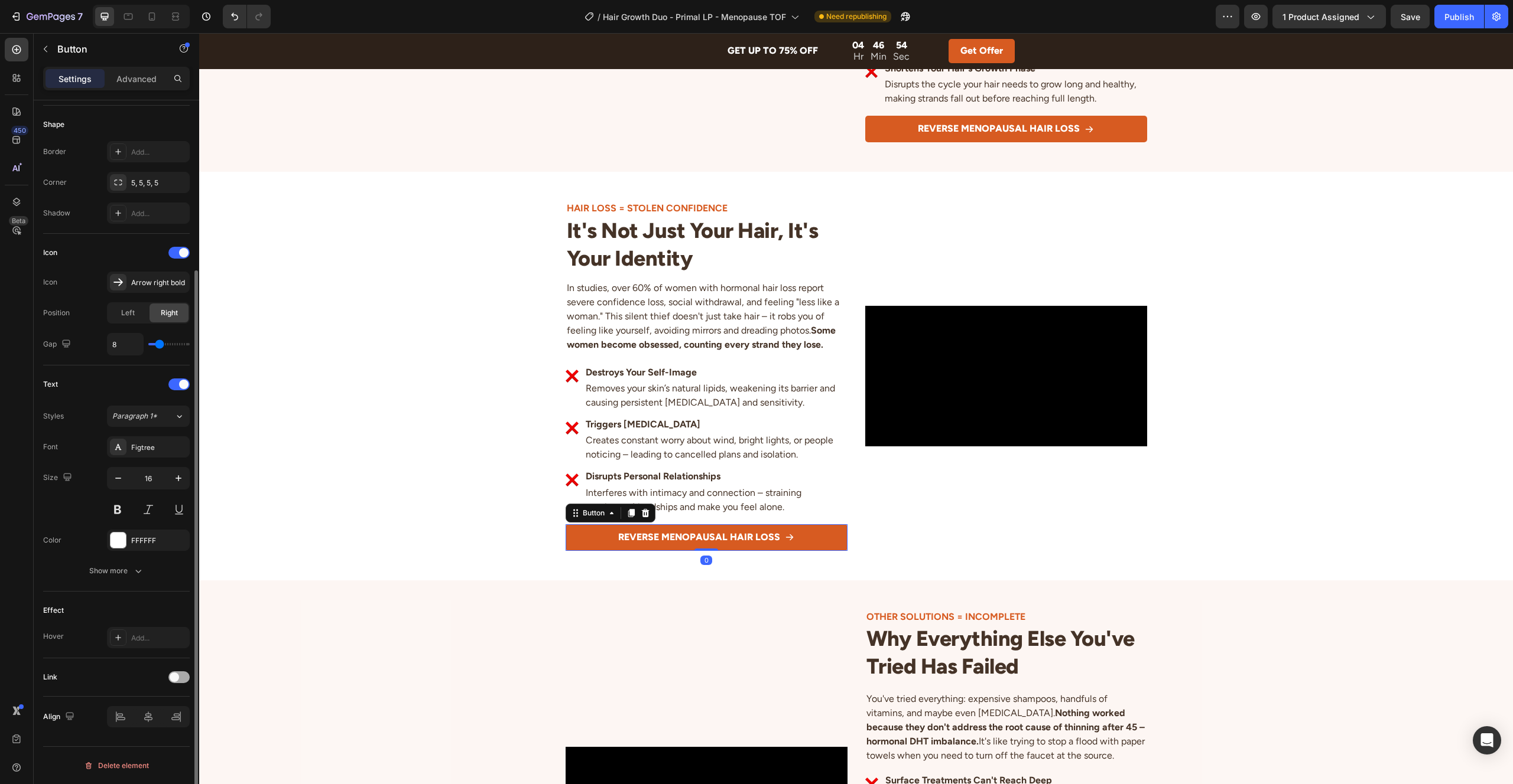
click at [171, 677] on span at bounding box center [174, 677] width 9 height 9
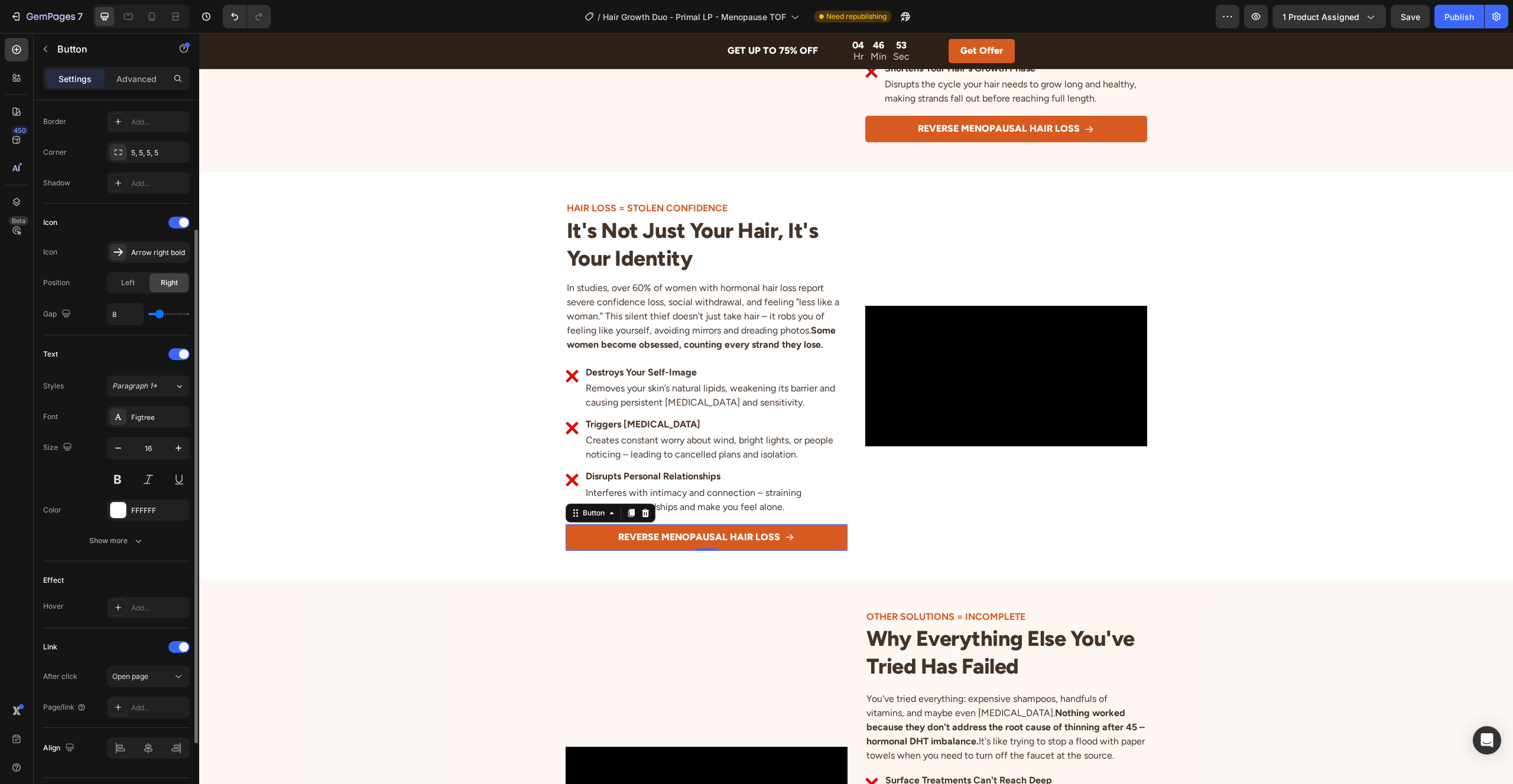
scroll to position [284, 0]
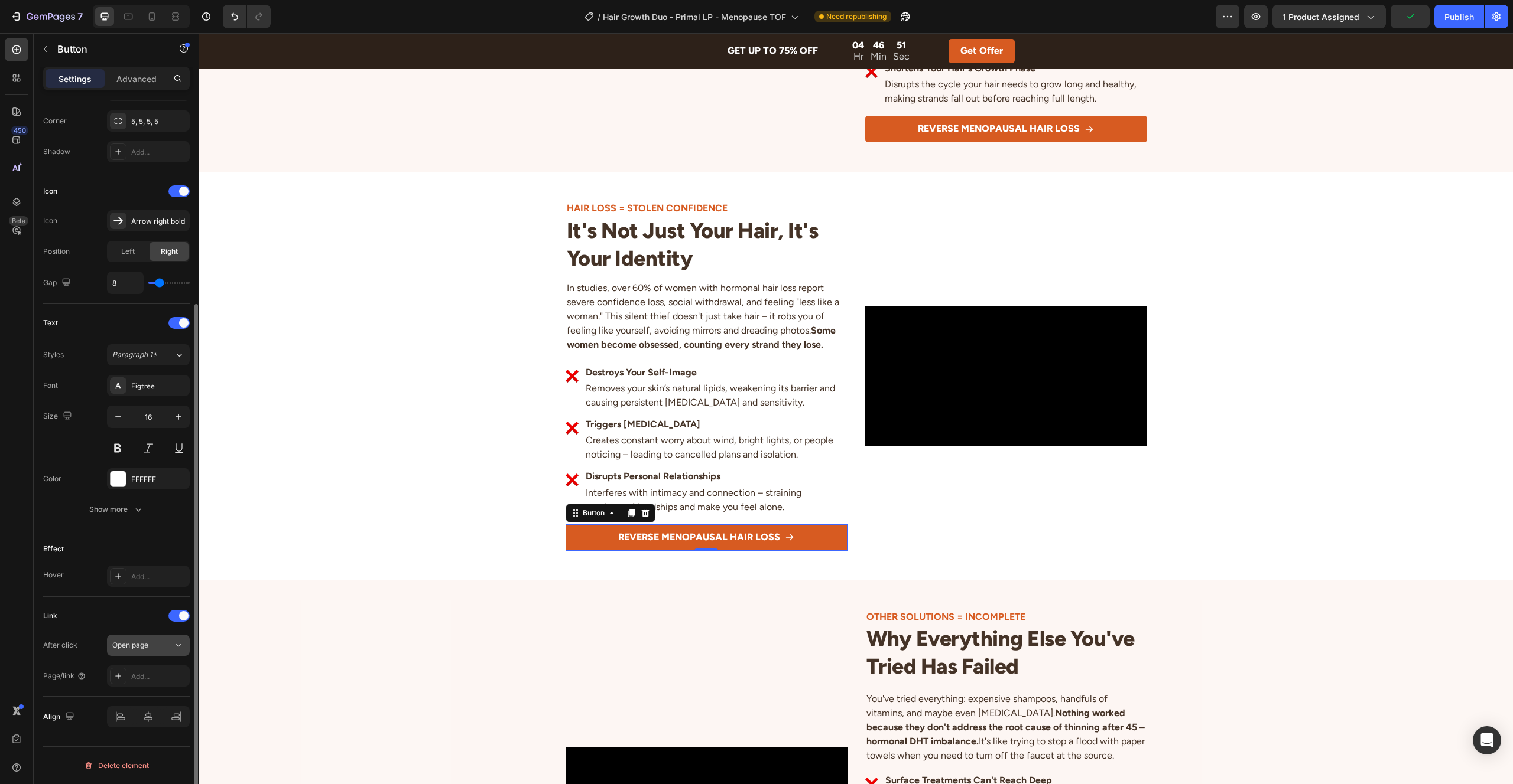
click at [152, 643] on div "Open page" at bounding box center [142, 645] width 60 height 11
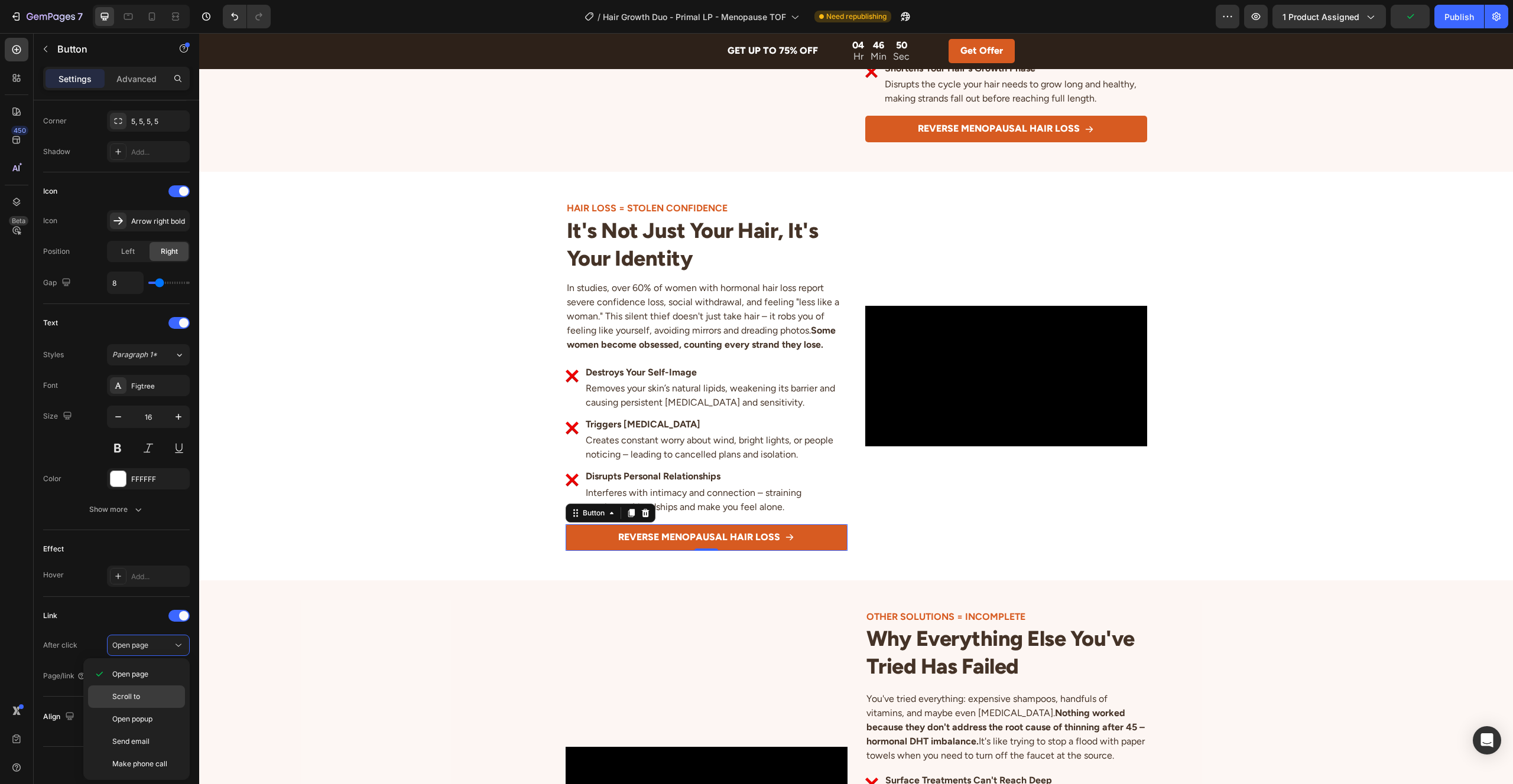
click at [147, 701] on p "Scroll to" at bounding box center [146, 697] width 67 height 11
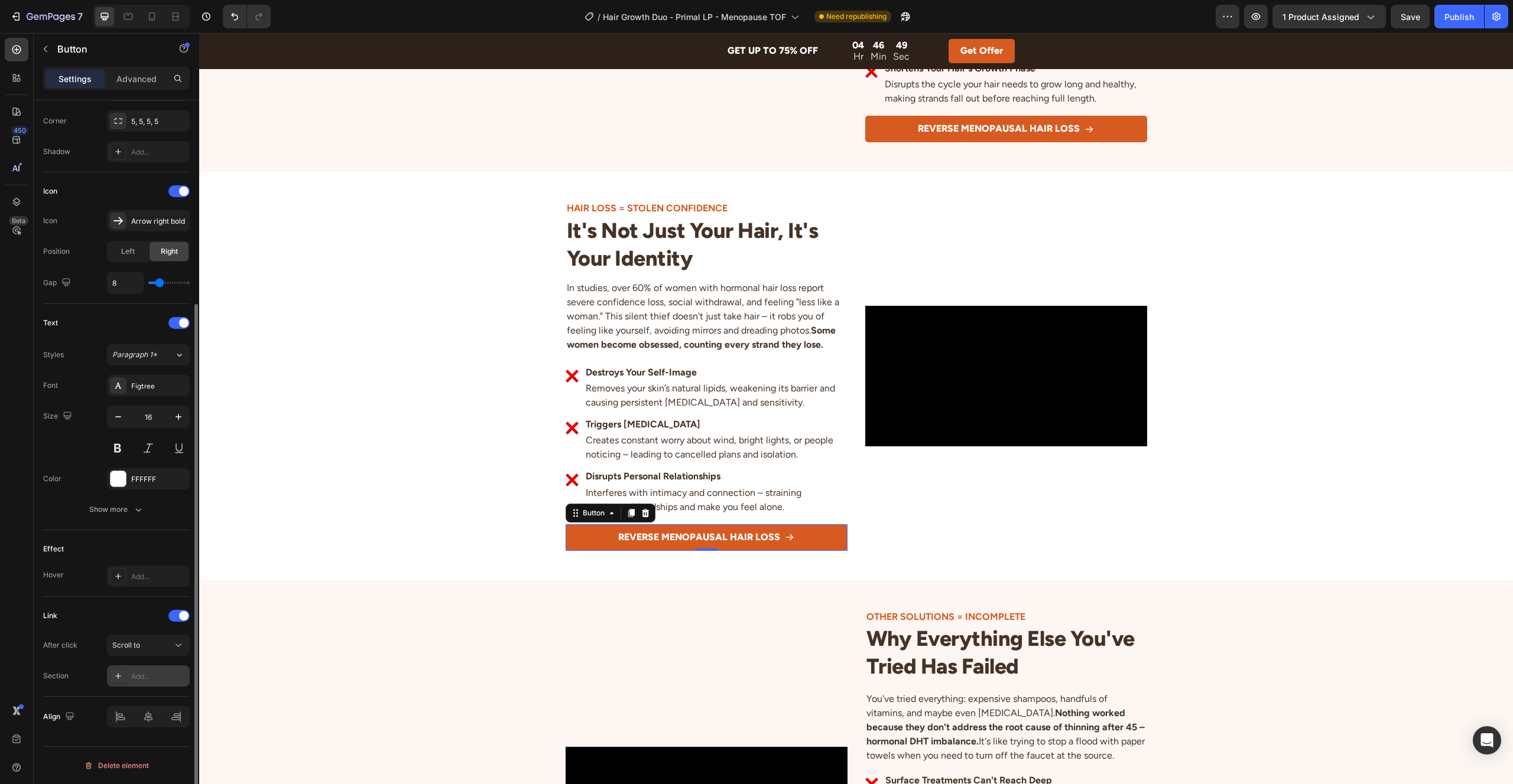
click at [150, 674] on div "Add..." at bounding box center [159, 677] width 56 height 11
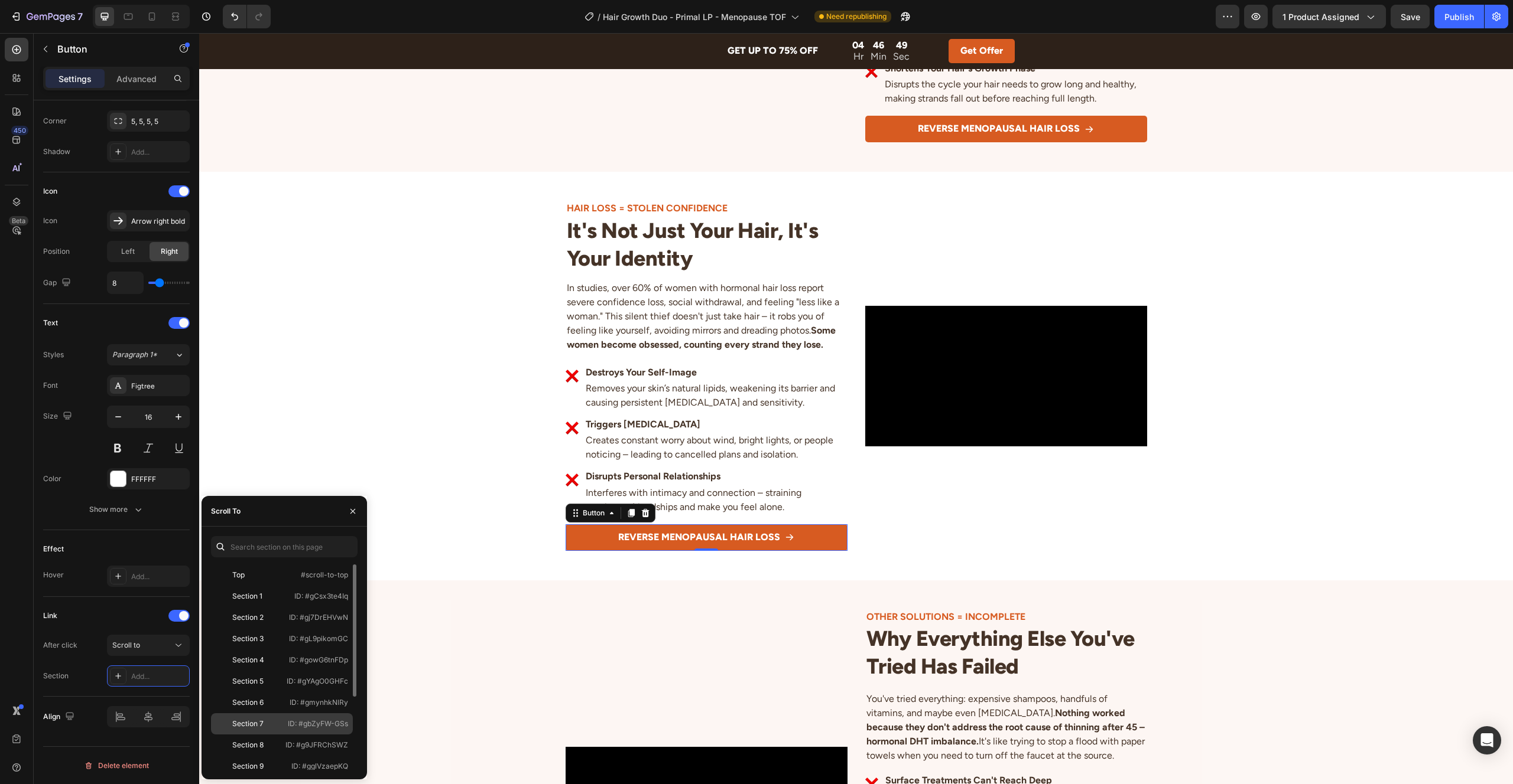
scroll to position [113, 0]
drag, startPoint x: 271, startPoint y: 719, endPoint x: 284, endPoint y: 713, distance: 14.3
click at [271, 719] on div "Section 12" at bounding box center [250, 717] width 68 height 11
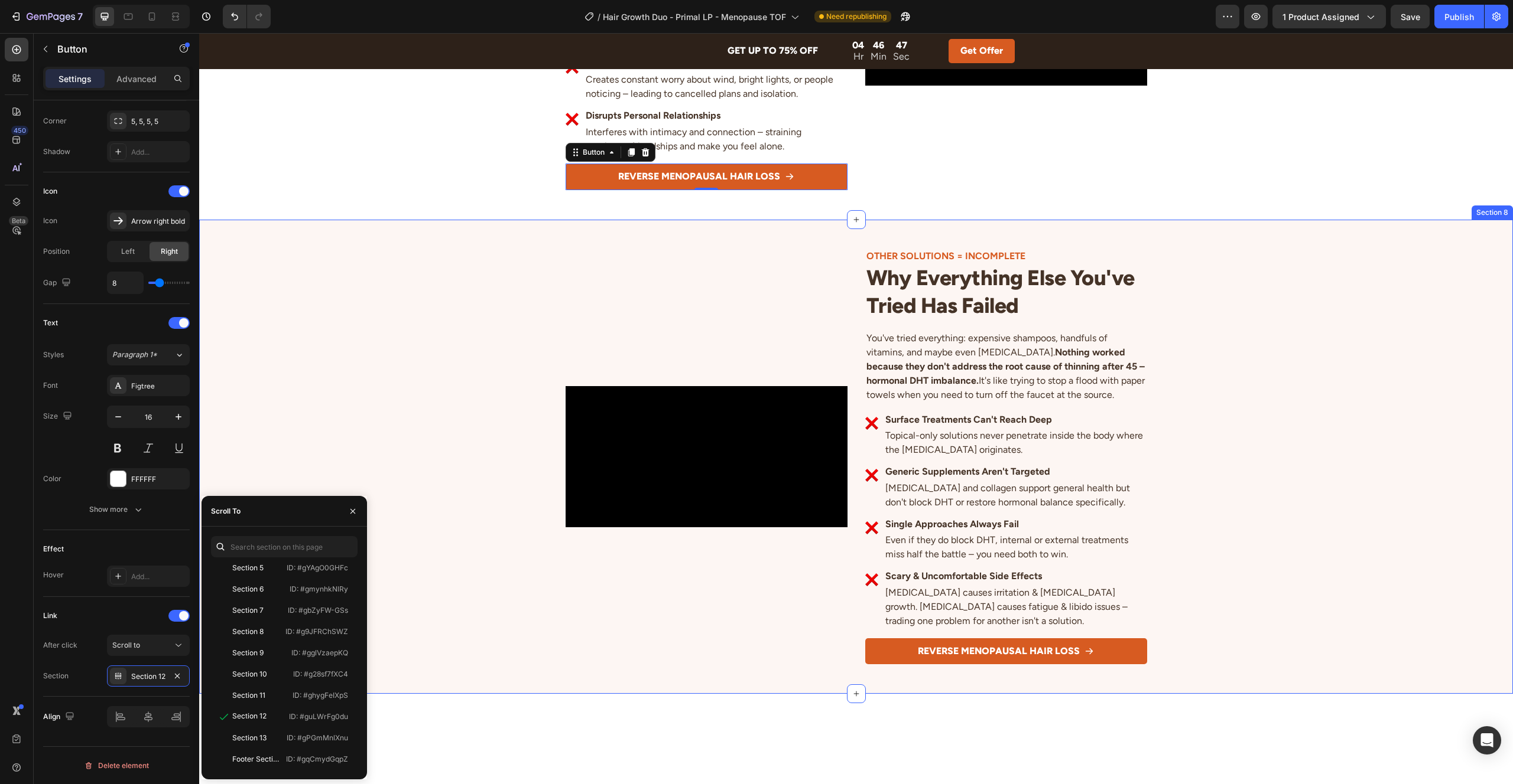
scroll to position [1844, 0]
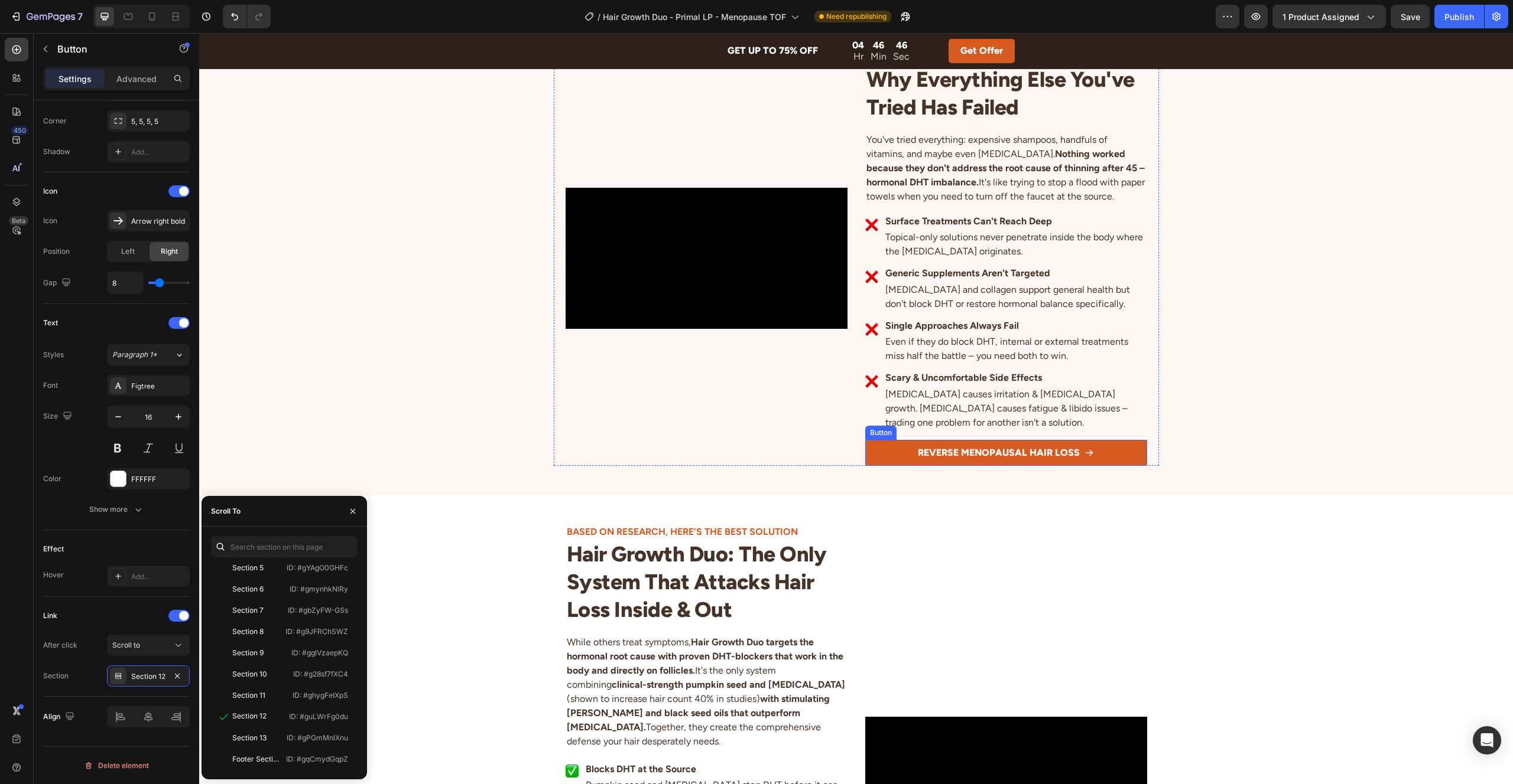
click at [879, 450] on button "REVERSE MENOPAUSAL HAIR LOSS" at bounding box center [1006, 453] width 282 height 27
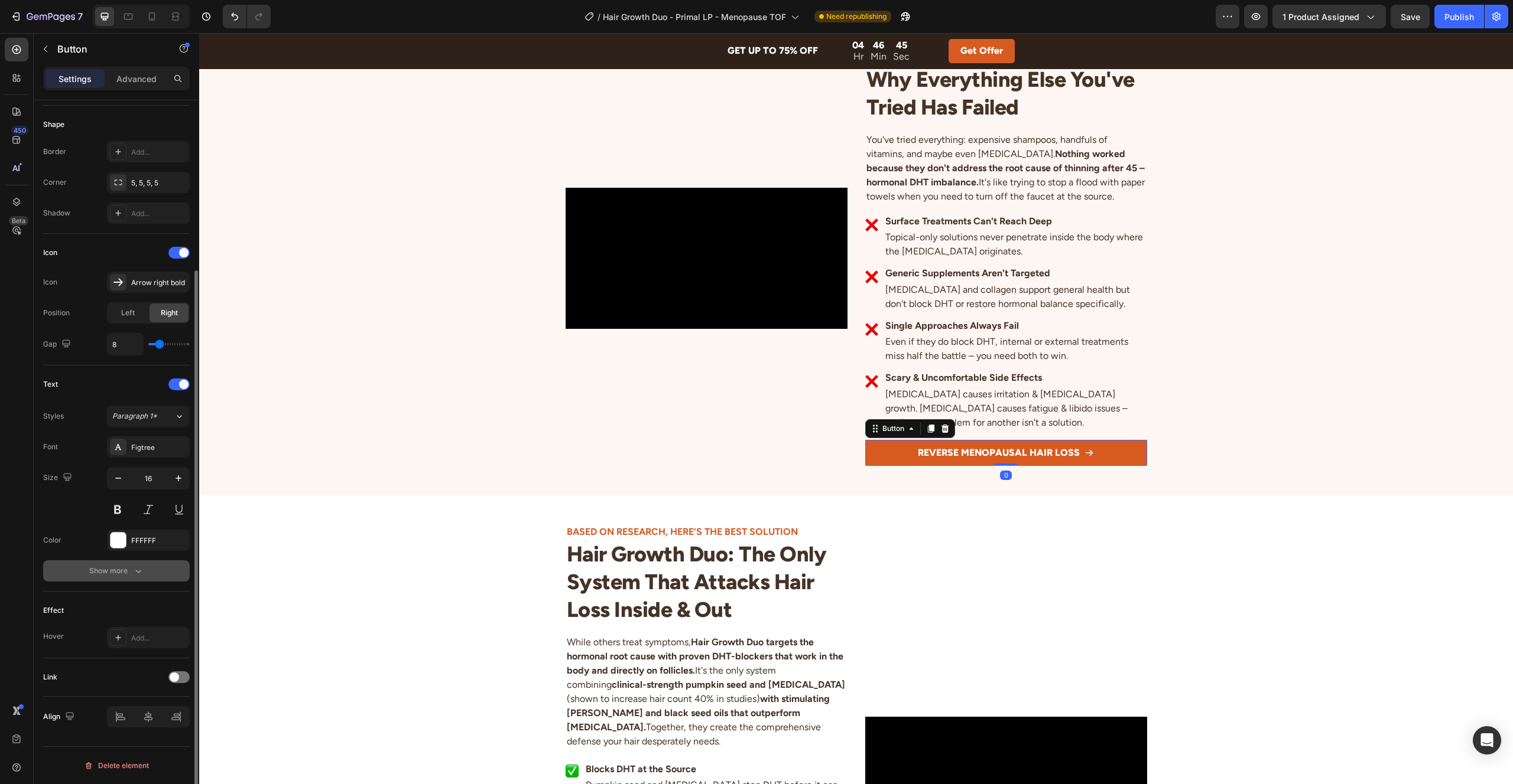
click at [123, 566] on div "Show more" at bounding box center [117, 571] width 55 height 12
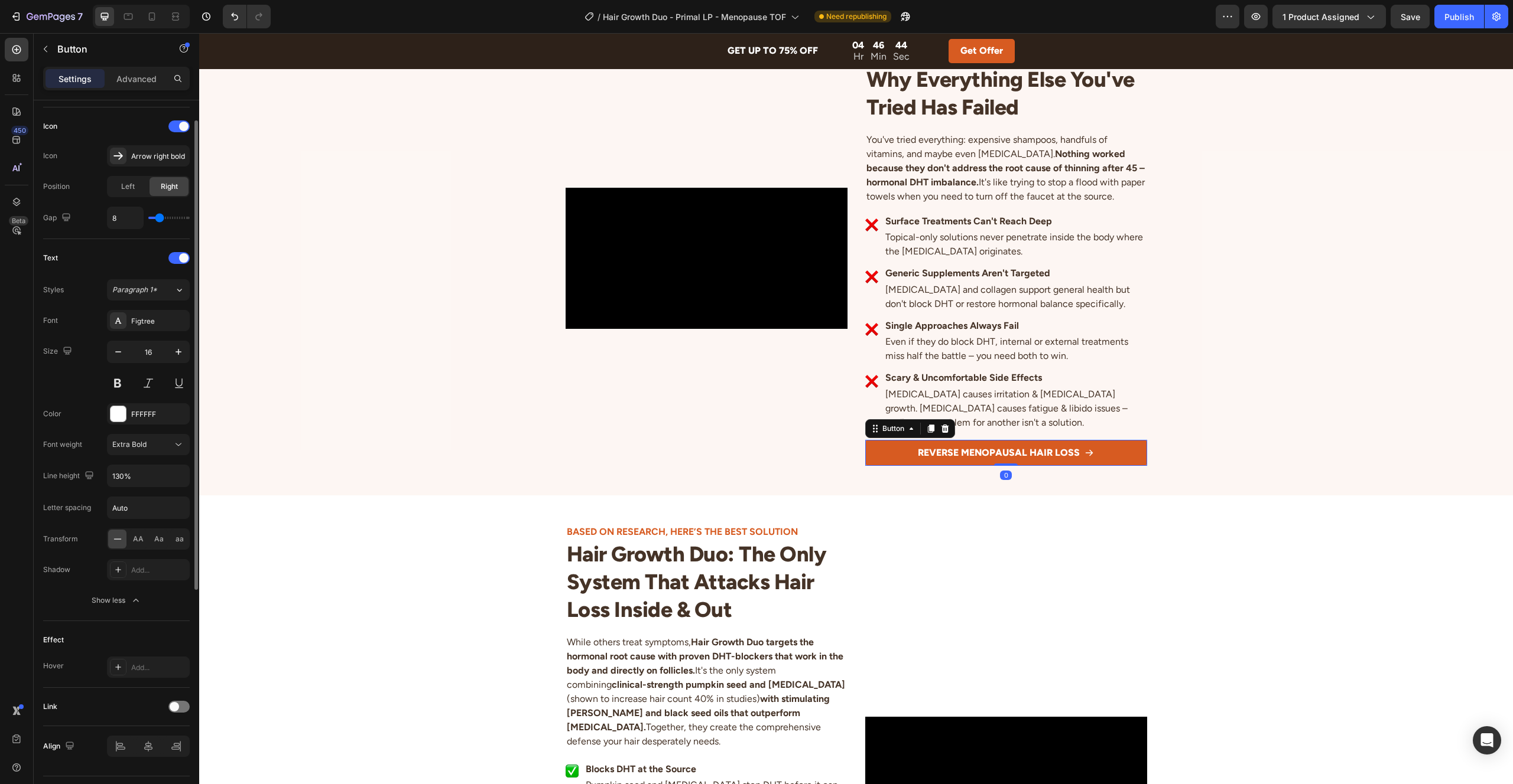
scroll to position [365, 0]
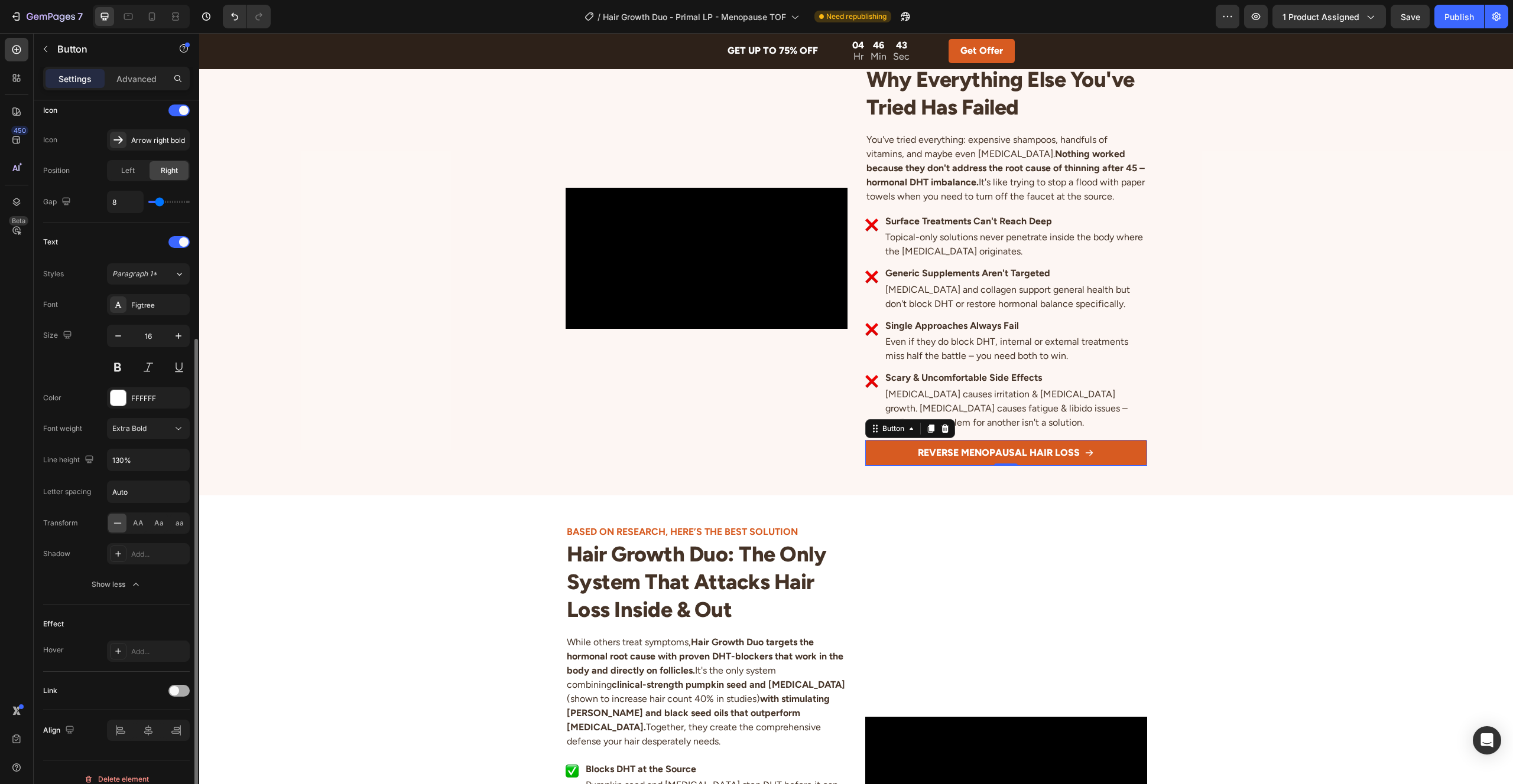
click at [175, 686] on span at bounding box center [174, 690] width 9 height 9
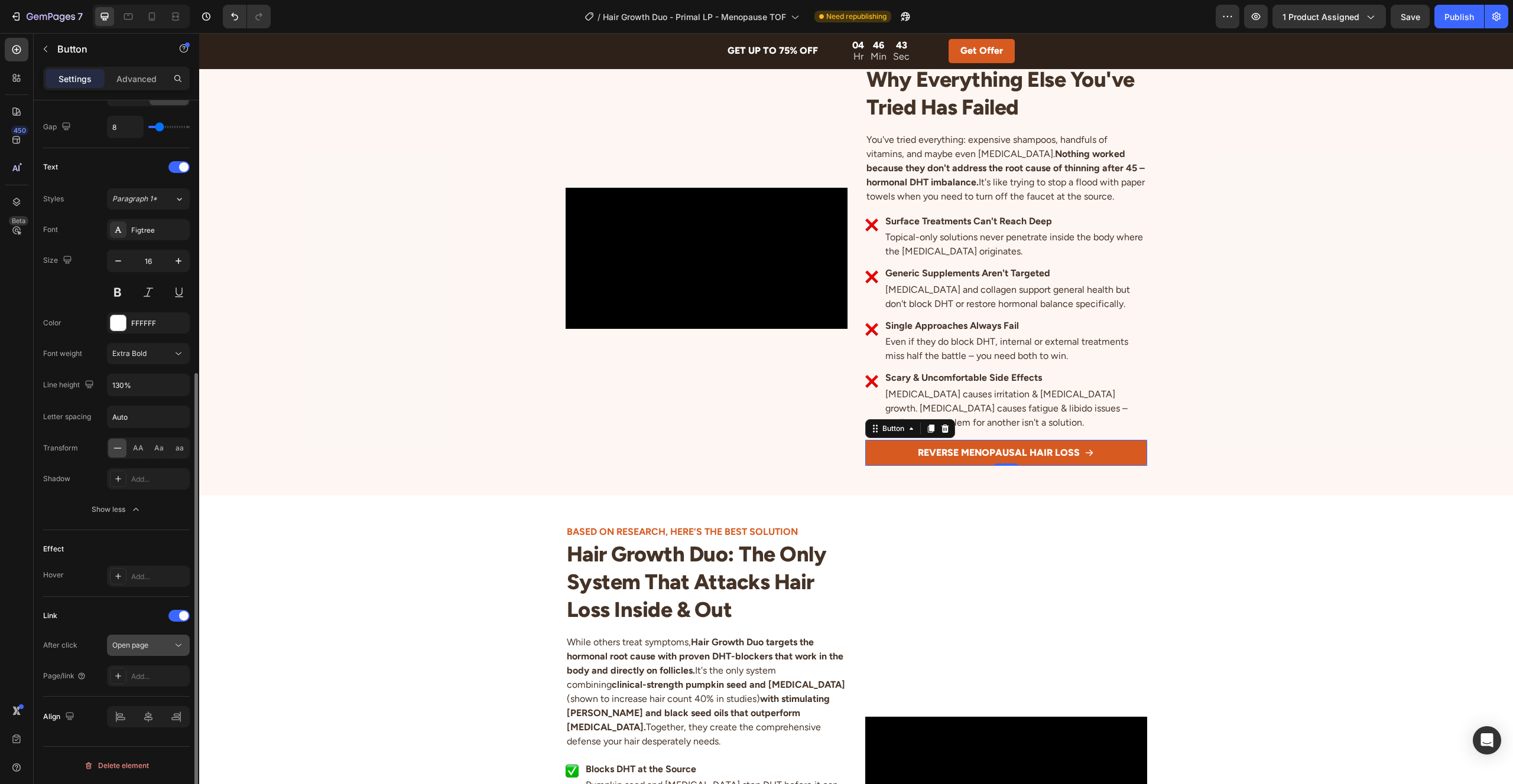
click at [141, 651] on button "Open page" at bounding box center [148, 645] width 83 height 21
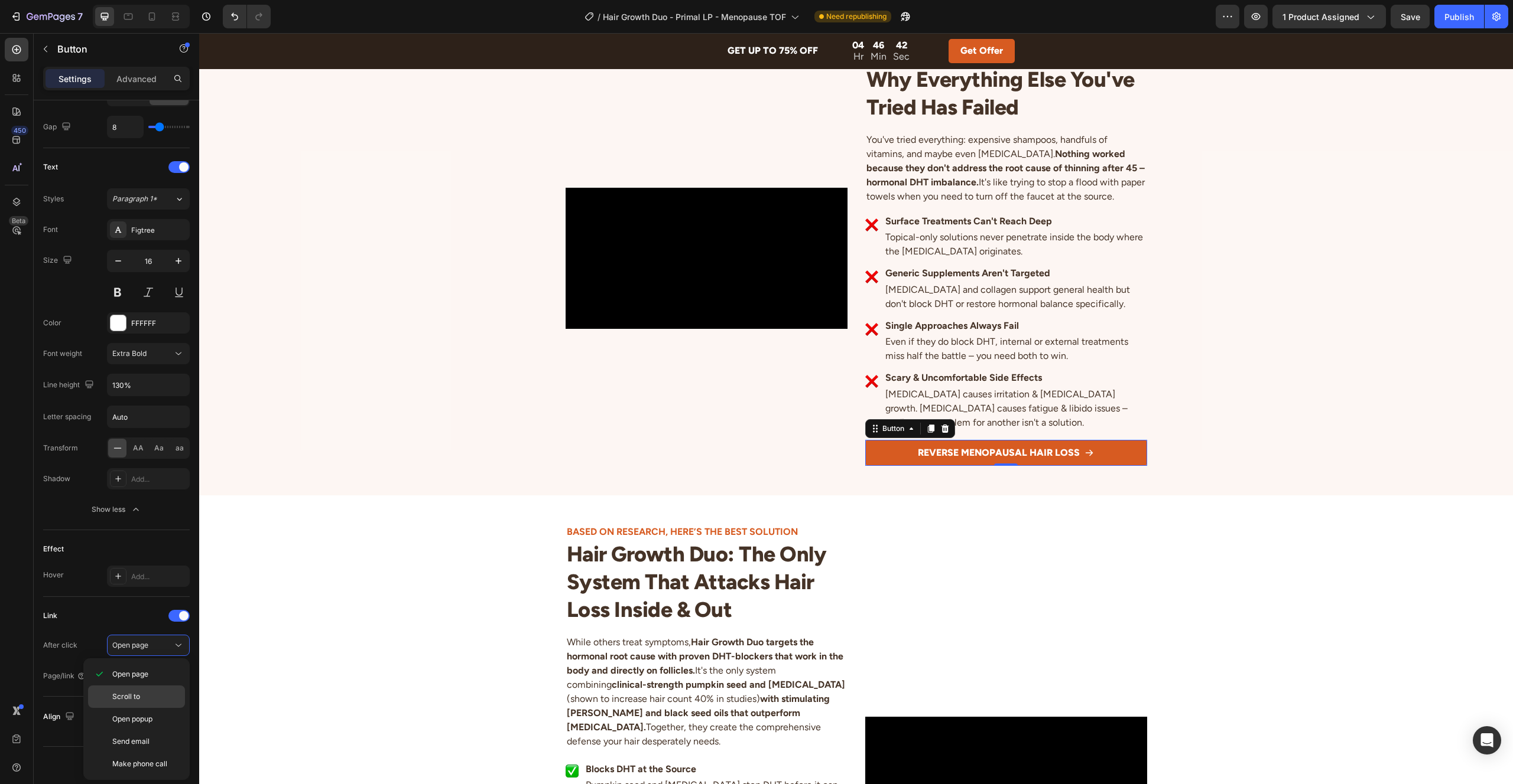
click at [143, 692] on p "Scroll to" at bounding box center [146, 697] width 67 height 11
click at [146, 672] on div "Add..." at bounding box center [159, 677] width 56 height 11
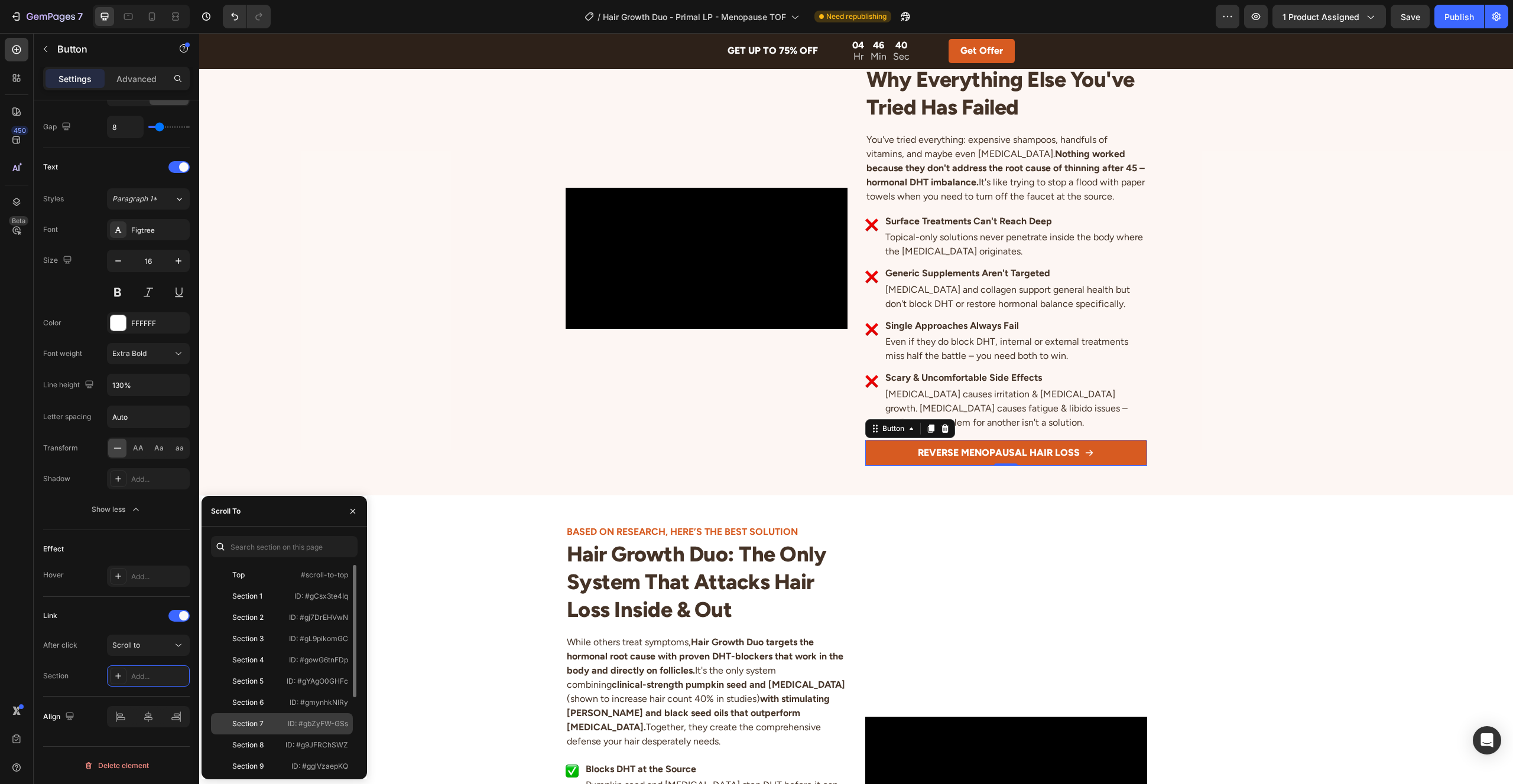
scroll to position [113, 0]
click at [279, 714] on div "Section 12" at bounding box center [250, 717] width 68 height 11
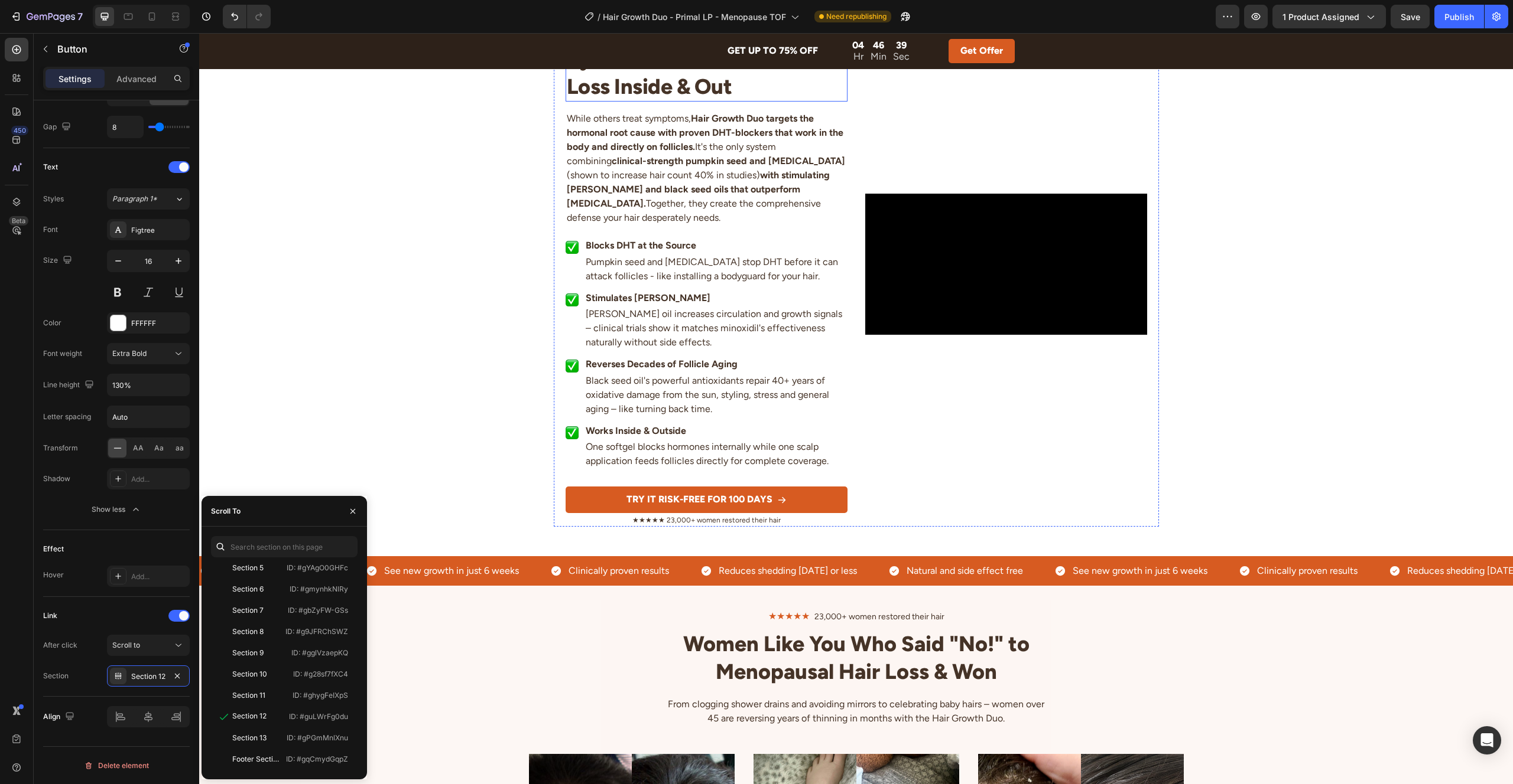
scroll to position [2425, 0]
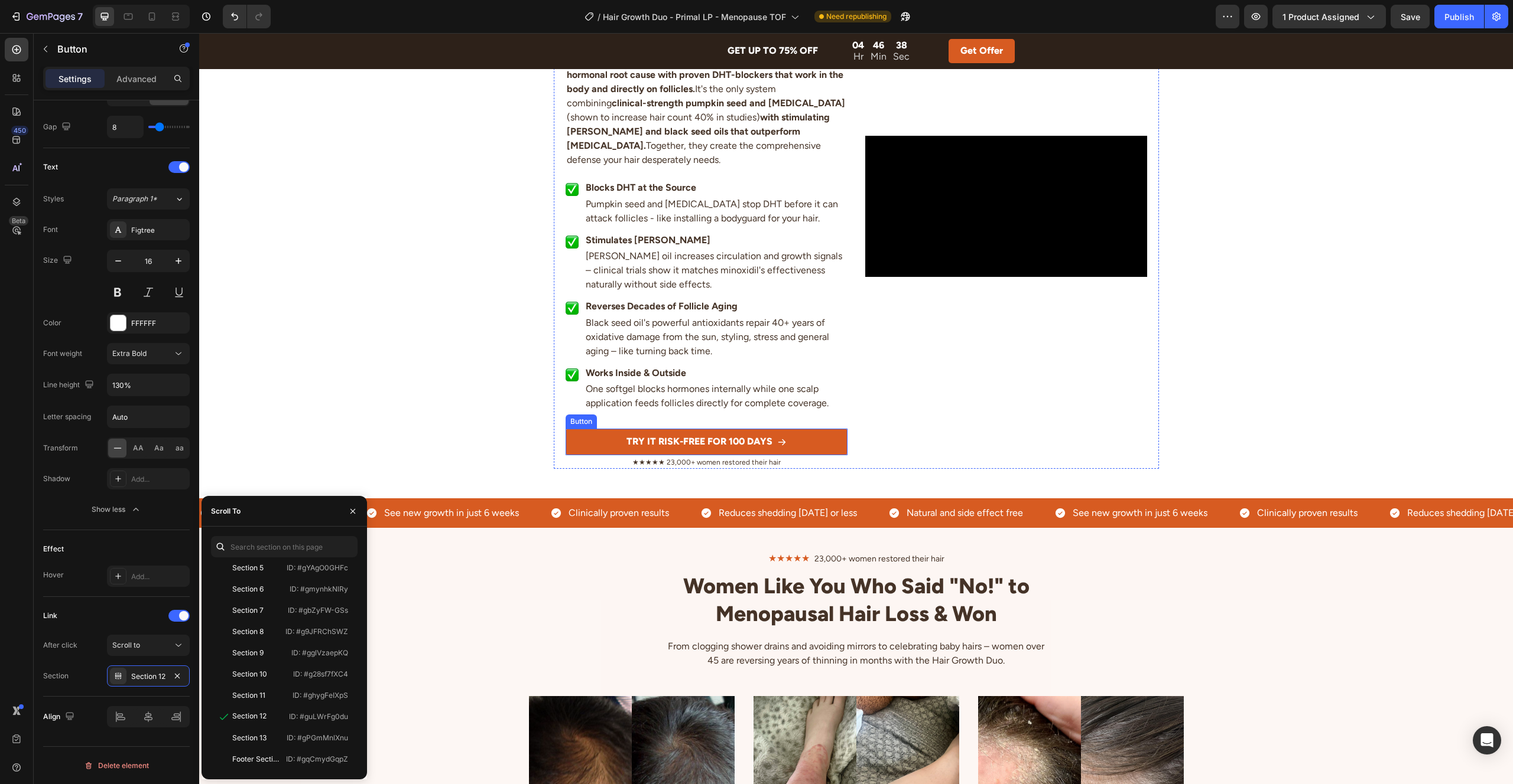
click at [581, 429] on button "TRY IT RISK-FREE FOR 100 DAYS" at bounding box center [706, 442] width 282 height 27
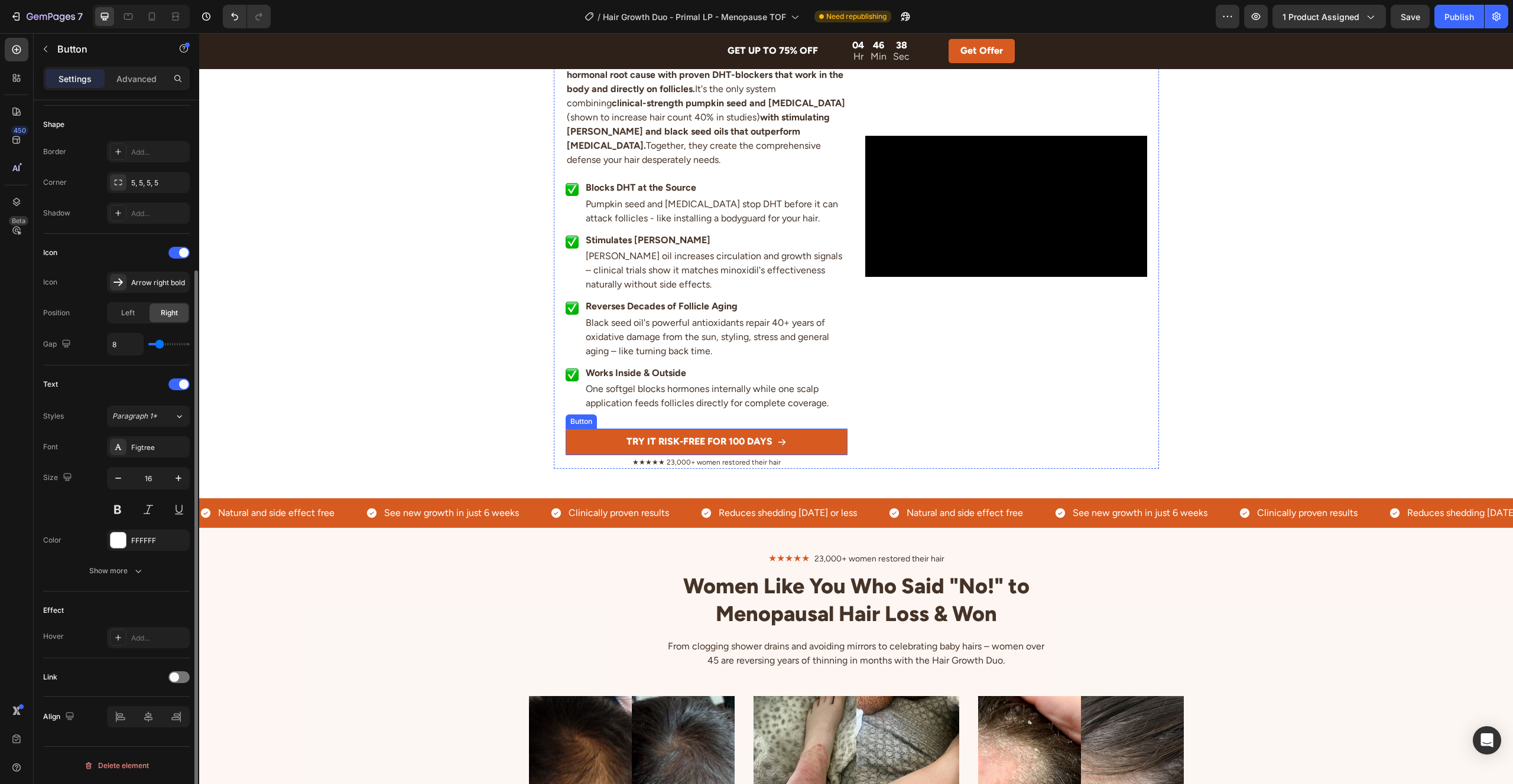
scroll to position [223, 0]
click at [176, 676] on span at bounding box center [174, 677] width 9 height 9
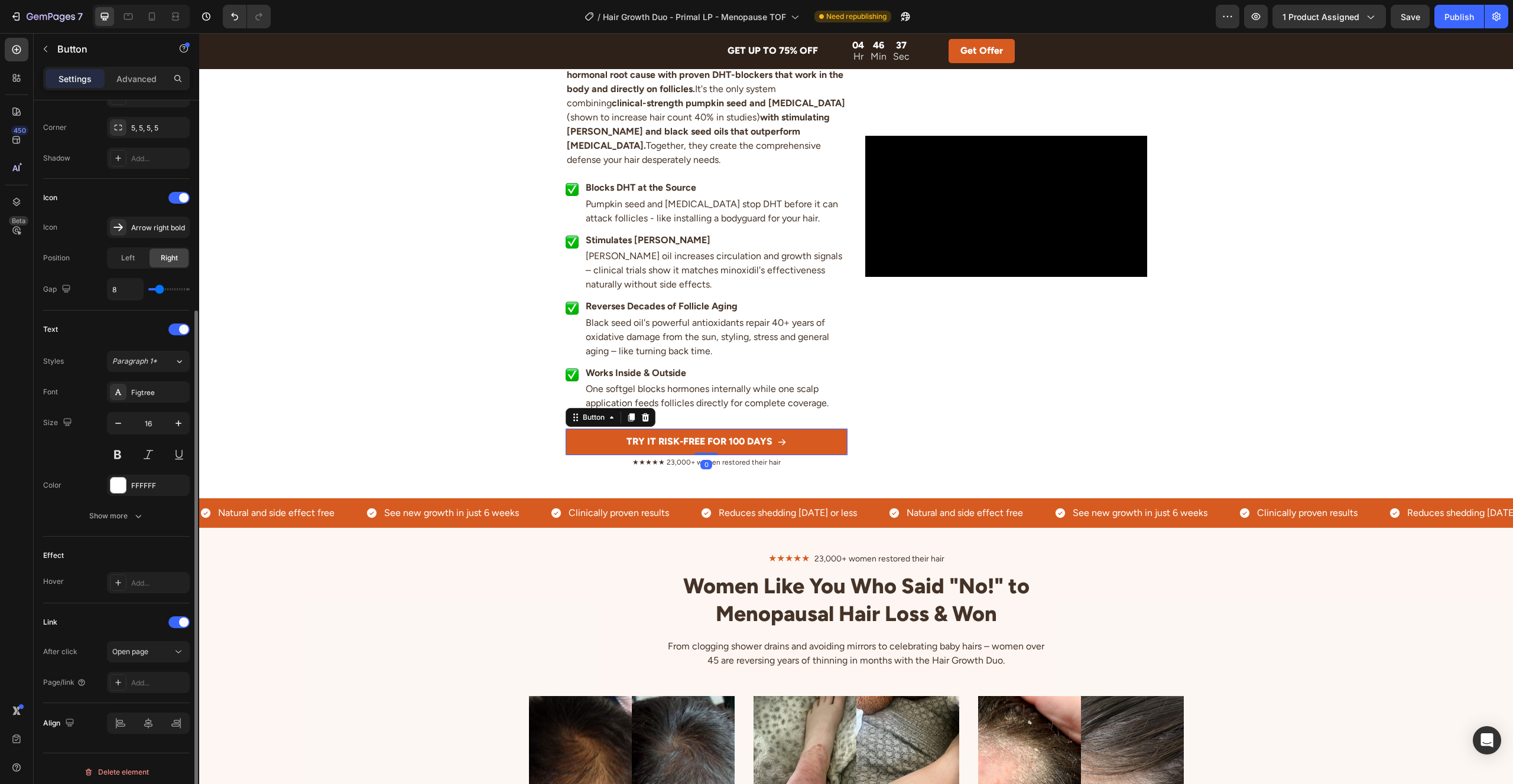
scroll to position [284, 0]
click at [146, 648] on span "Open page" at bounding box center [131, 645] width 36 height 9
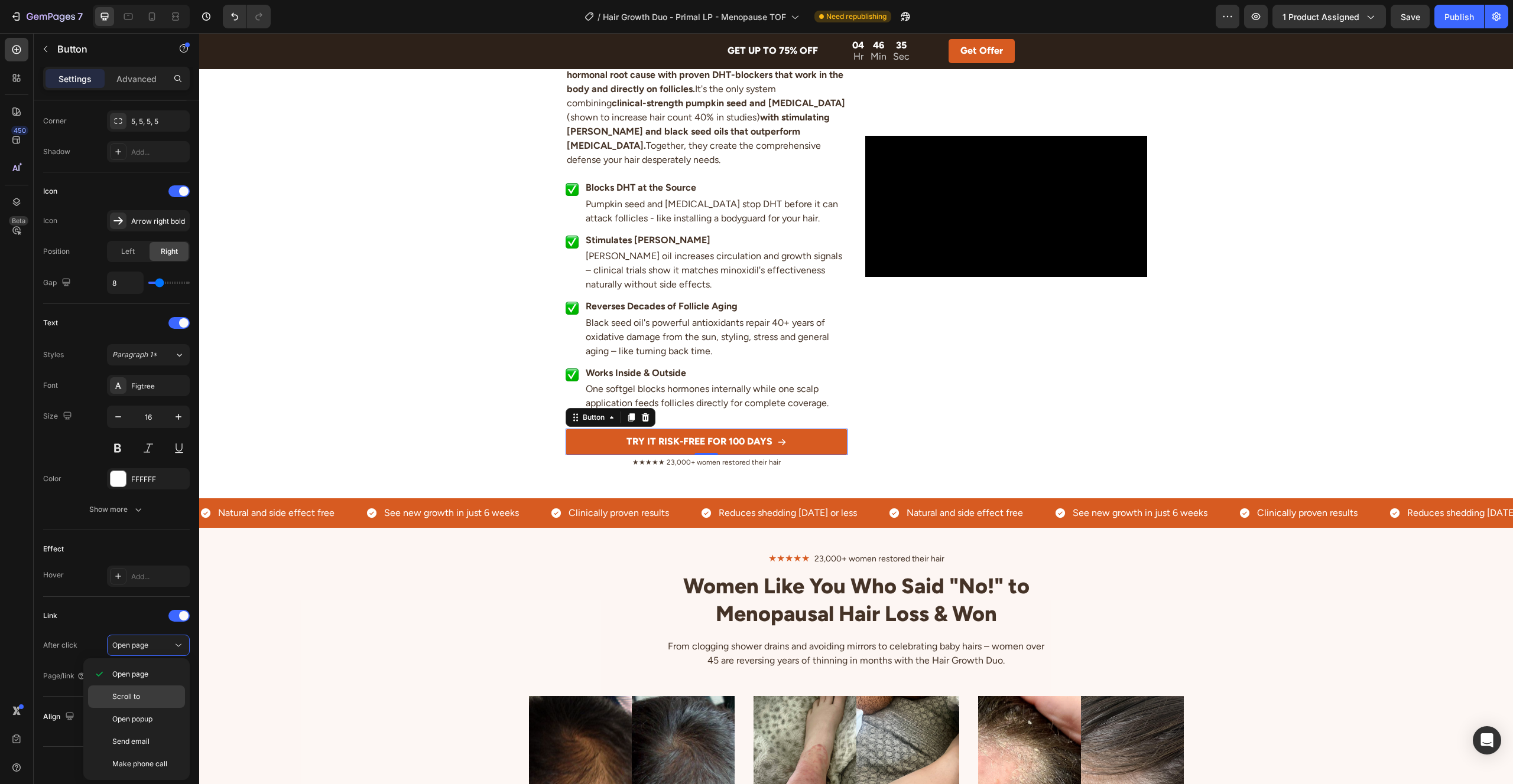
click at [151, 690] on div "Scroll to" at bounding box center [136, 696] width 97 height 22
click at [144, 672] on div "Add..." at bounding box center [159, 677] width 56 height 11
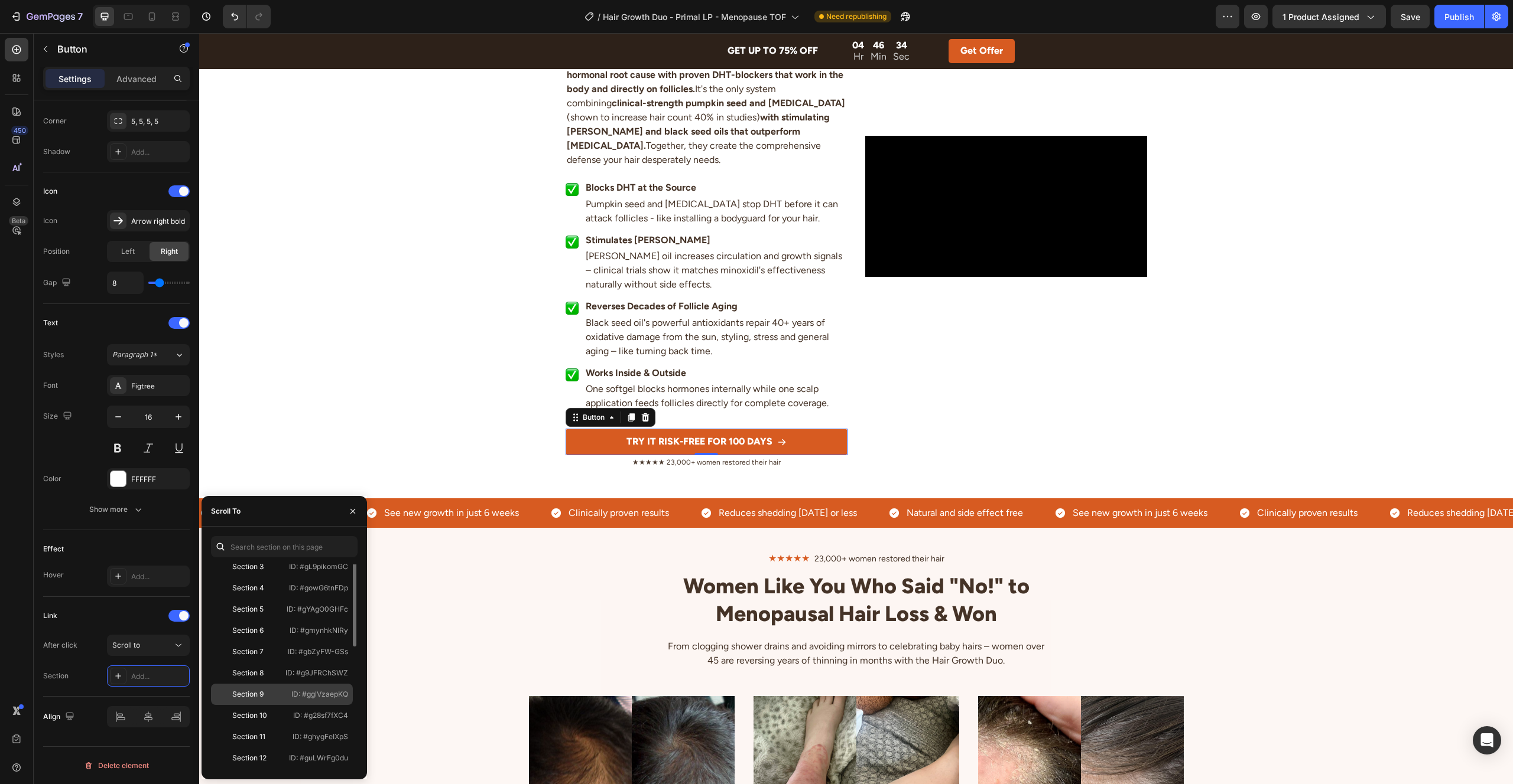
scroll to position [113, 0]
click at [270, 714] on div "Section 12" at bounding box center [250, 717] width 68 height 11
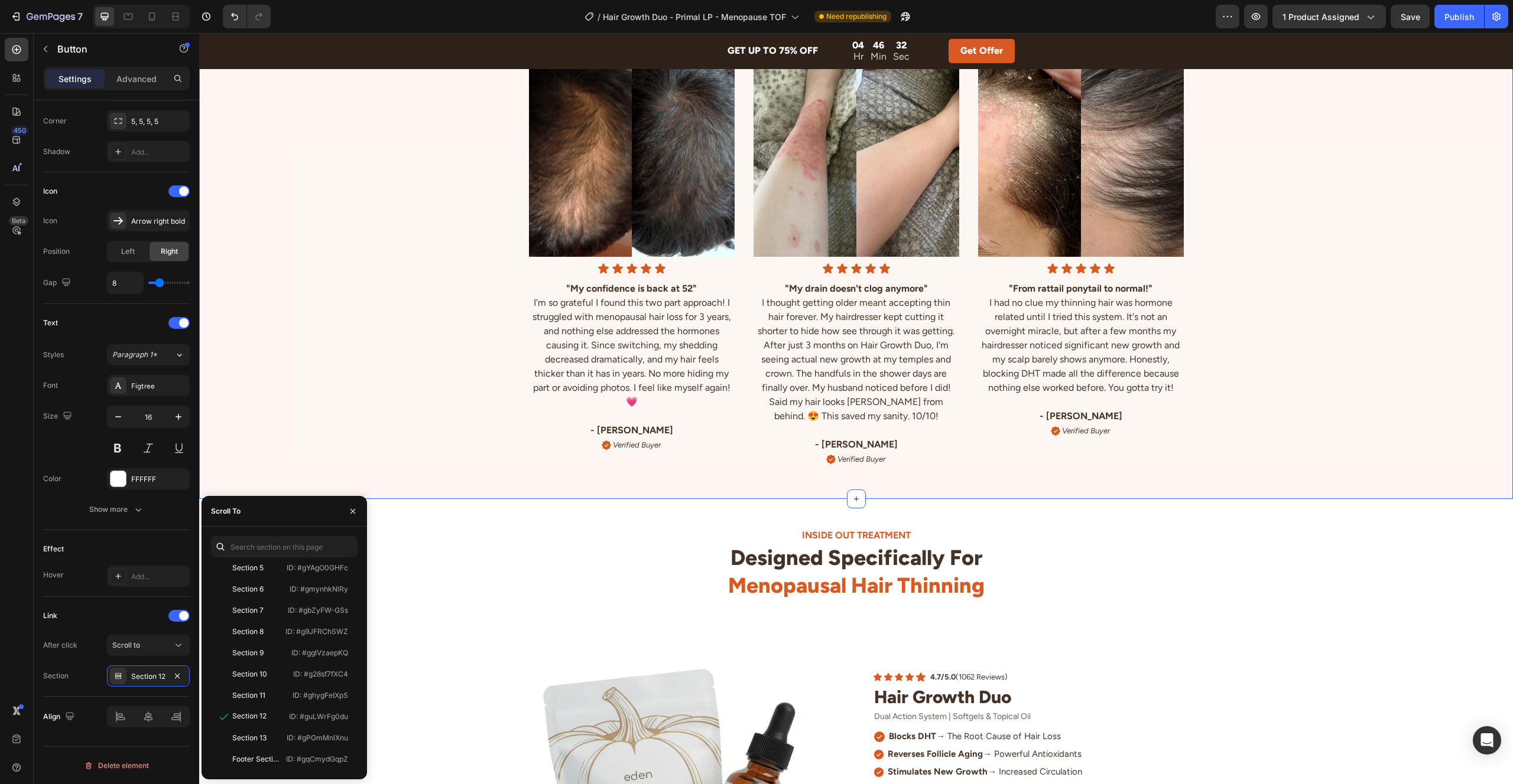
scroll to position [3161, 0]
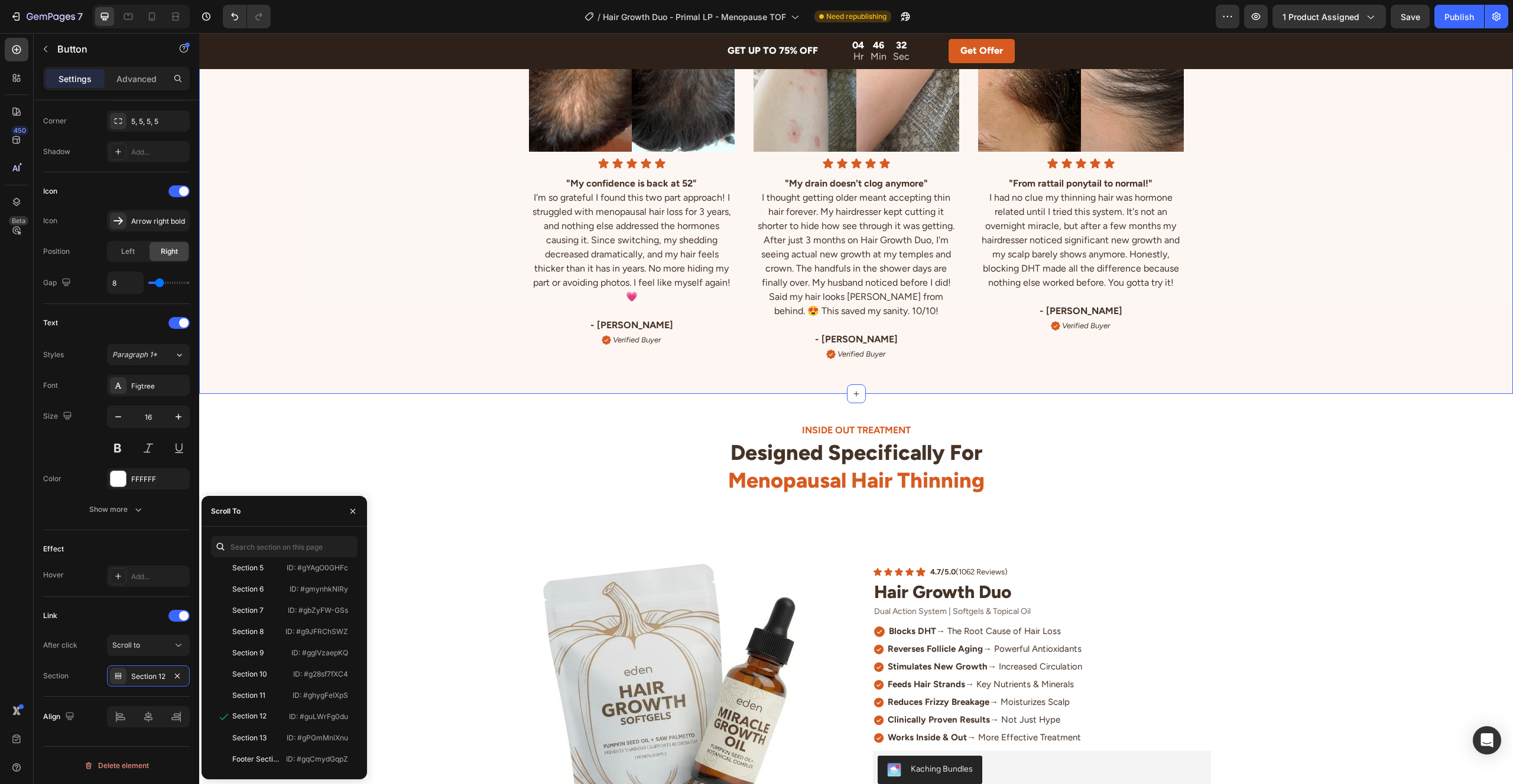
click at [507, 574] on img at bounding box center [671, 682] width 338 height 338
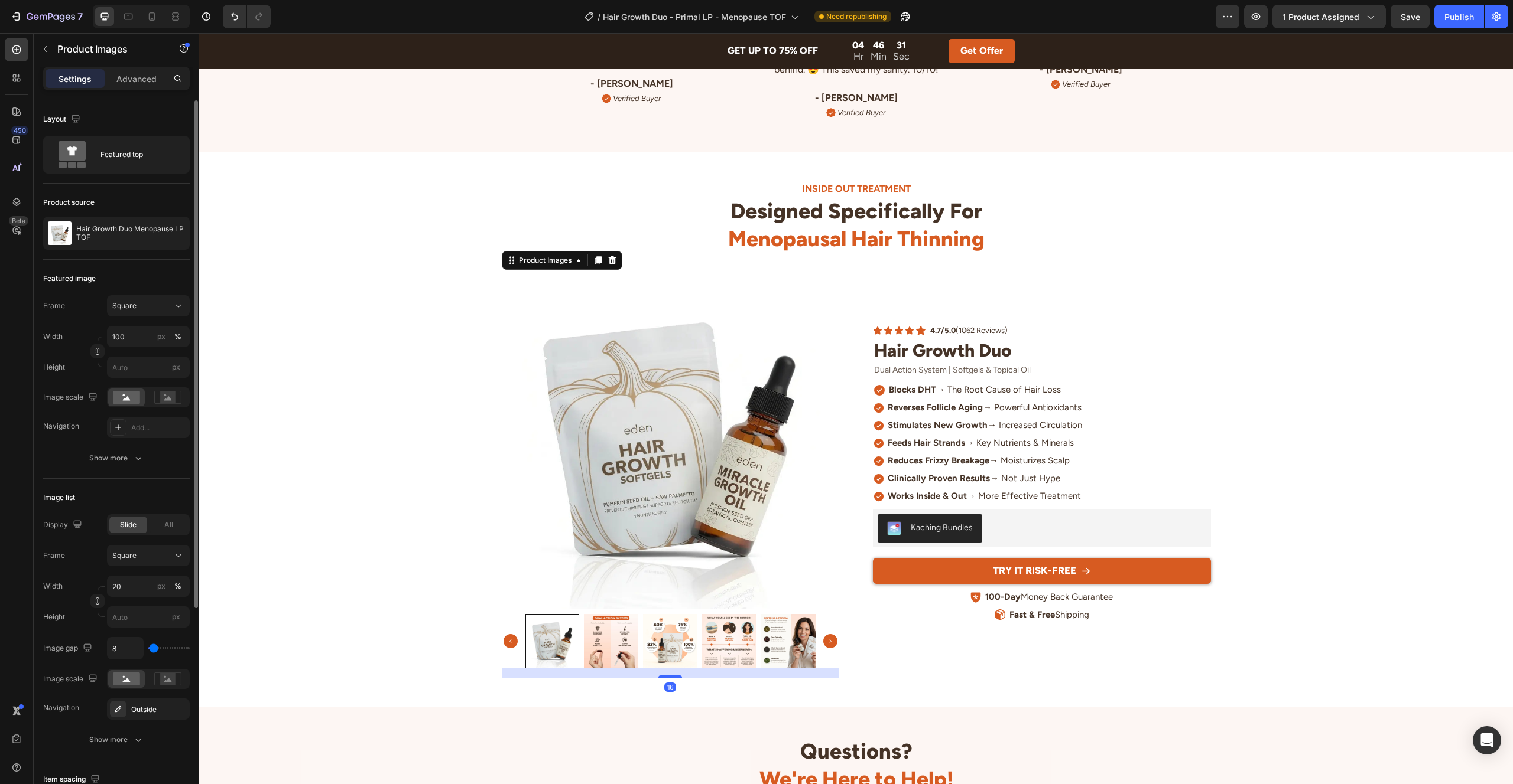
scroll to position [3393, 0]
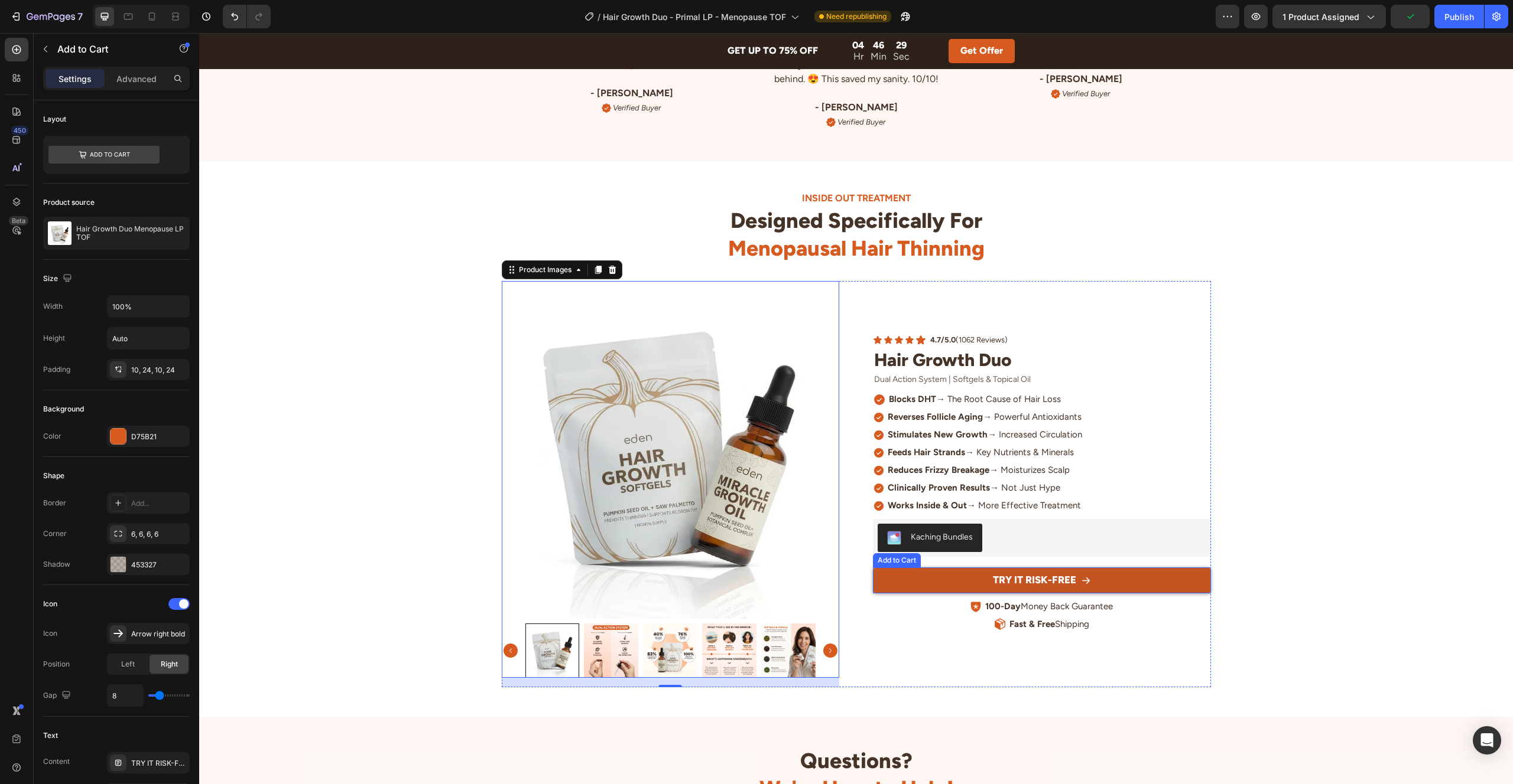
click at [880, 579] on button "TRY IT RISK-FREE" at bounding box center [1042, 581] width 338 height 26
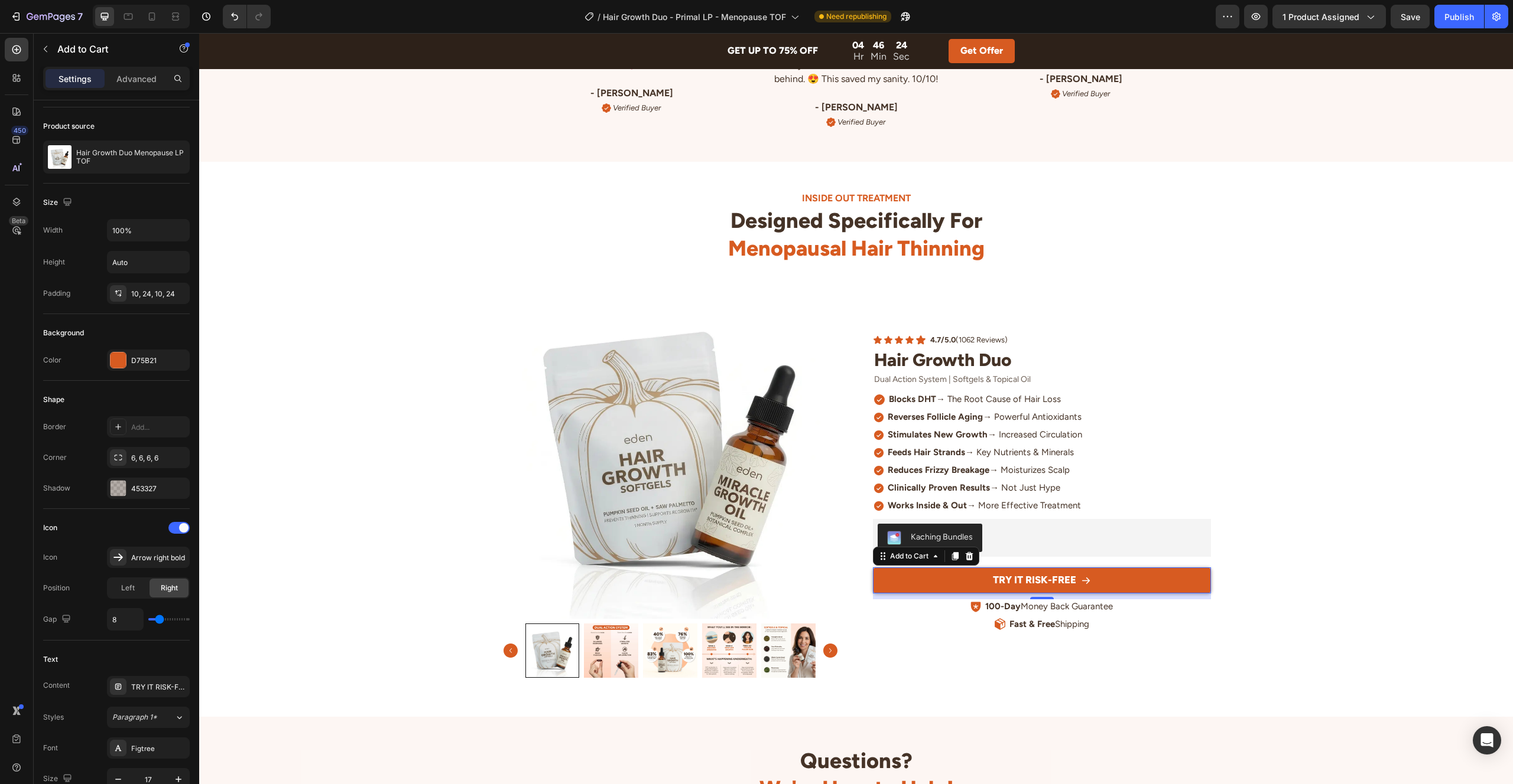
scroll to position [0, 0]
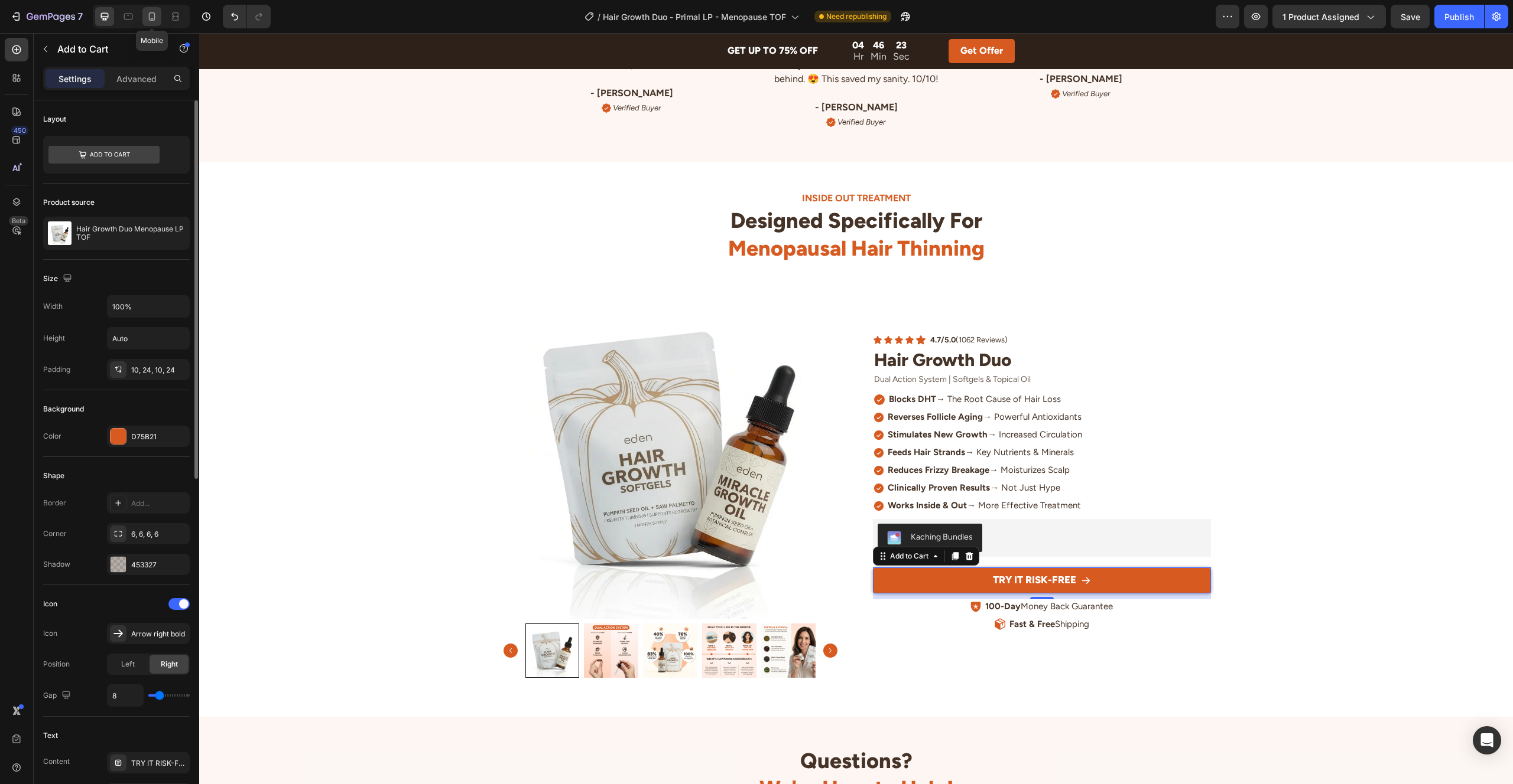
click at [149, 20] on icon at bounding box center [152, 17] width 12 height 12
type input "19"
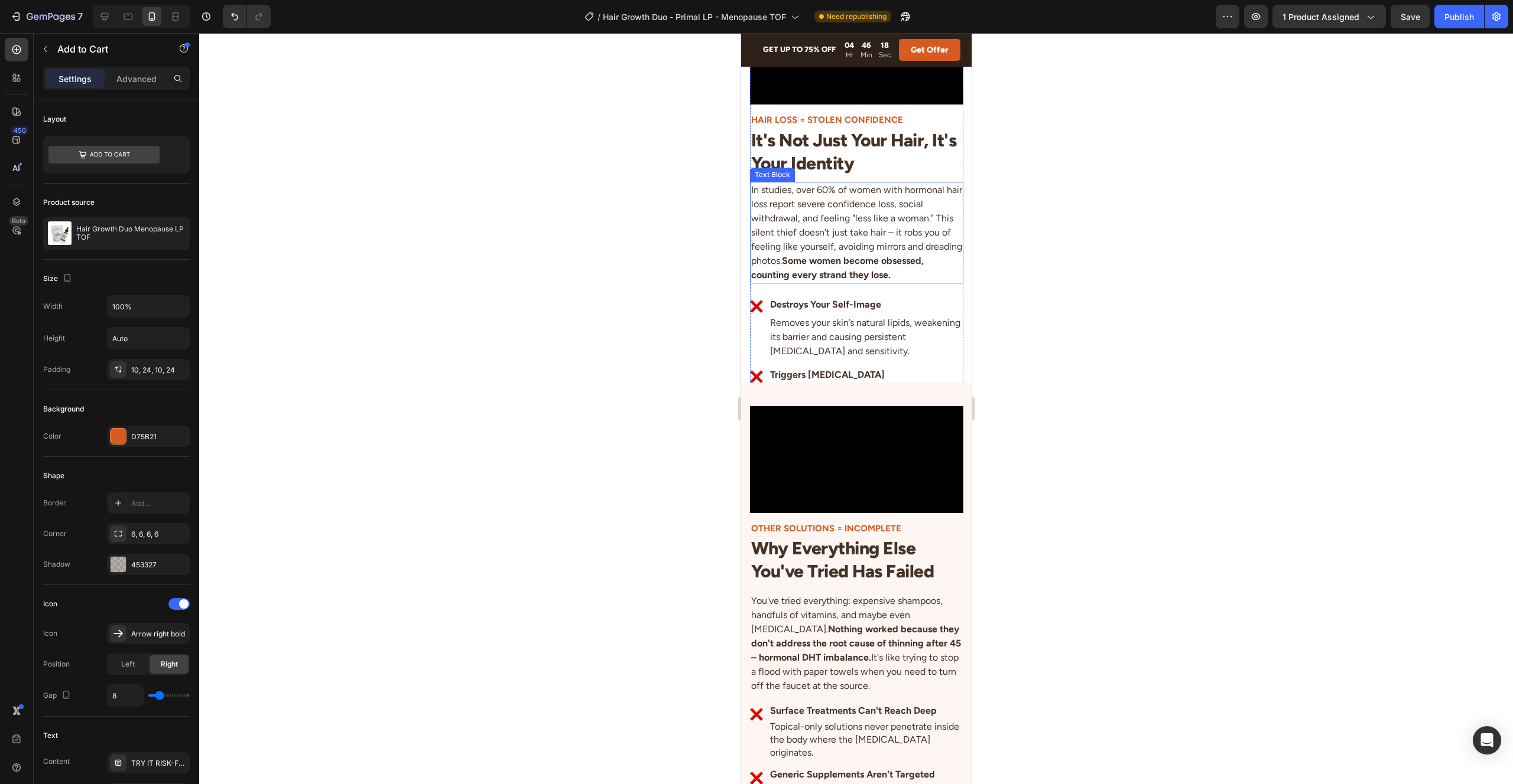
scroll to position [1416, 0]
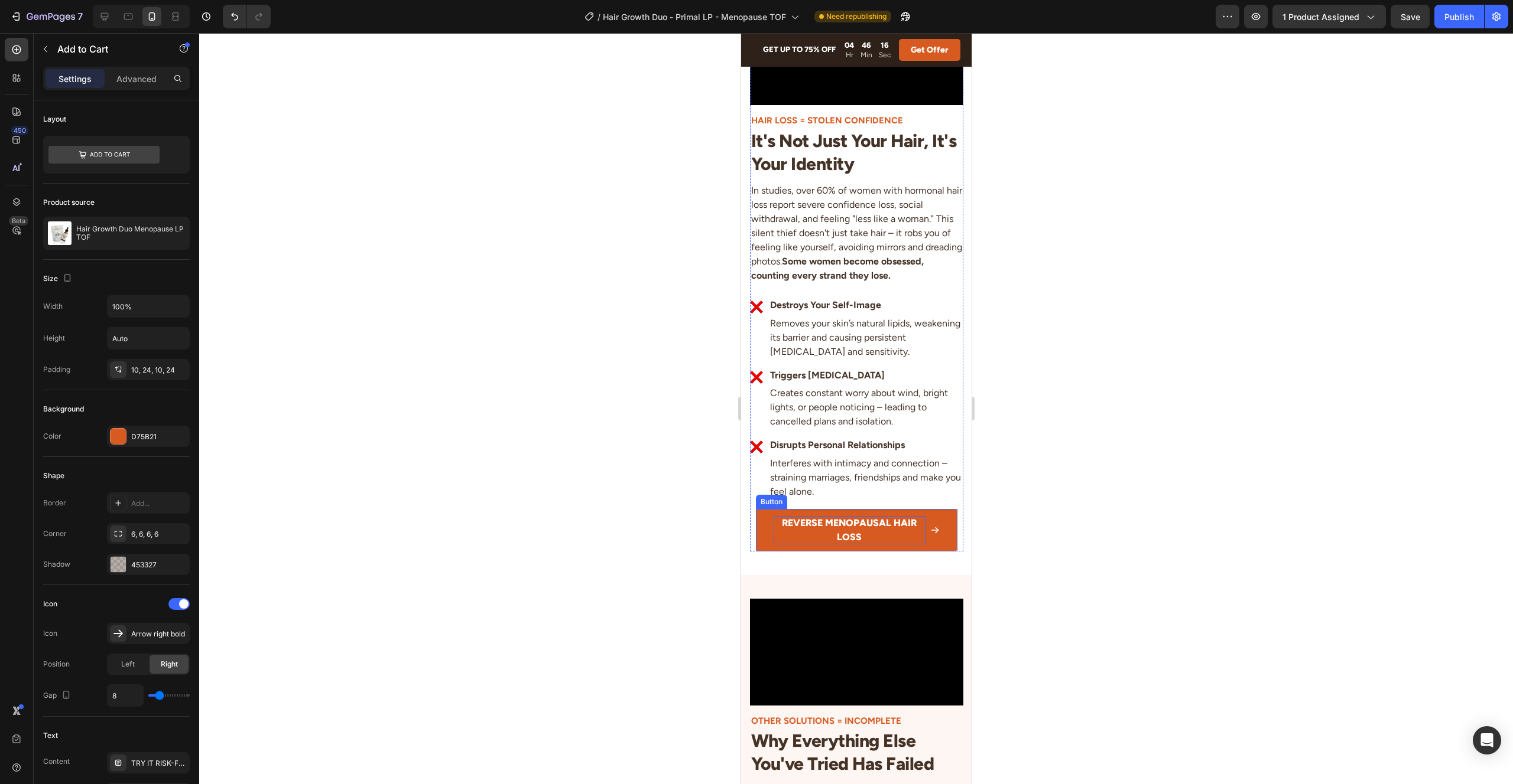
click at [803, 545] on p "REVERSE MENOPAUSAL HAIR LOSS" at bounding box center [848, 530] width 152 height 28
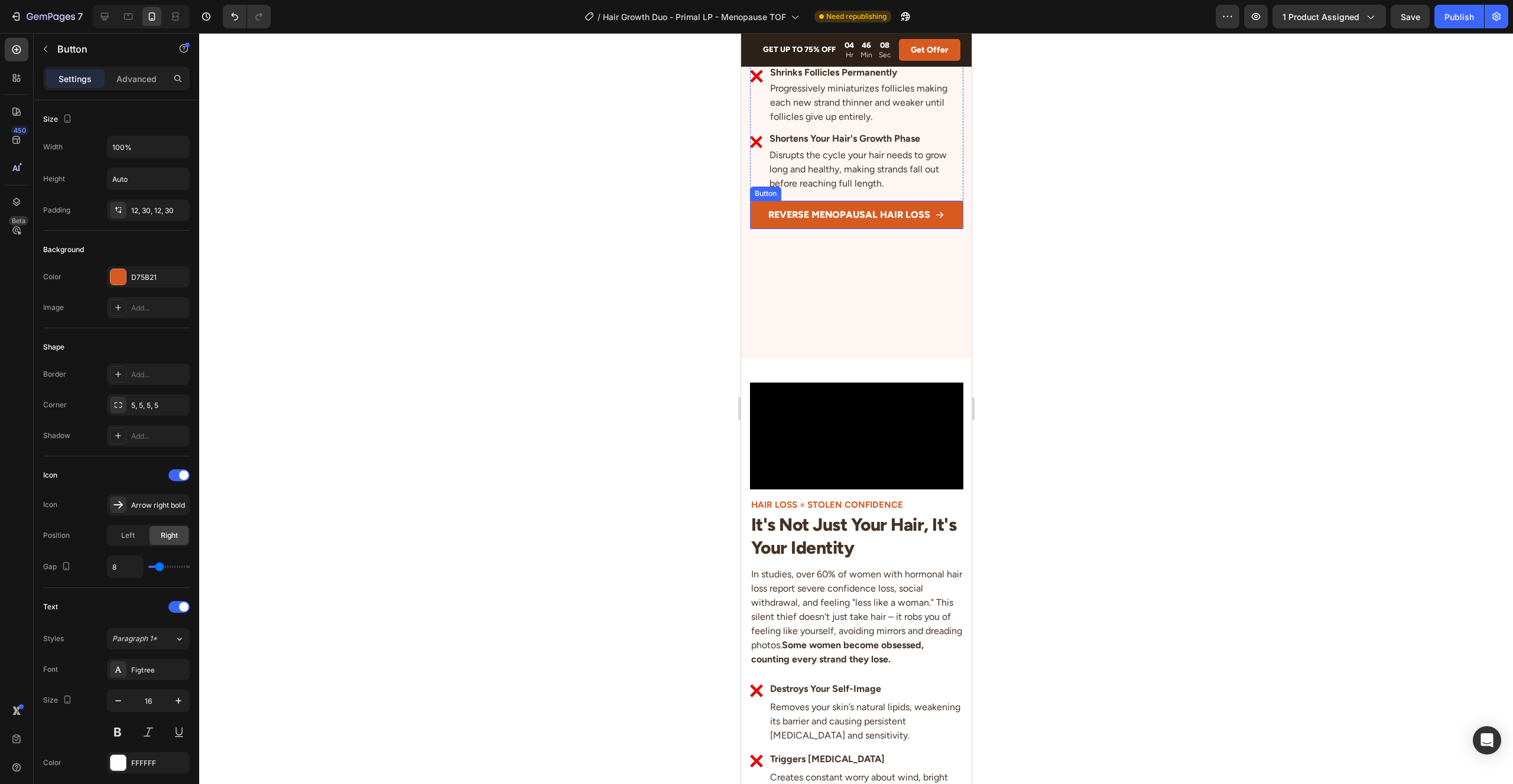
scroll to position [1545, 0]
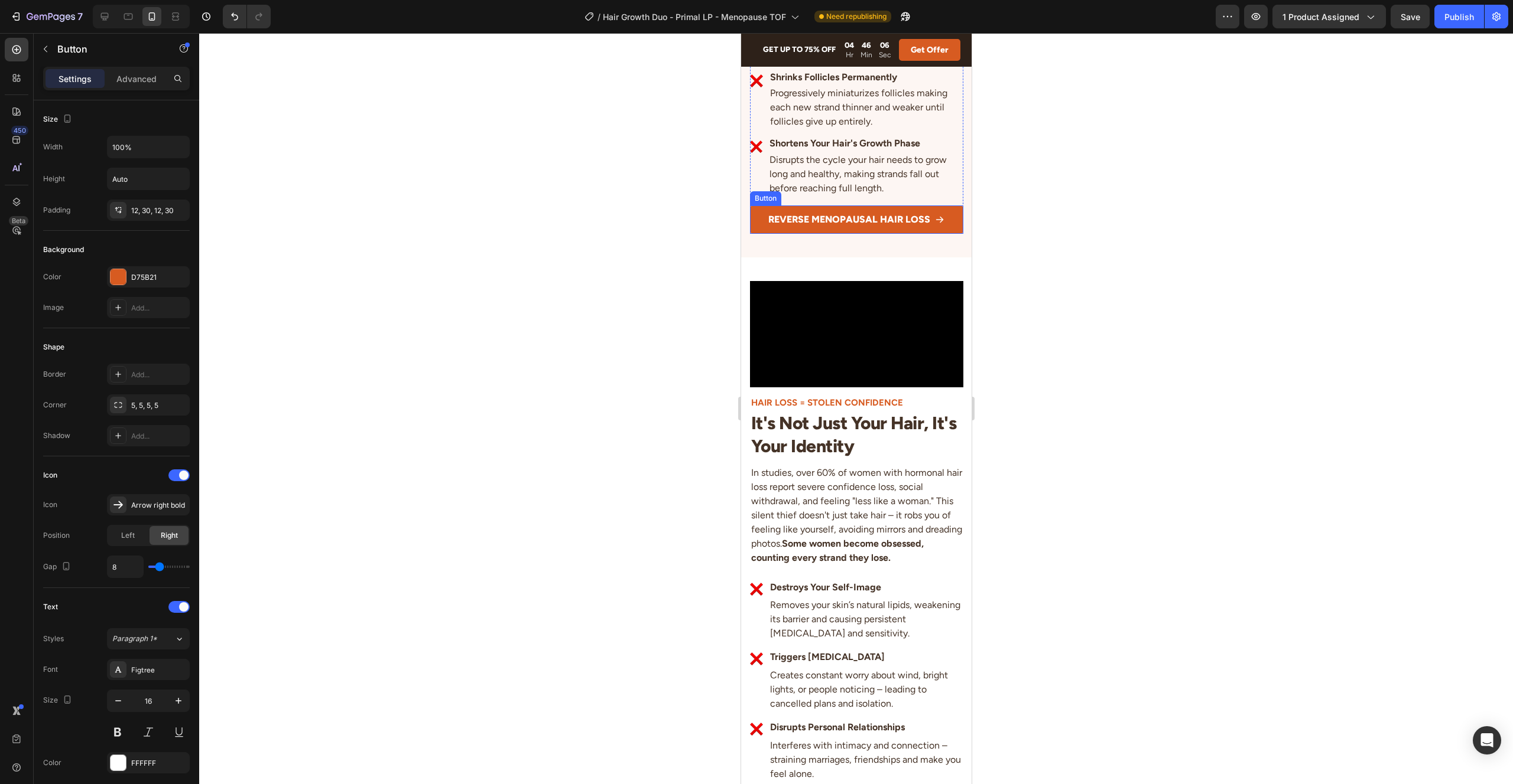
click at [759, 234] on link "REVERSE MENOPAUSAL HAIR LOSS" at bounding box center [856, 219] width 213 height 28
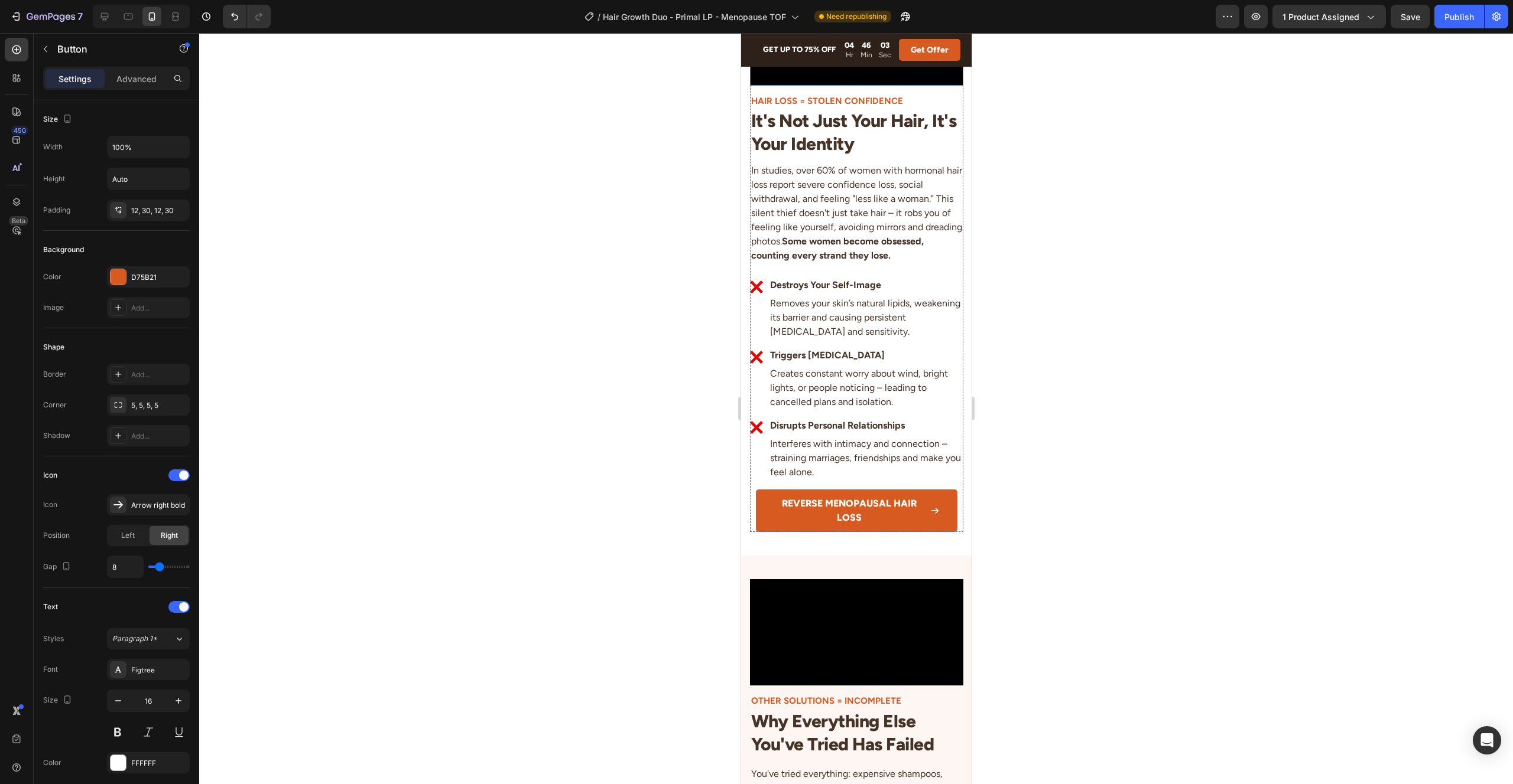
scroll to position [2009, 0]
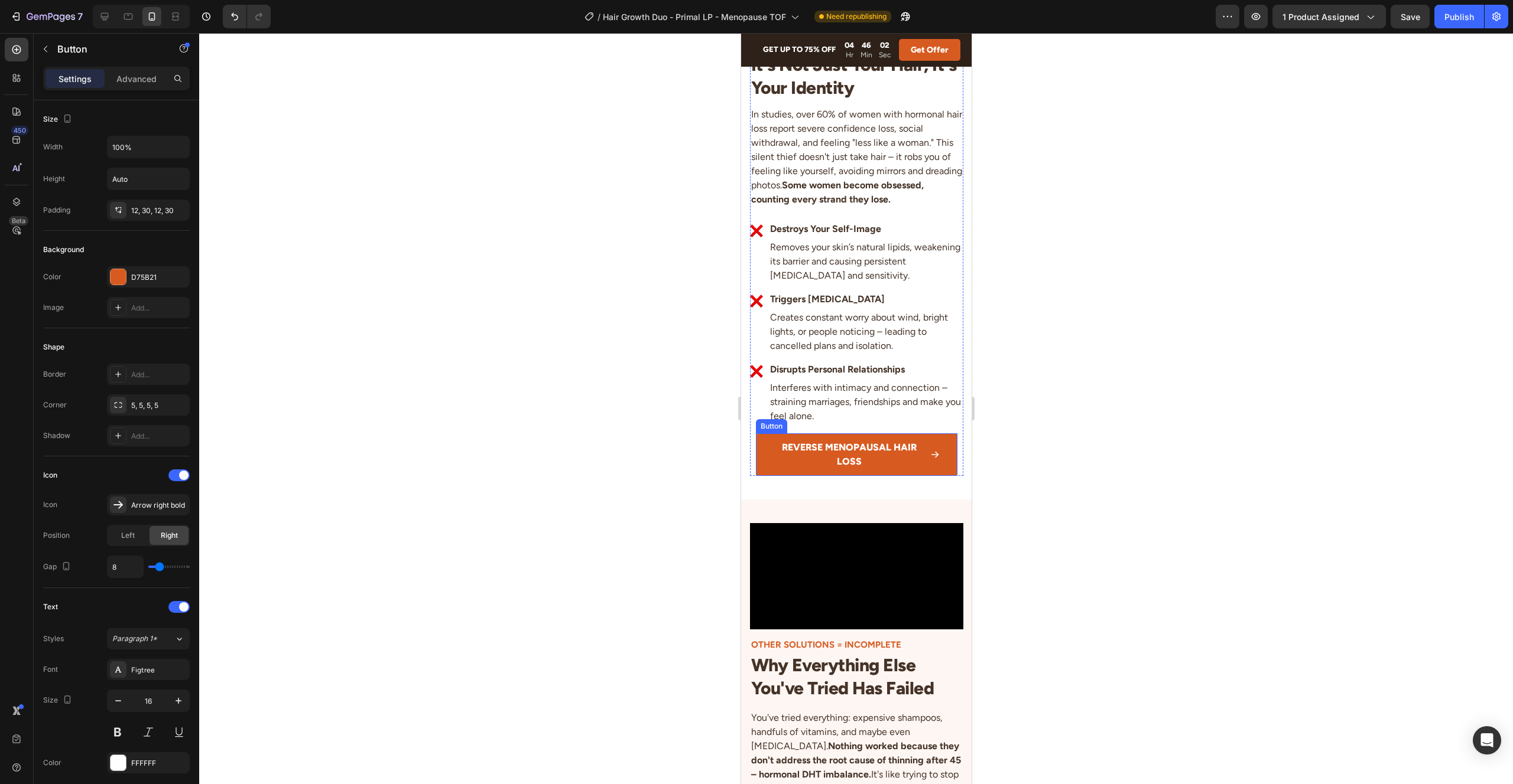
click at [771, 476] on link "REVERSE MENOPAUSAL HAIR LOSS" at bounding box center [856, 455] width 202 height 43
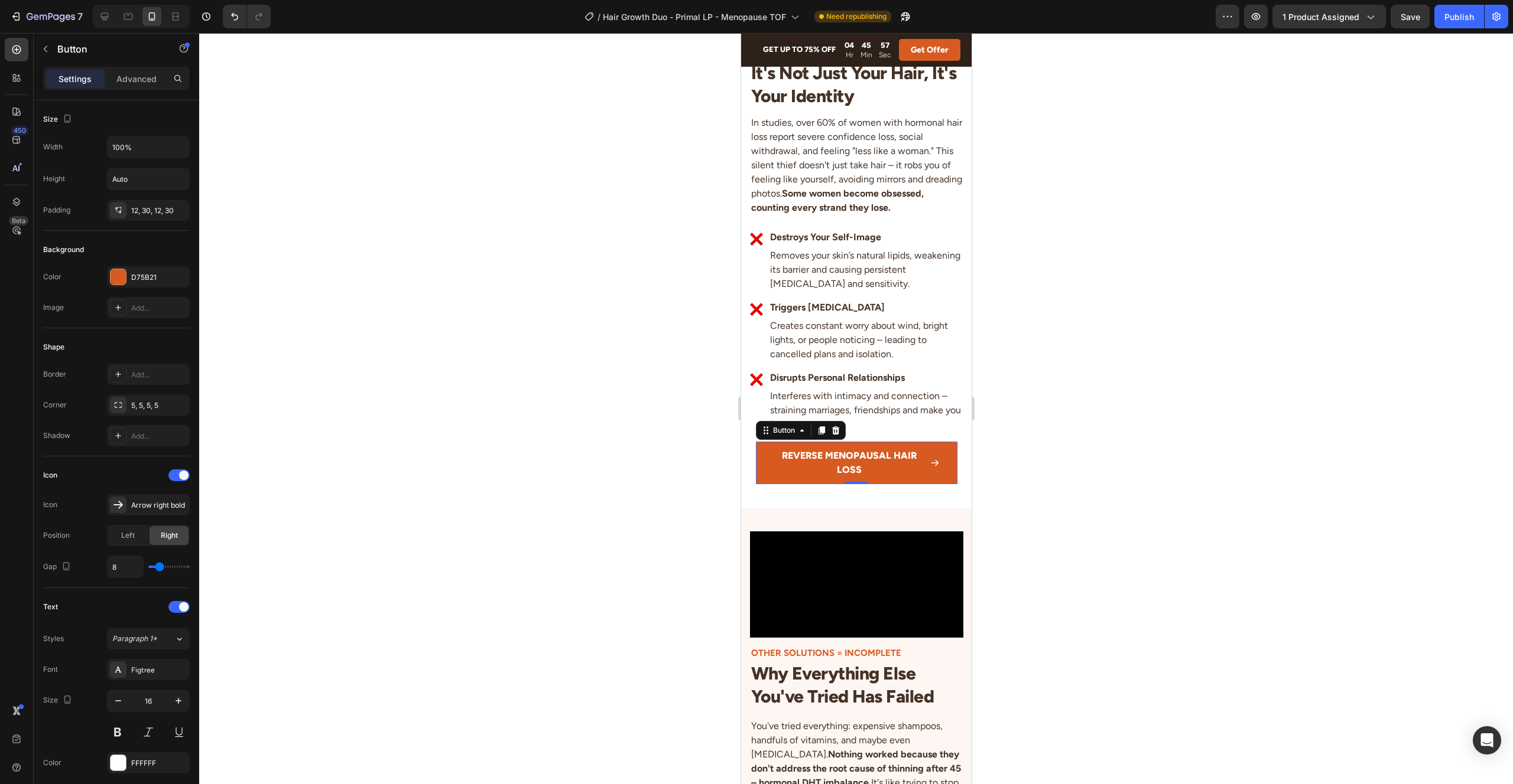
scroll to position [1535, 0]
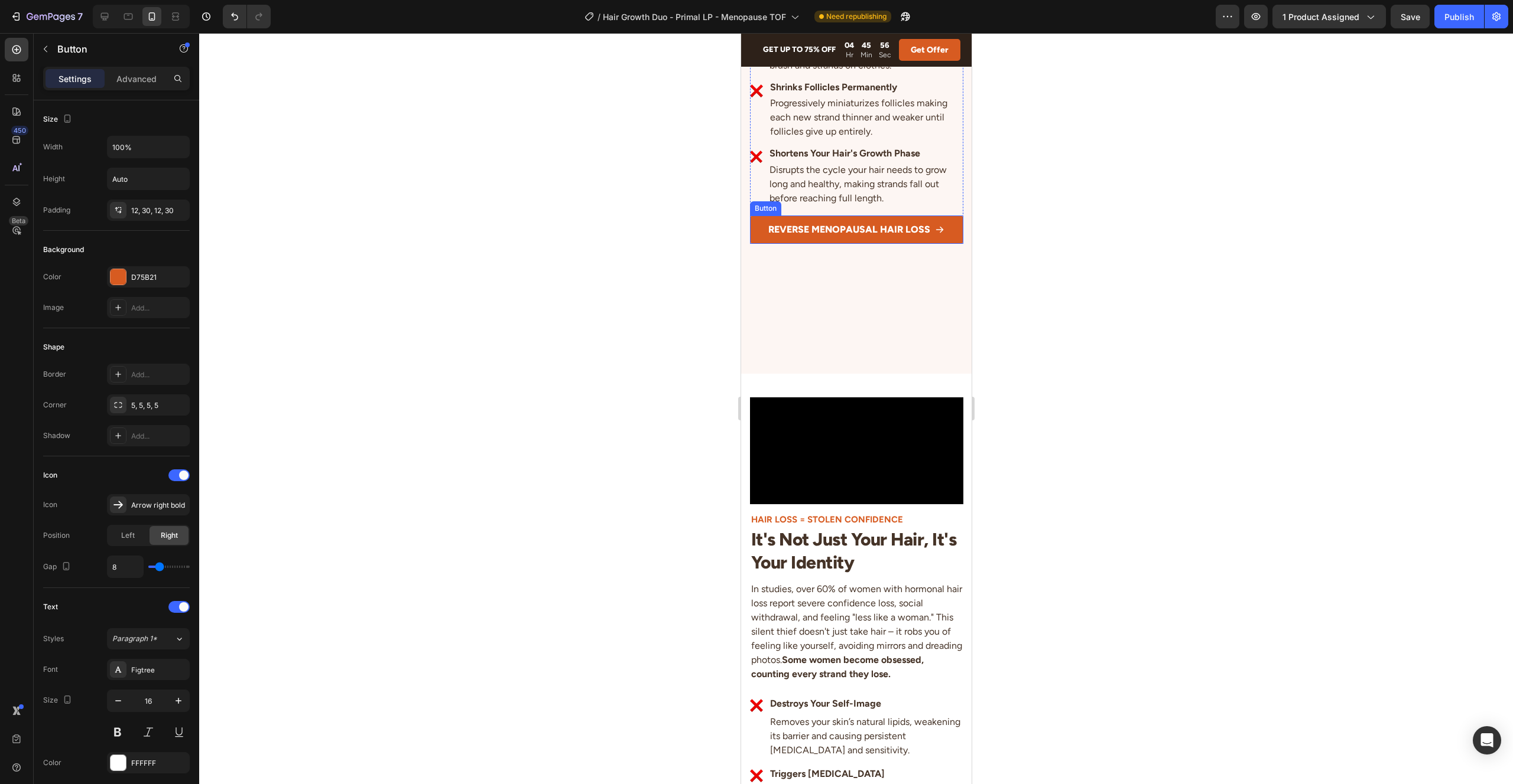
click at [940, 244] on link "REVERSE MENOPAUSAL HAIR LOSS" at bounding box center [856, 229] width 213 height 28
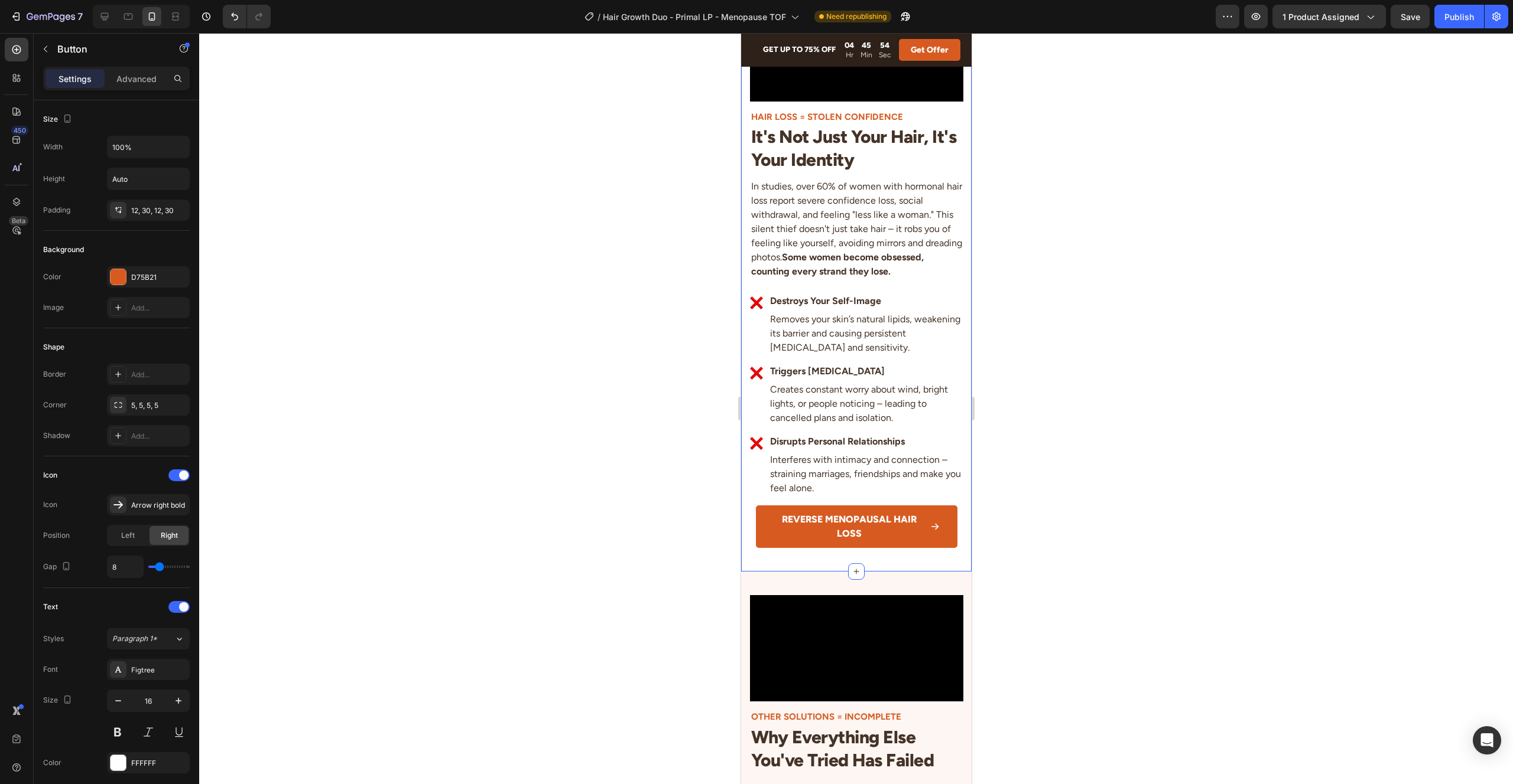
scroll to position [2006, 0]
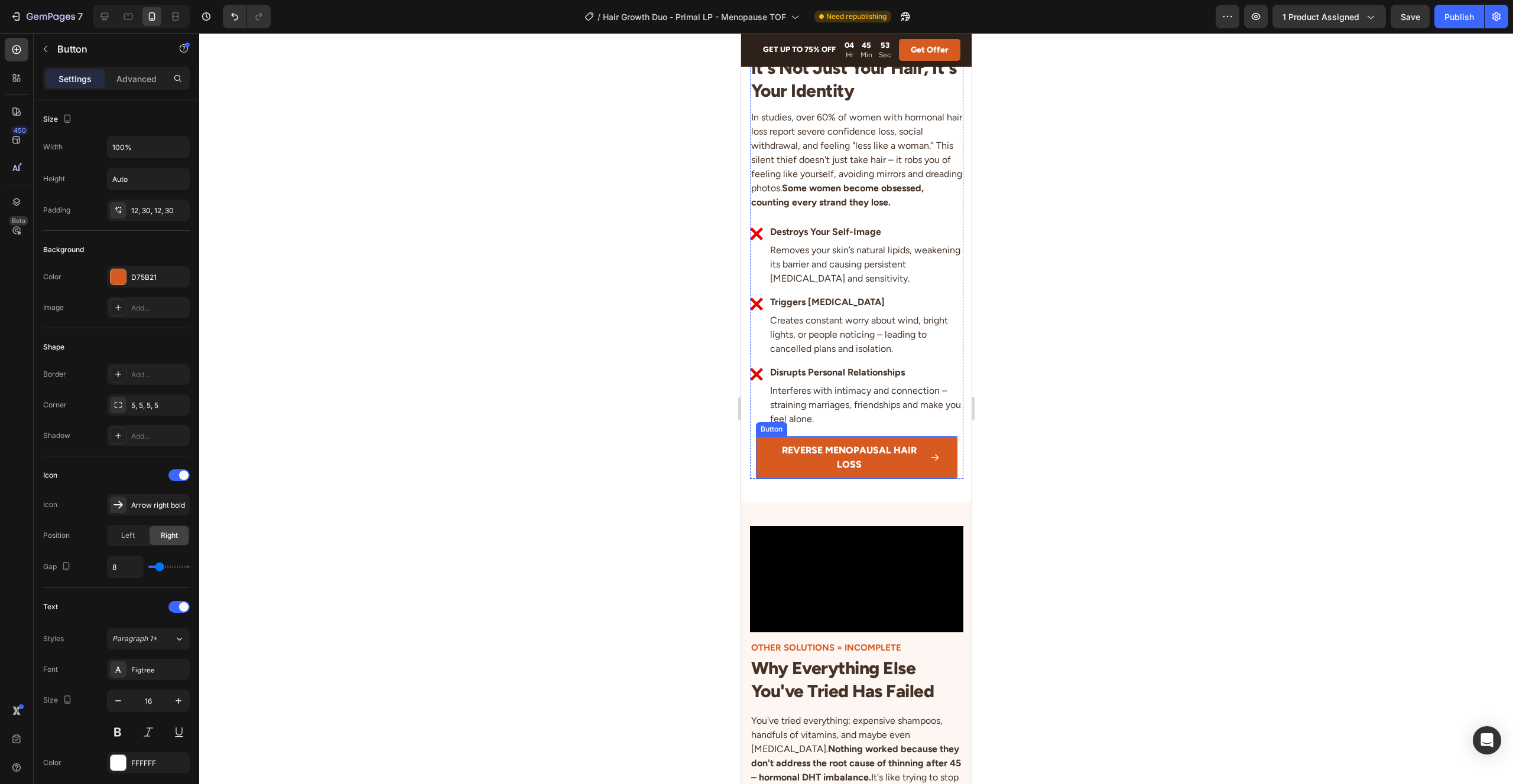
click at [925, 472] on div "REVERSE MENOPAUSAL HAIR LOSS" at bounding box center [856, 458] width 166 height 28
type input "7"
type input "6"
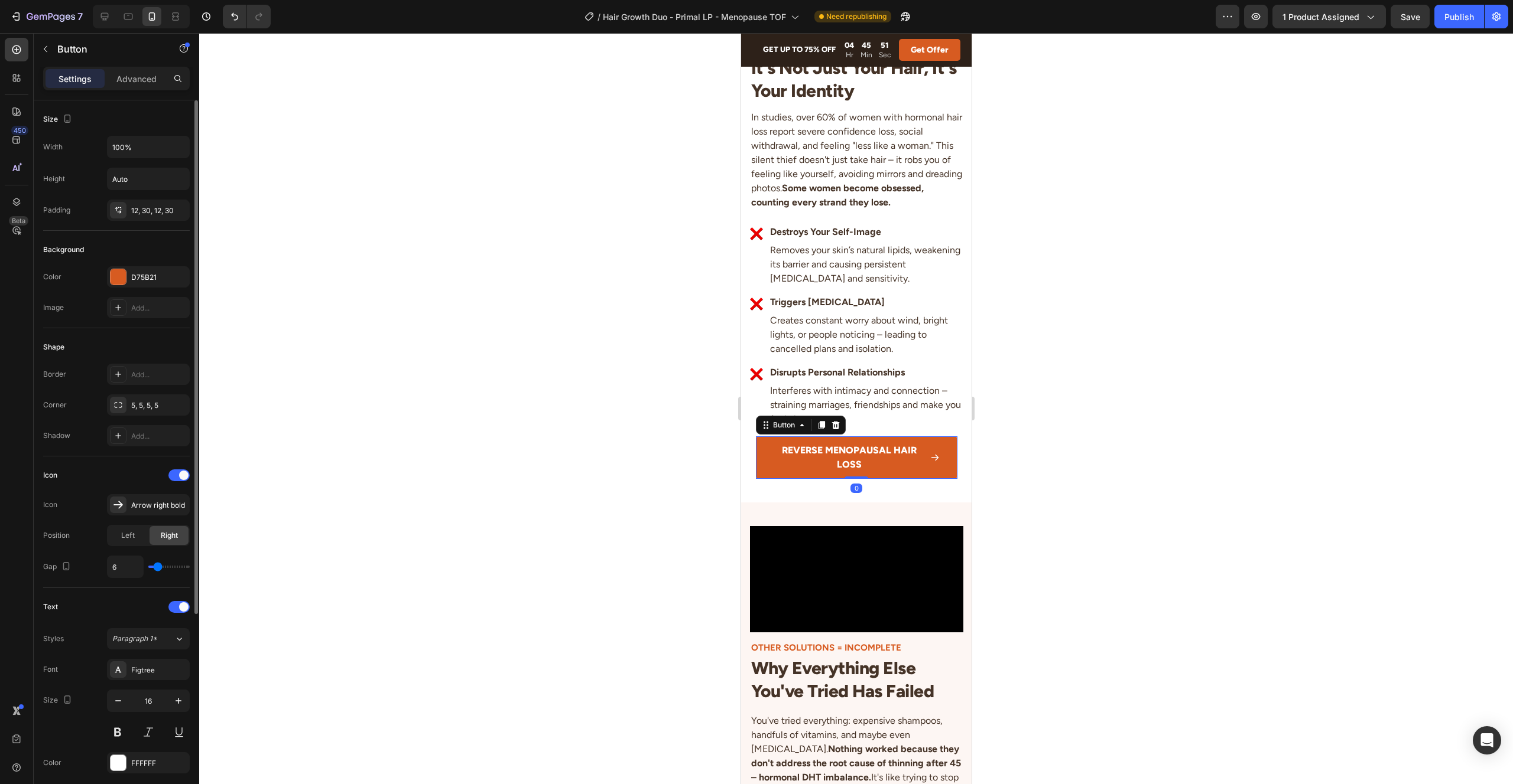
type input "5"
type input "4"
type input "3"
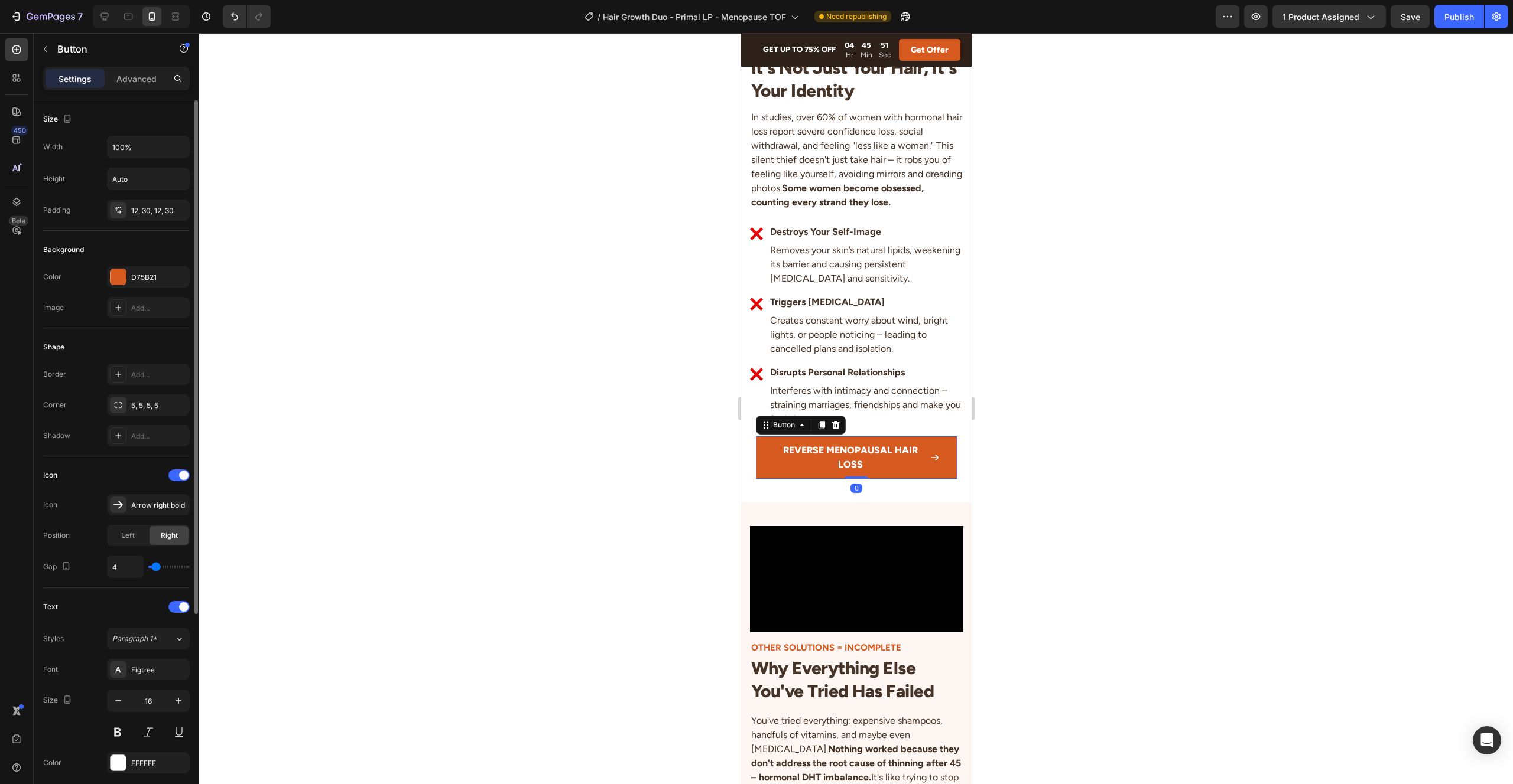
type input "3"
type input "4"
type input "5"
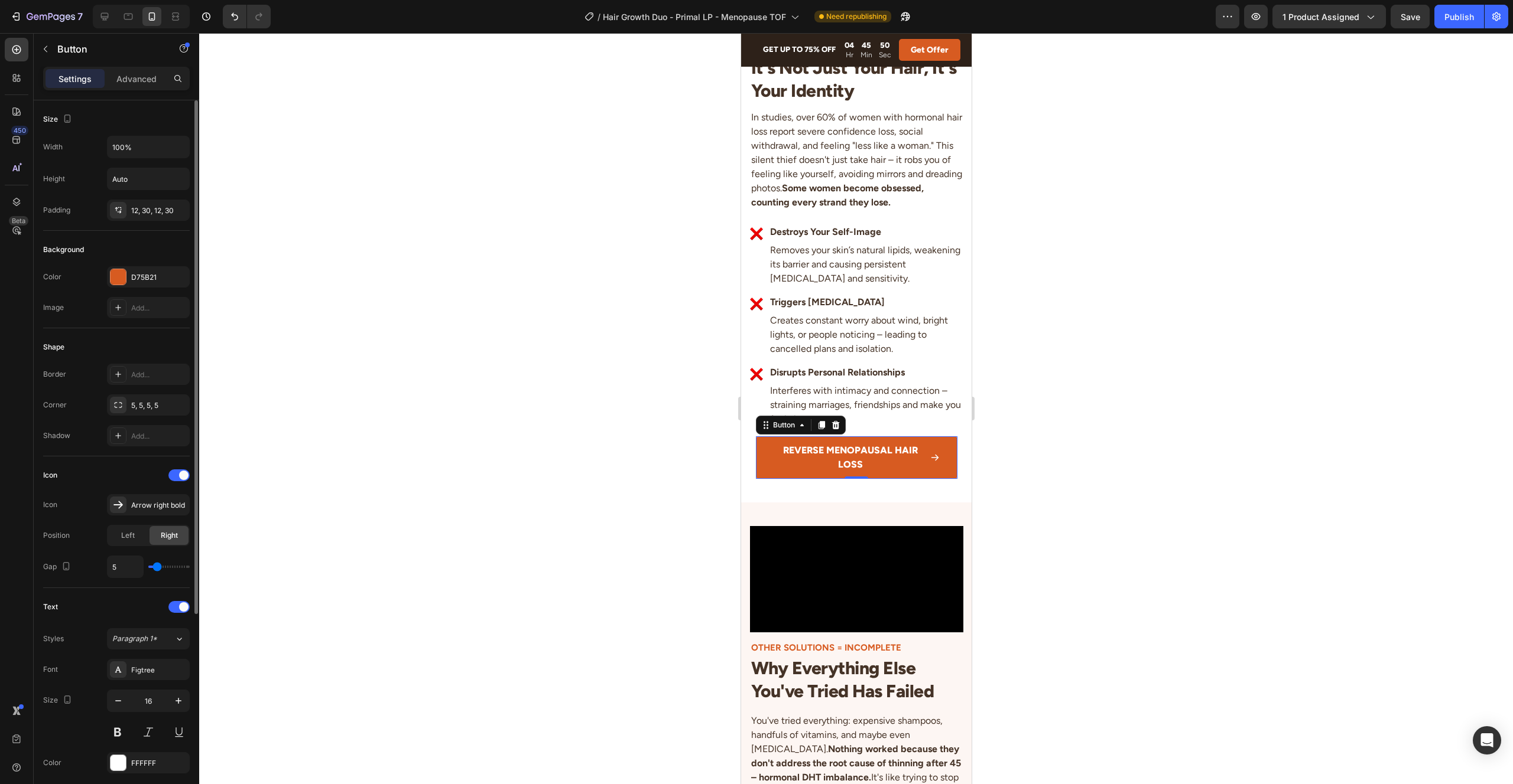
type input "6"
type input "7"
type input "8"
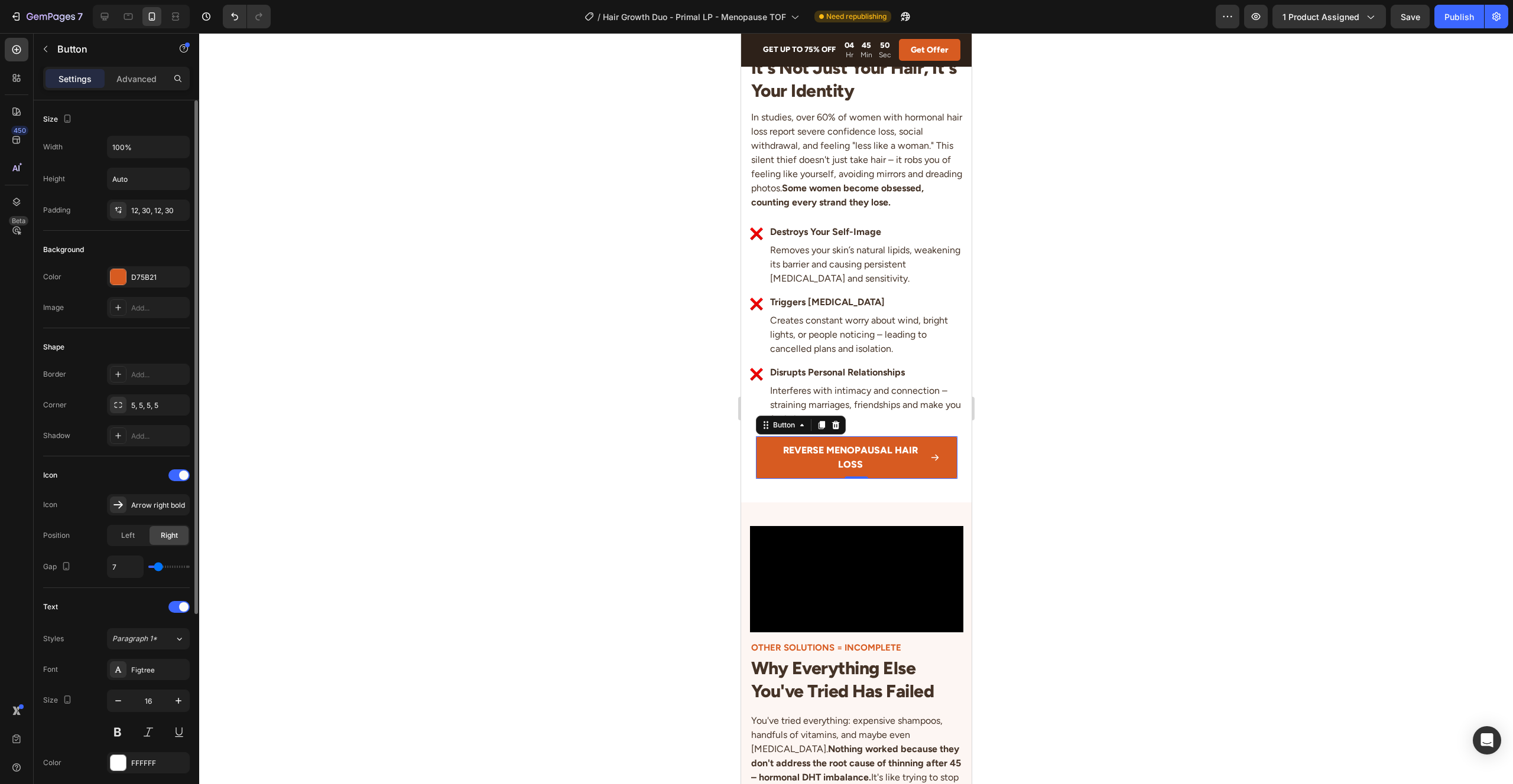
type input "8"
click at [159, 568] on input "range" at bounding box center [168, 566] width 41 height 2
click at [118, 705] on icon "button" at bounding box center [118, 701] width 12 height 12
type input "15"
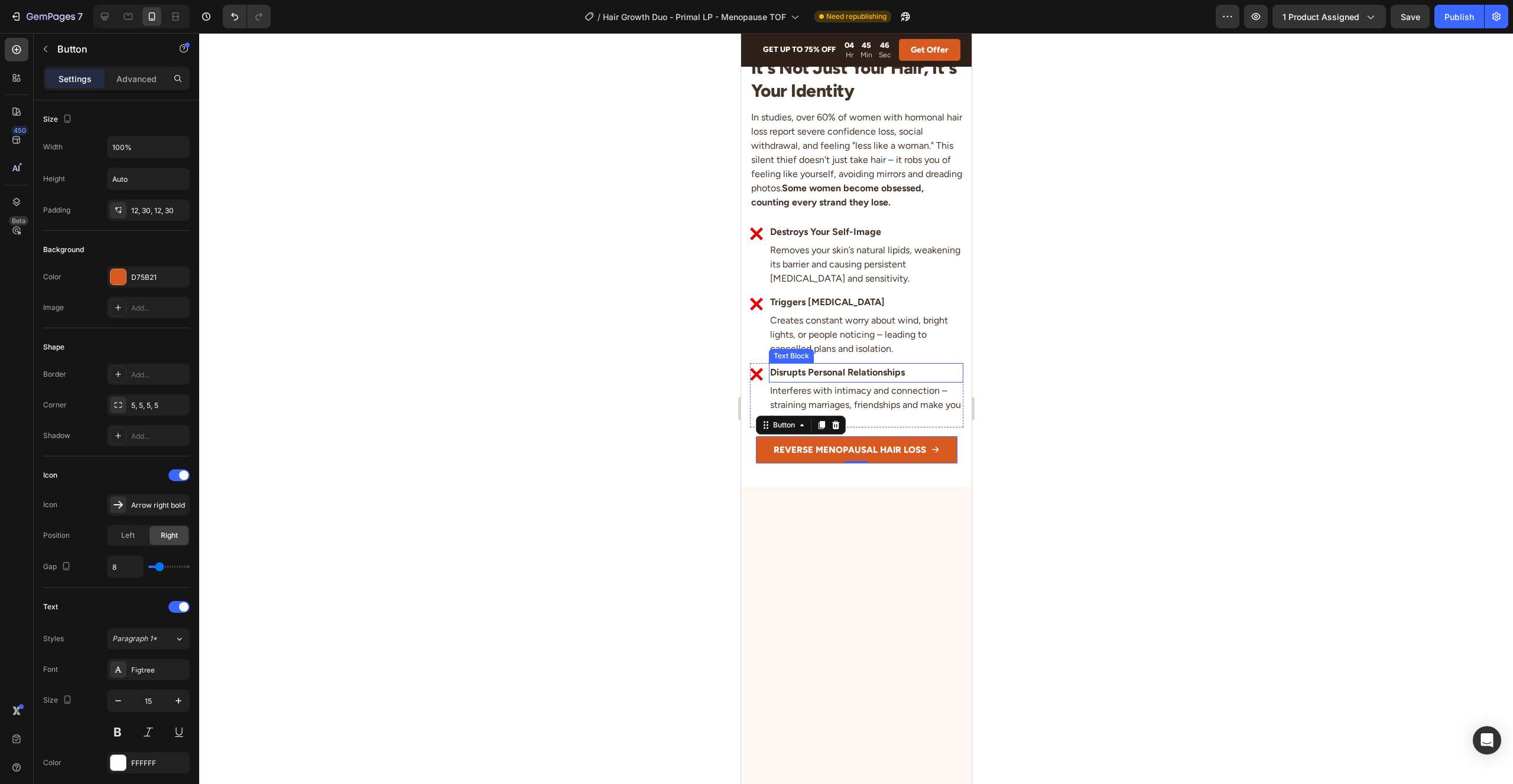
scroll to position [1561, 0]
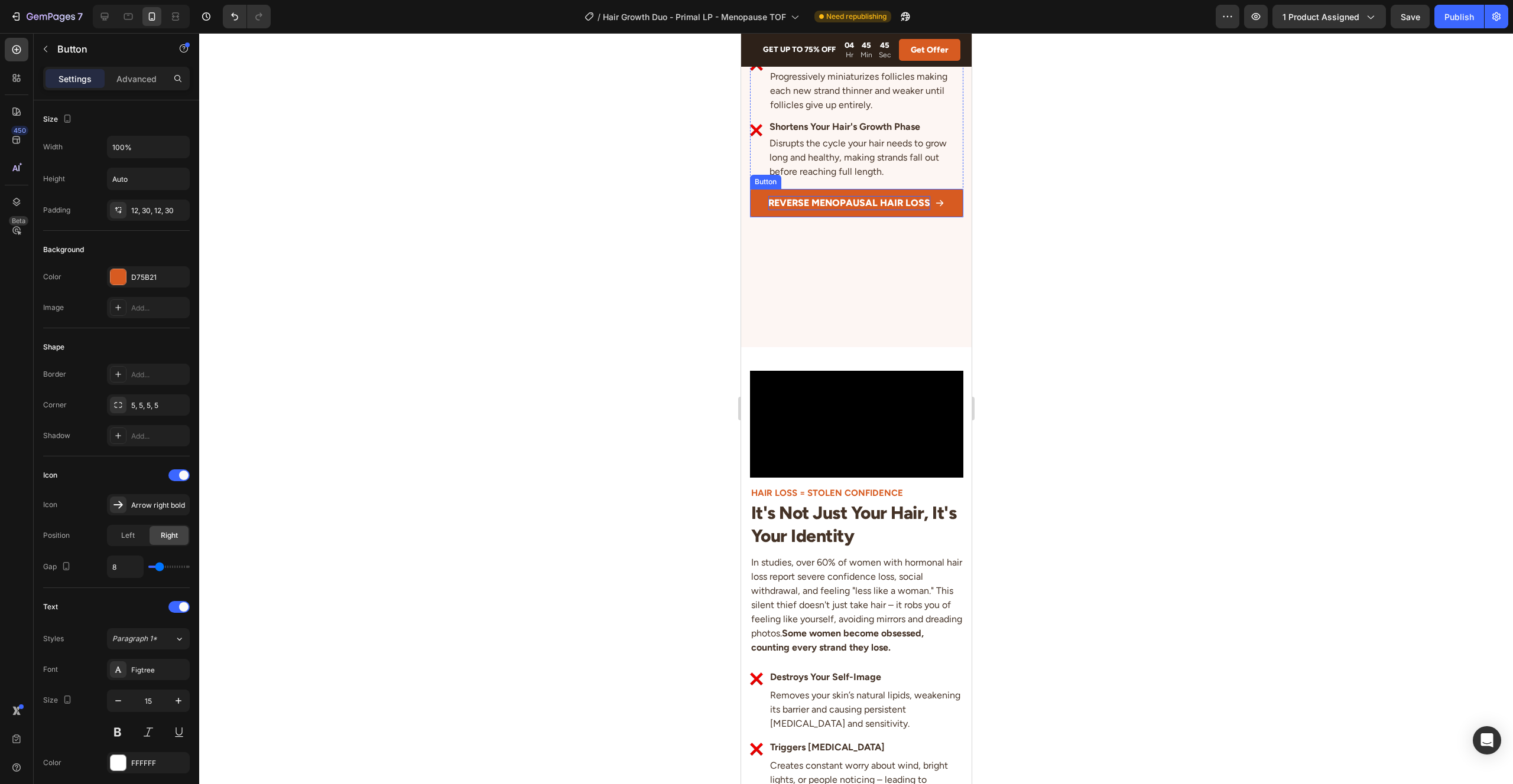
click at [795, 210] on p "REVERSE MENOPAUSAL HAIR LOSS" at bounding box center [848, 203] width 162 height 15
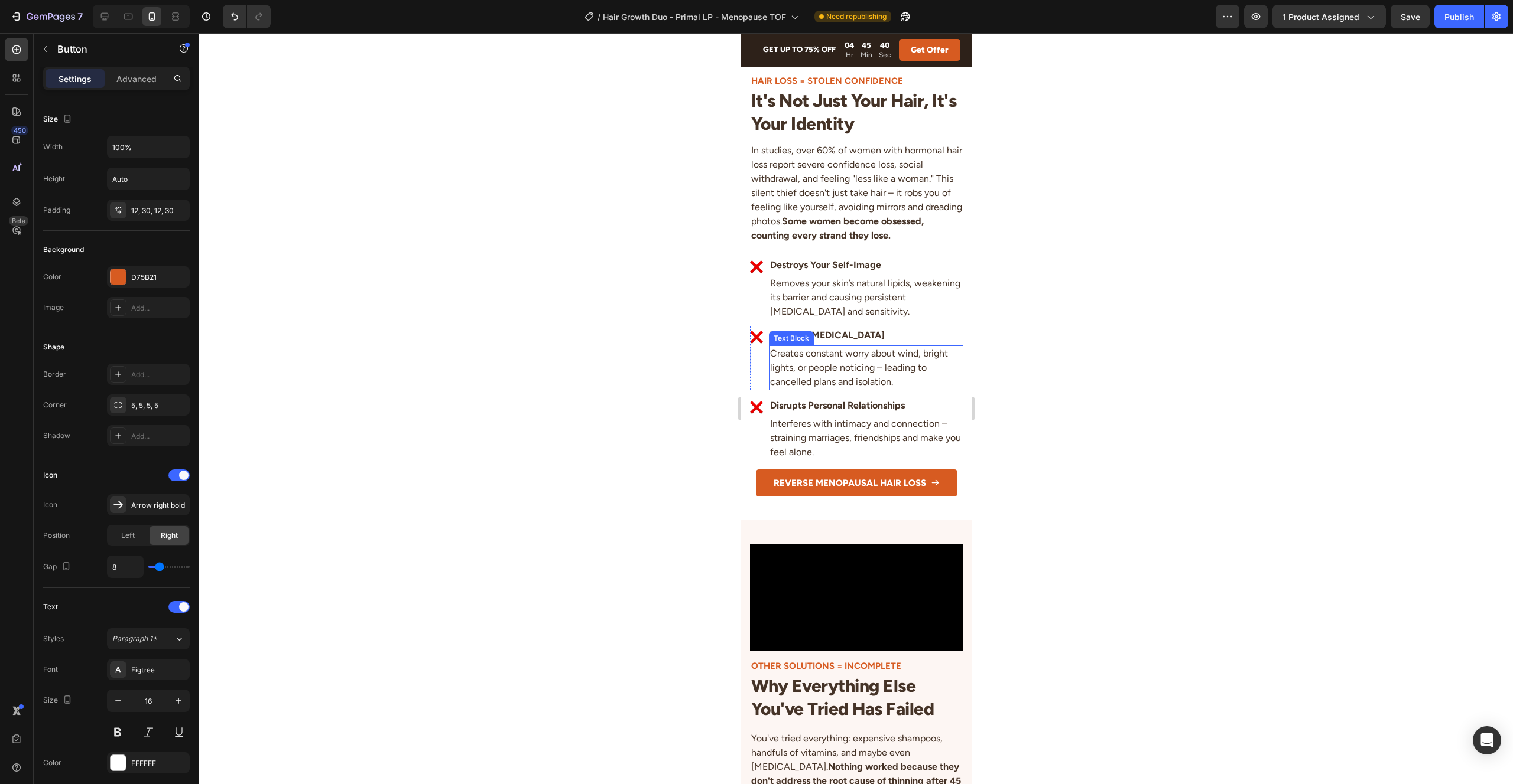
scroll to position [1917, 0]
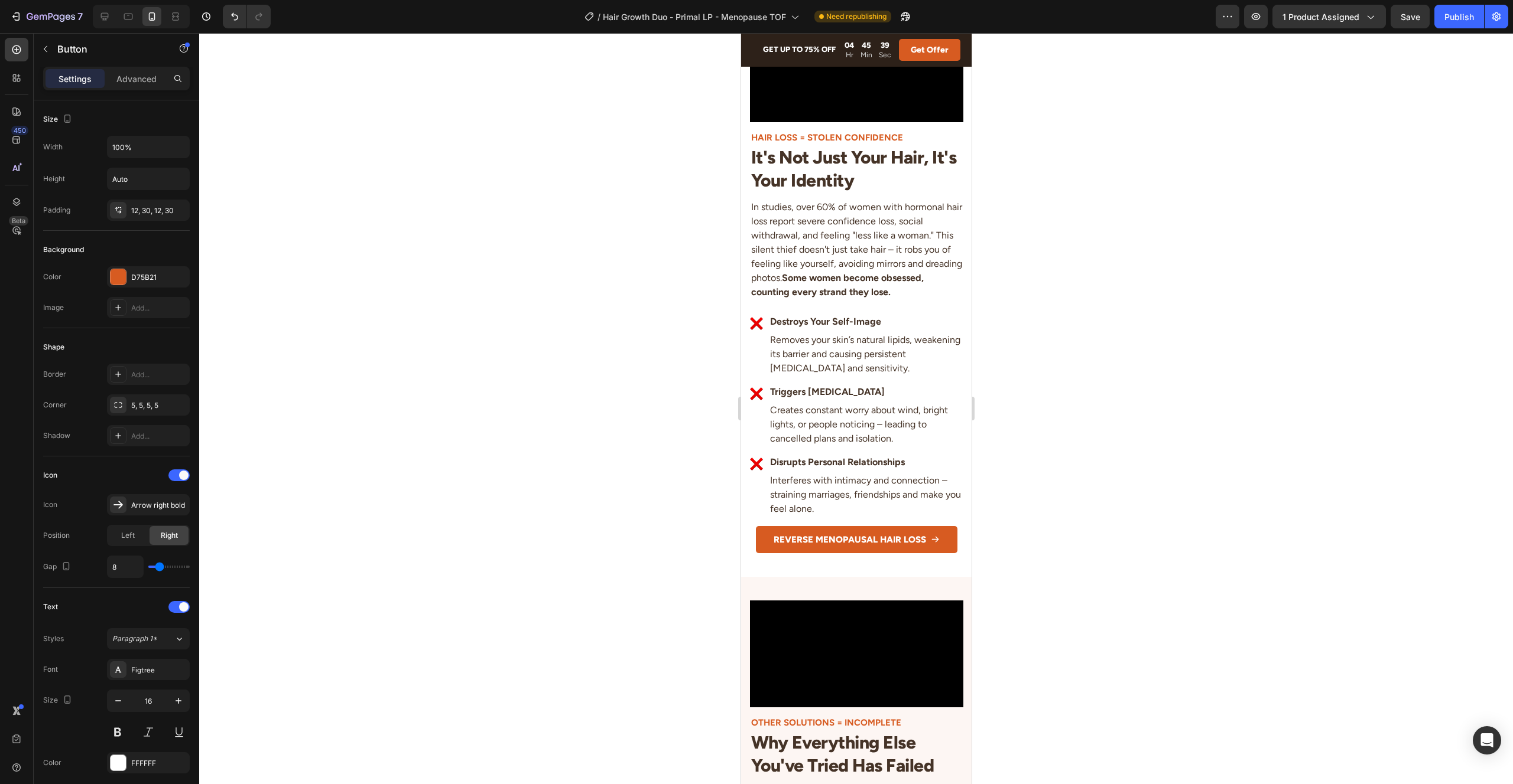
drag, startPoint x: 1461, startPoint y: 24, endPoint x: 1300, endPoint y: 153, distance: 206.3
click at [1461, 24] on button "Publish" at bounding box center [1459, 17] width 49 height 24
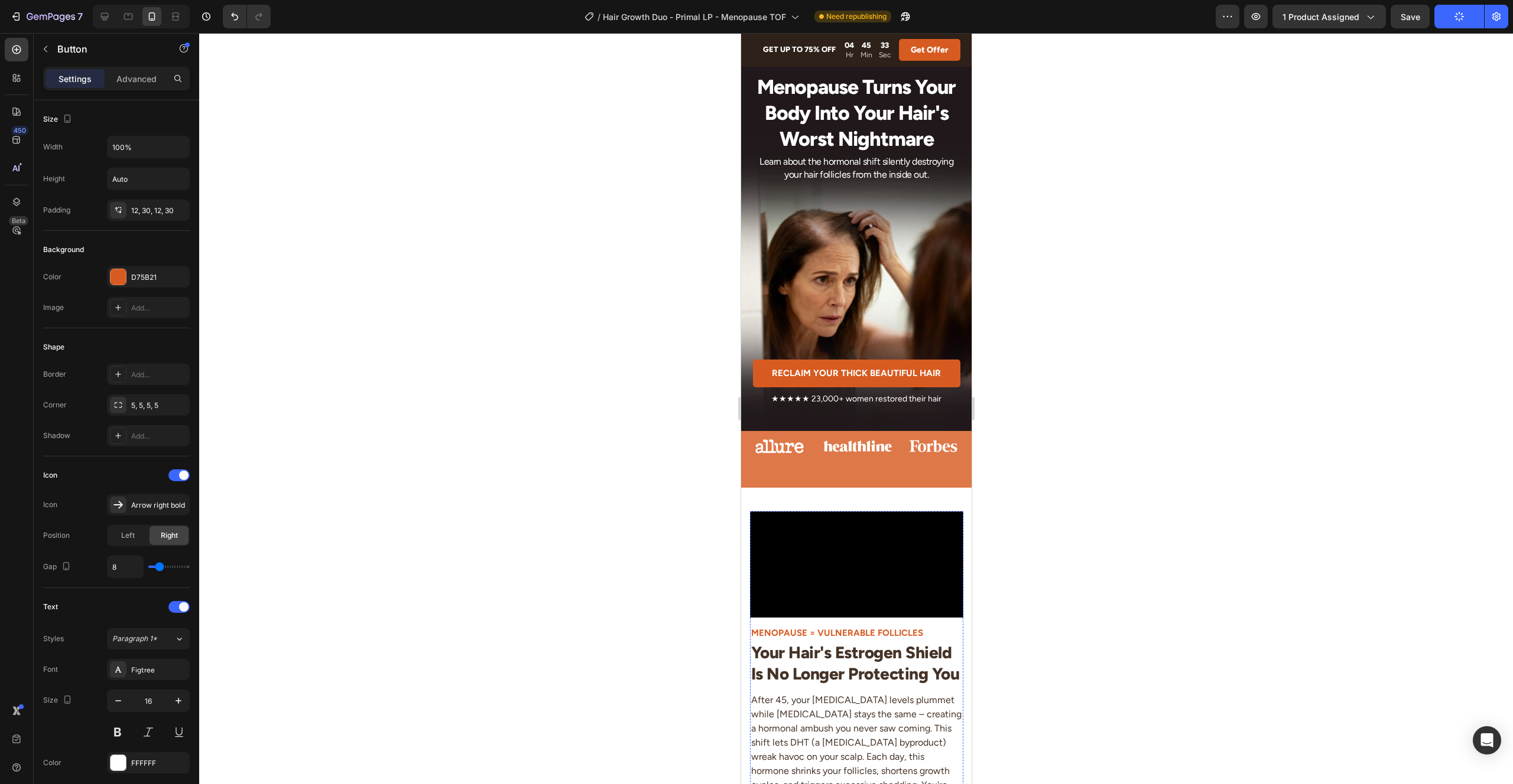
scroll to position [0, 0]
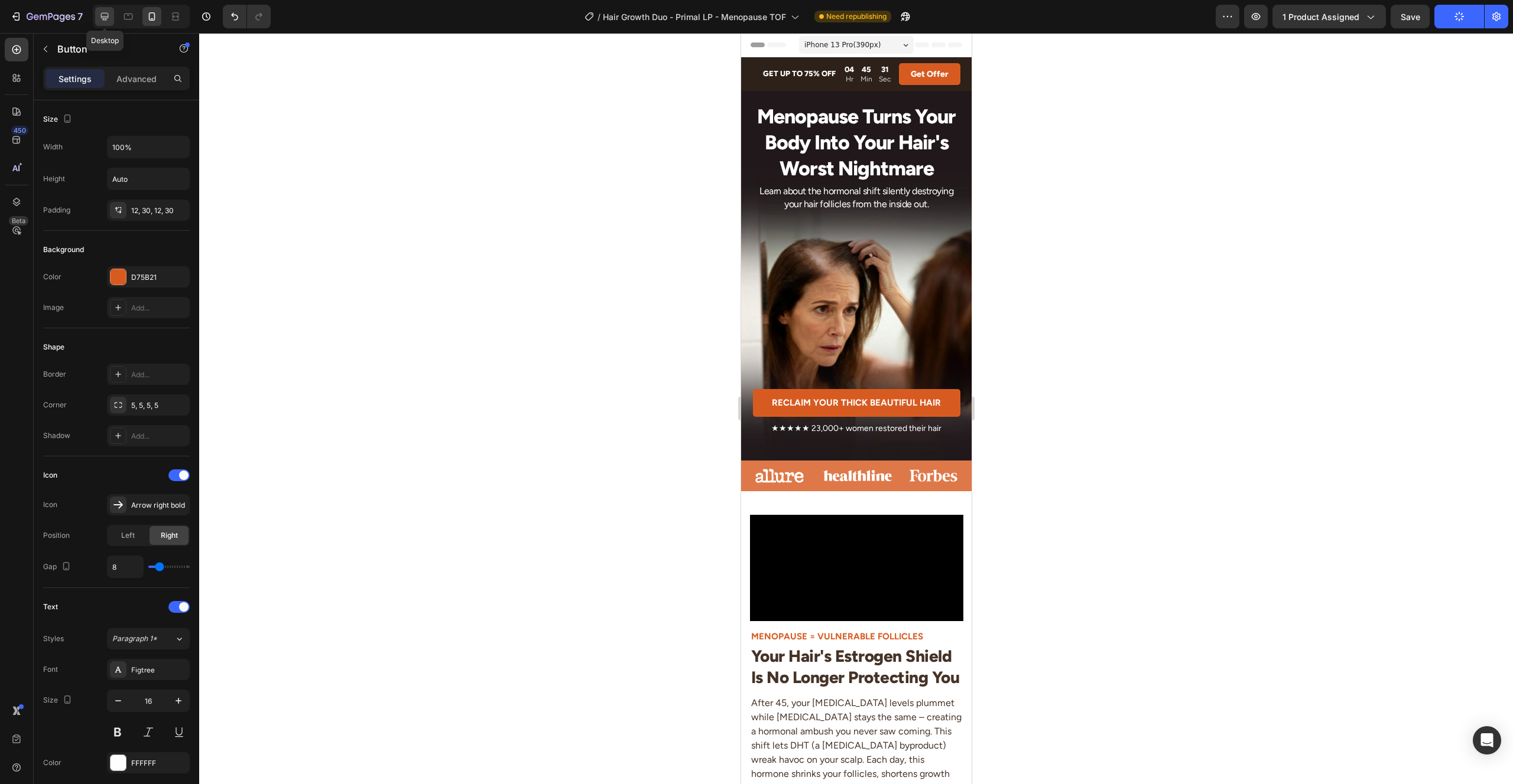
click at [104, 12] on icon at bounding box center [104, 17] width 12 height 12
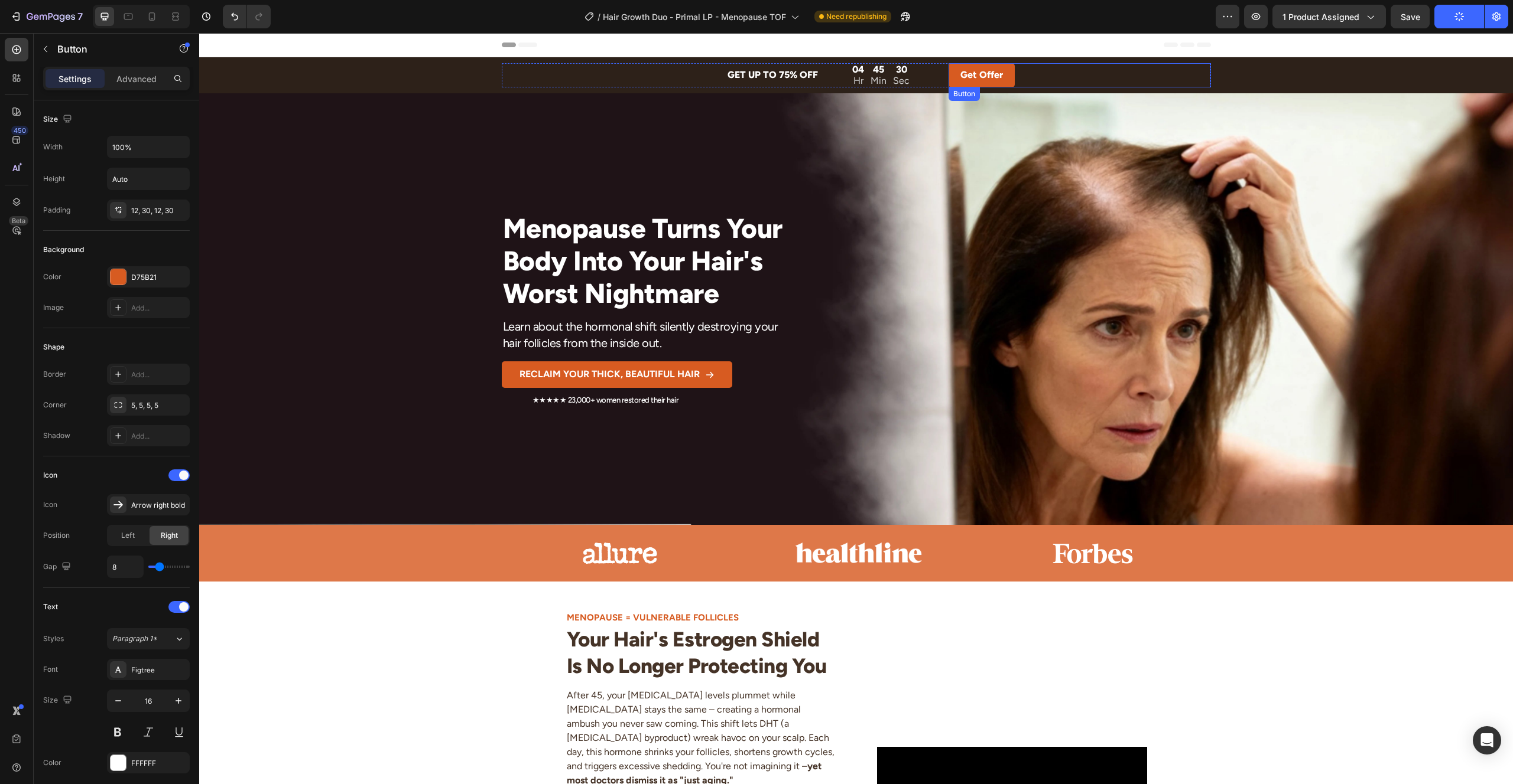
click at [956, 67] on link "Get Offer" at bounding box center [981, 75] width 66 height 24
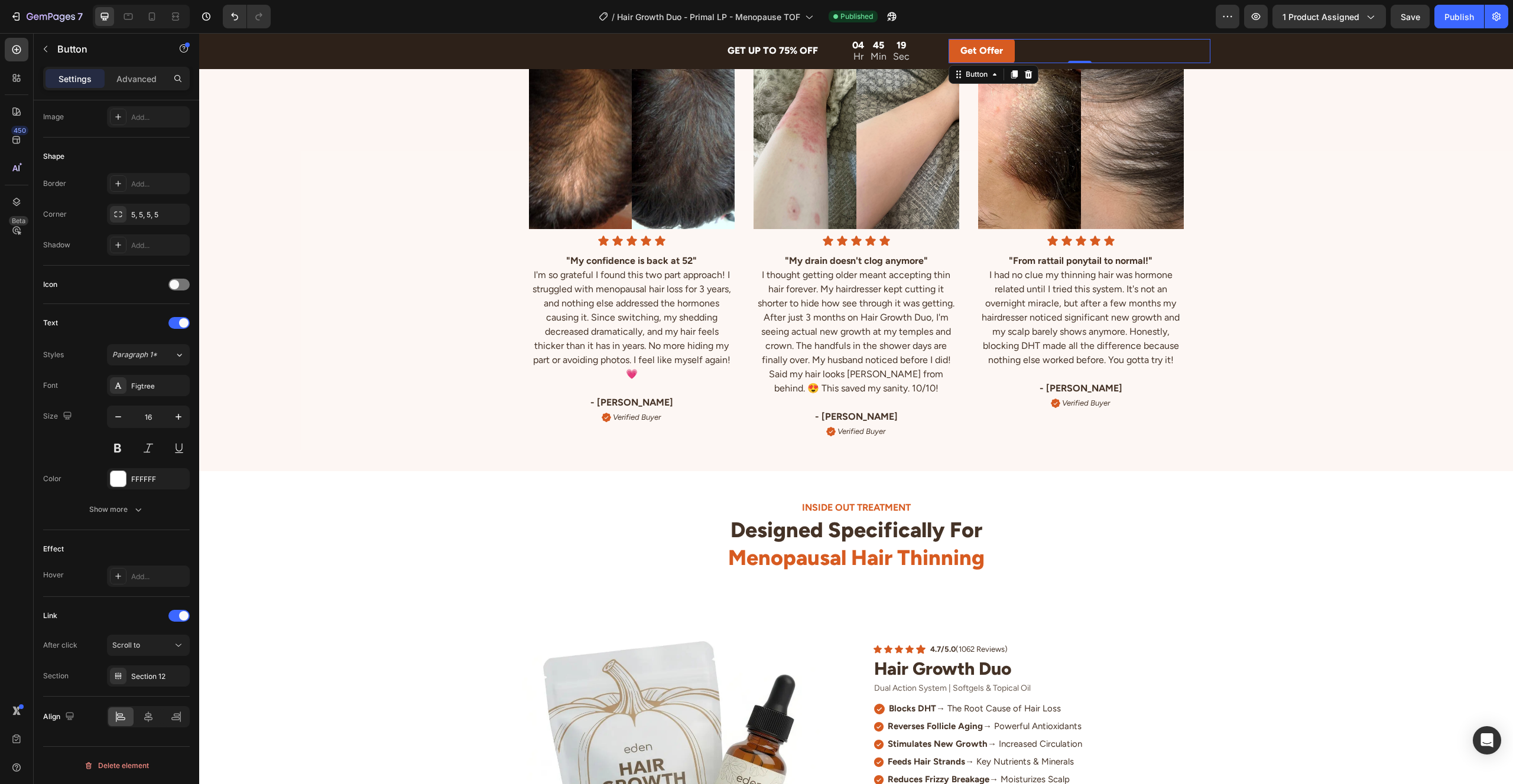
scroll to position [3740, 0]
